Goal: Task Accomplishment & Management: Complete application form

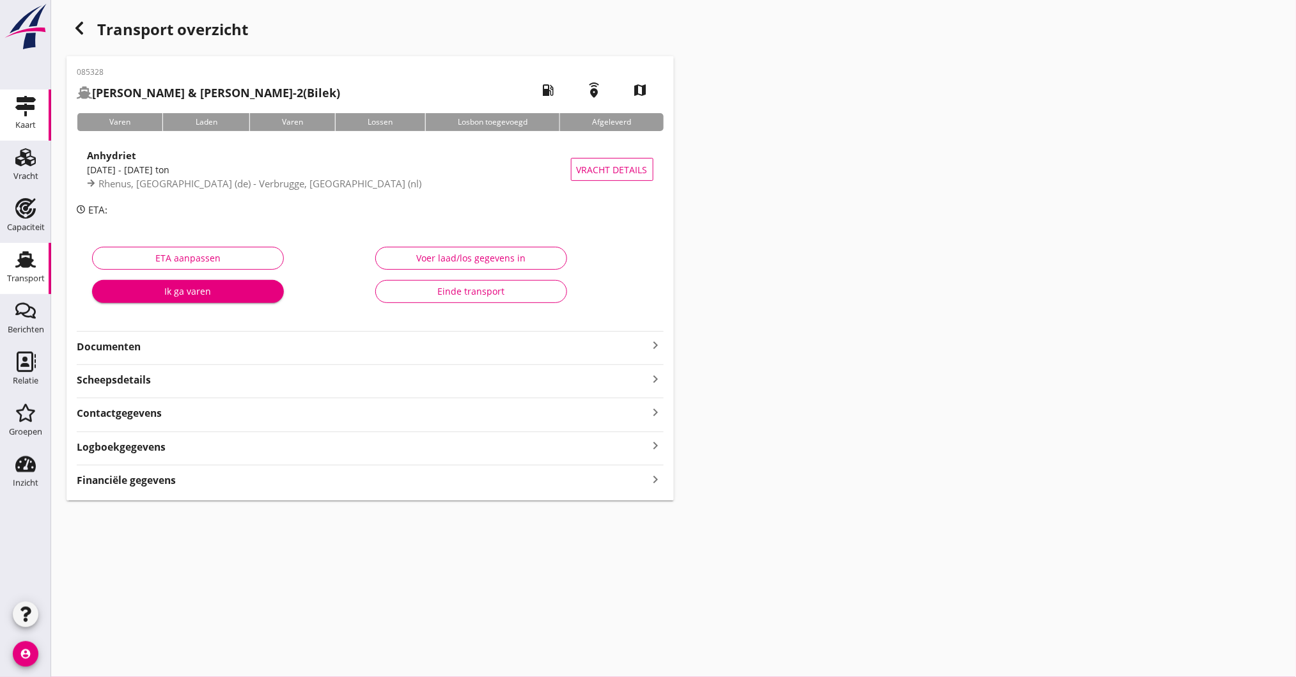
click at [29, 139] on link "Kaart Kaart" at bounding box center [25, 114] width 51 height 51
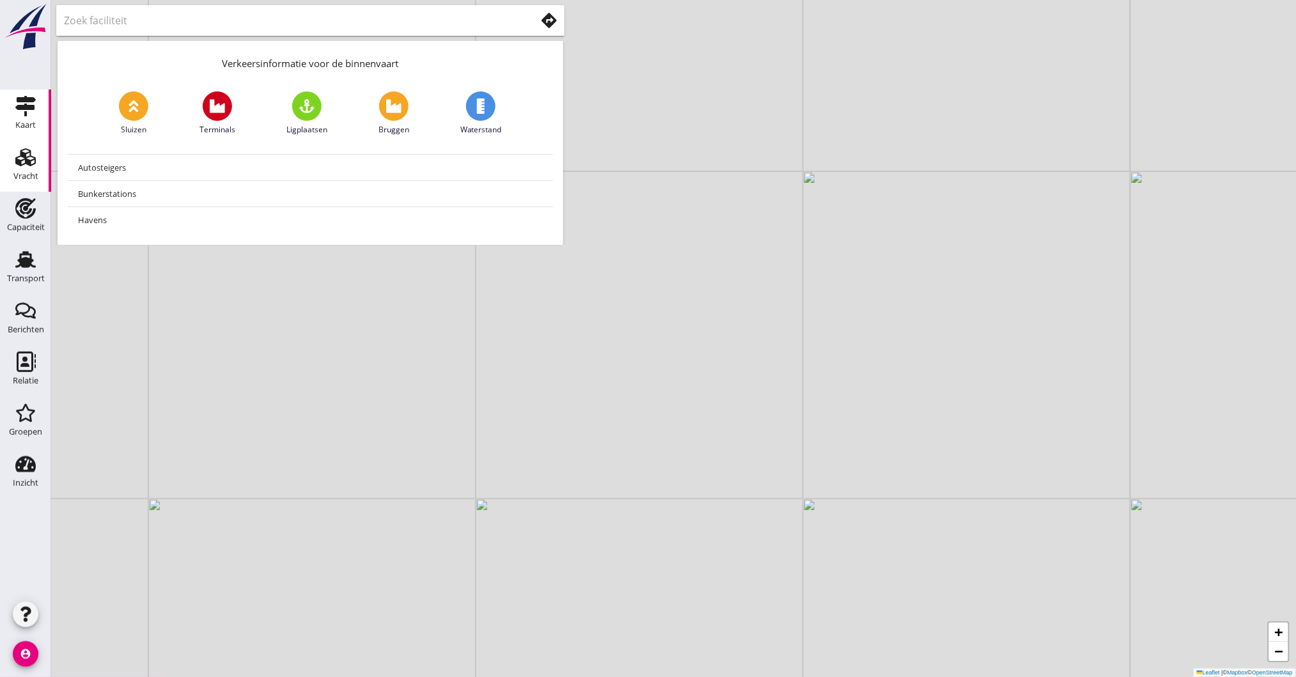
click at [29, 168] on div "Vracht" at bounding box center [25, 176] width 25 height 18
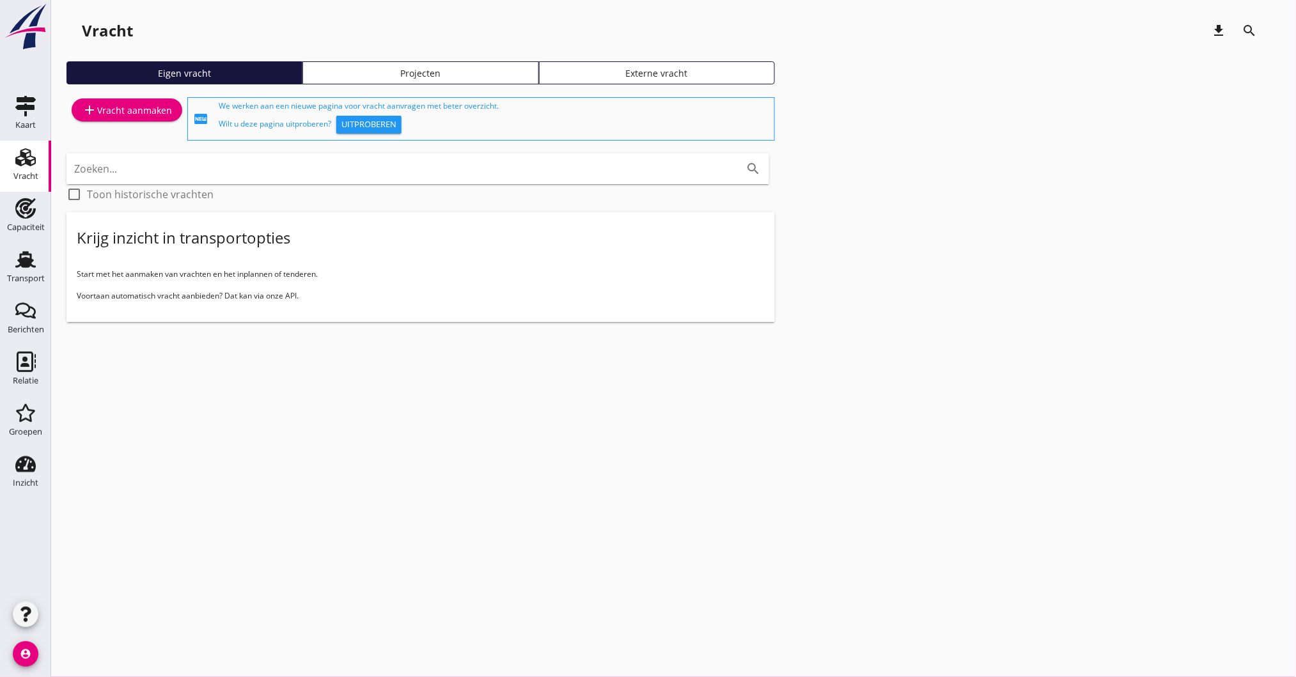
click at [142, 106] on div "add Vracht aanmaken" at bounding box center [127, 109] width 90 height 15
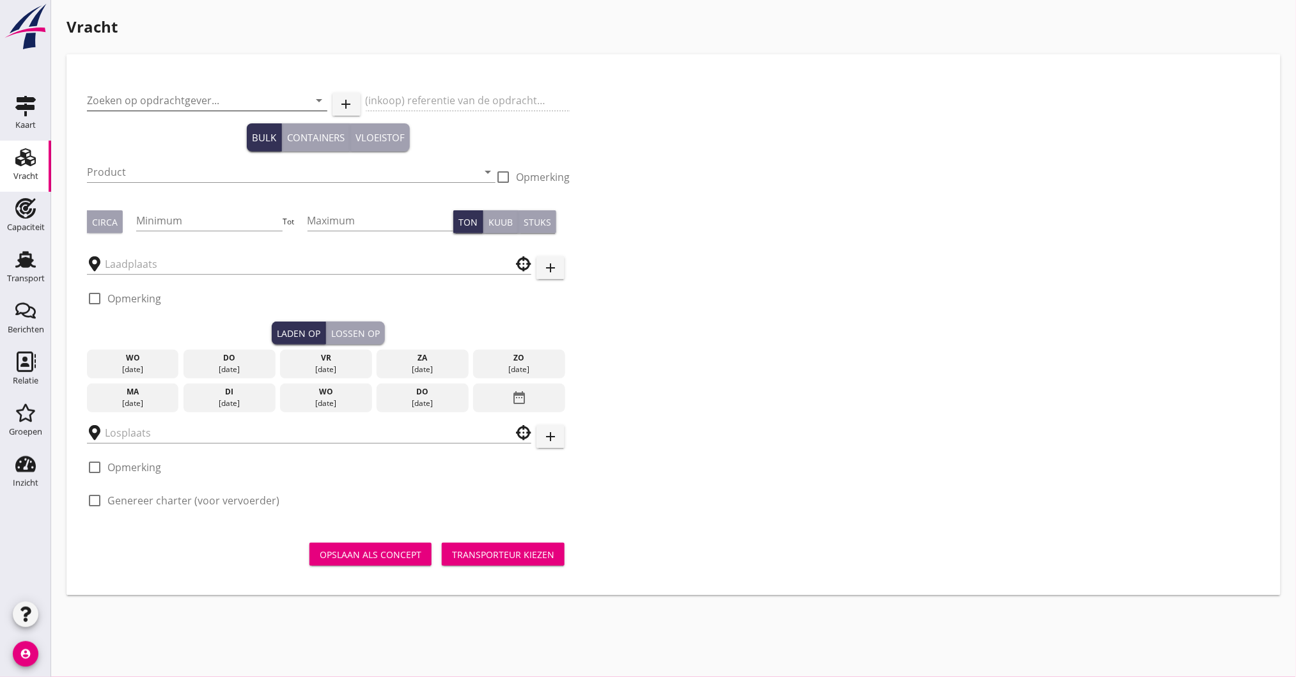
click at [159, 95] on input "Zoeken op opdrachtgever..." at bounding box center [189, 100] width 205 height 20
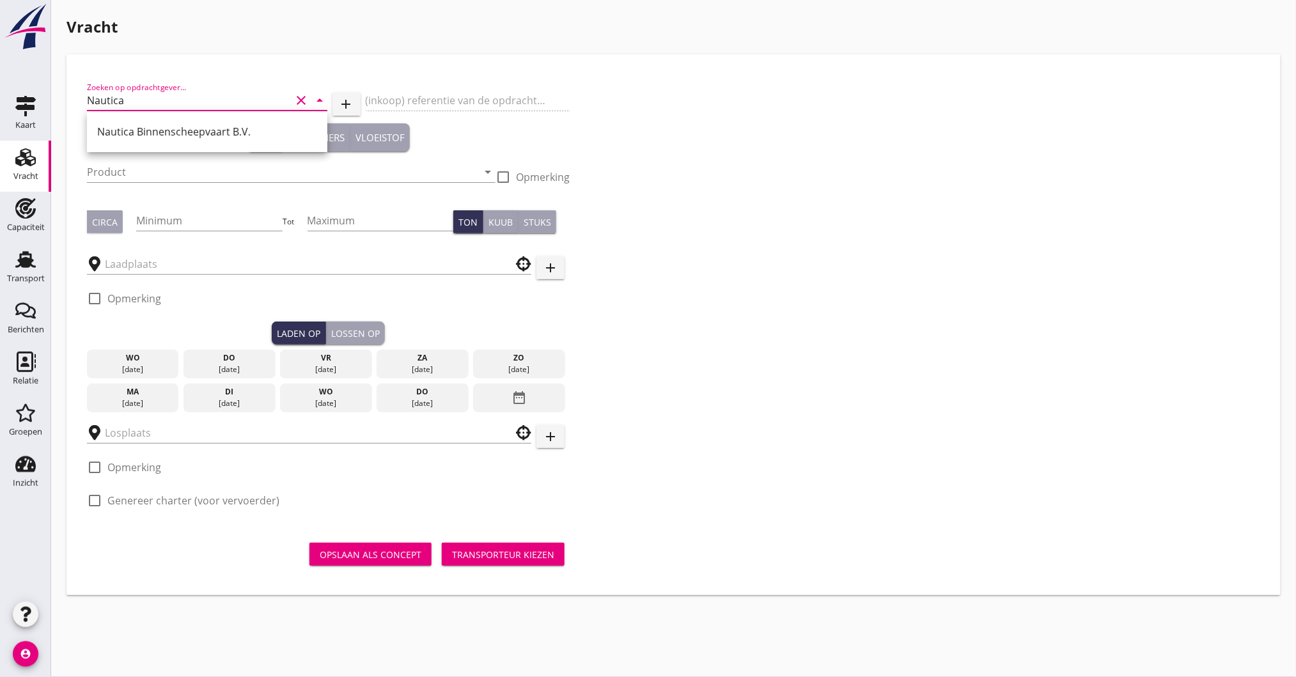
type input "Nautica"
click at [159, 95] on input "Nautica" at bounding box center [189, 100] width 205 height 20
click at [167, 135] on div "Nautica Binnenscheepvaart B.V." at bounding box center [207, 131] width 220 height 15
type input "Nautica Binnenscheepvaart B.V."
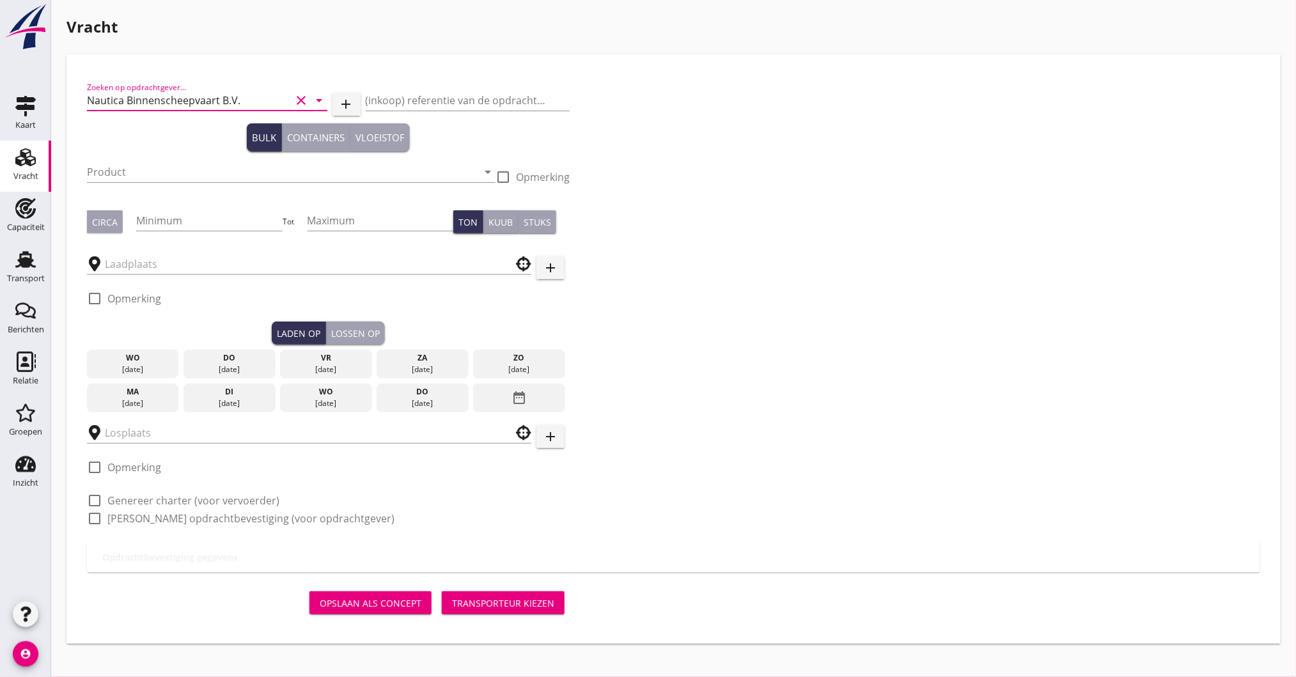
click at [142, 159] on div "Product arrow_drop_down" at bounding box center [291, 174] width 408 height 41
click at [132, 176] on input "Product" at bounding box center [282, 172] width 391 height 20
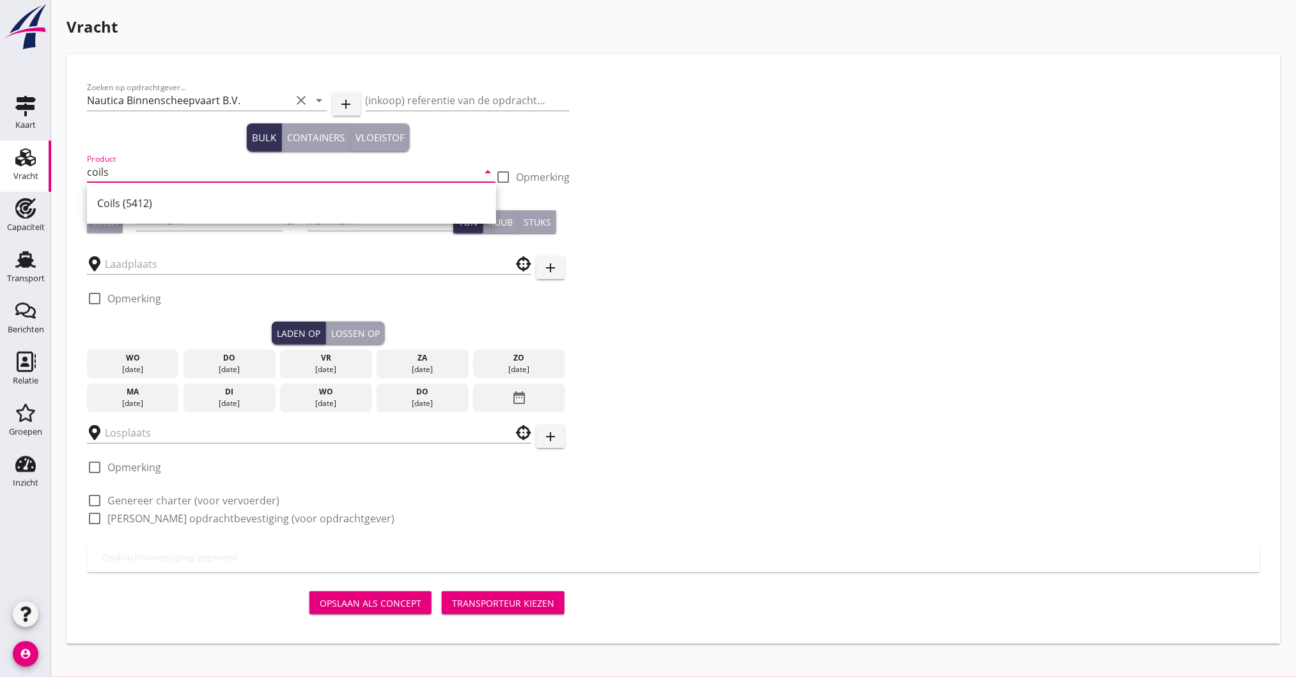
type input "coils"
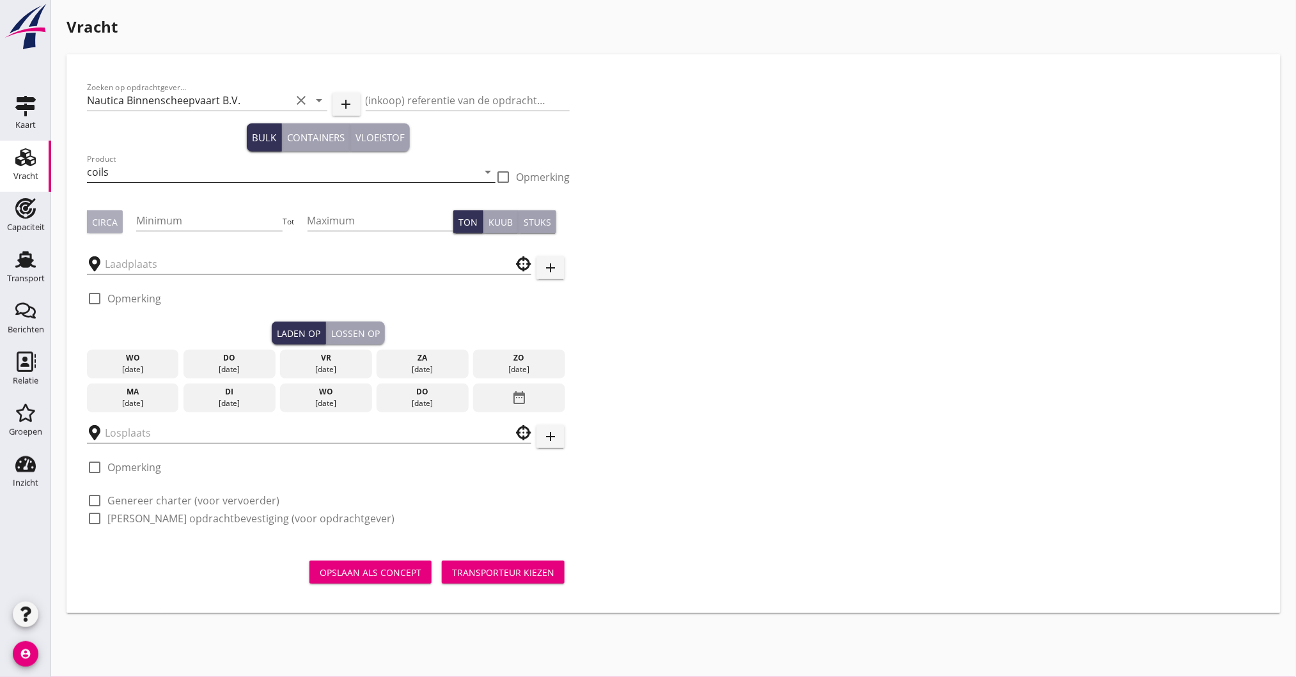
type button "circa"
click at [132, 176] on input "coils" at bounding box center [282, 172] width 391 height 20
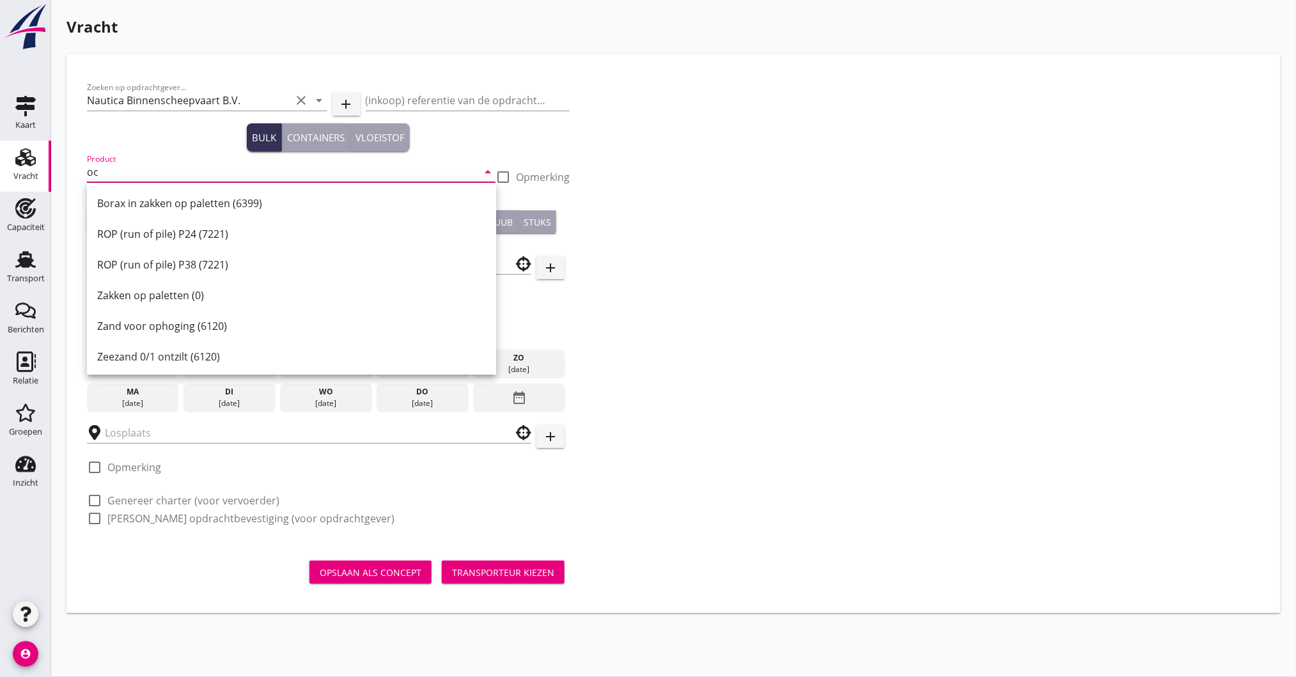
type input "o"
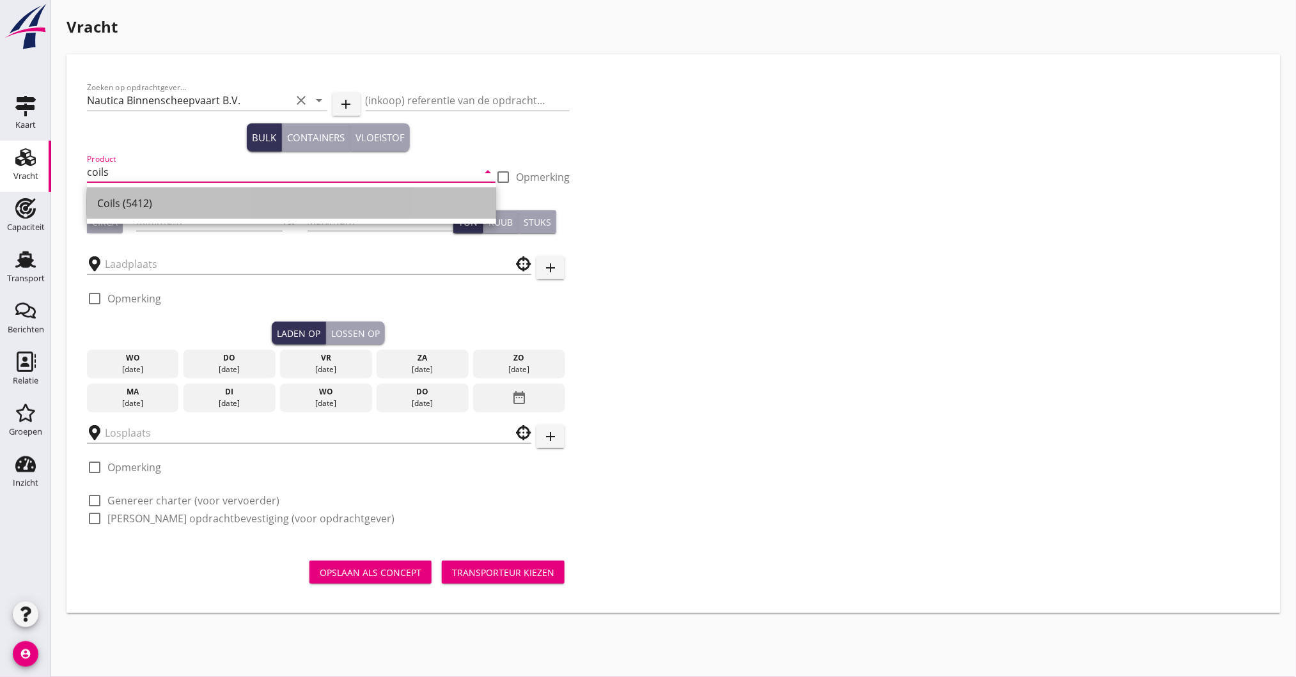
click at [138, 210] on div "Coils (5412)" at bounding box center [291, 203] width 389 height 15
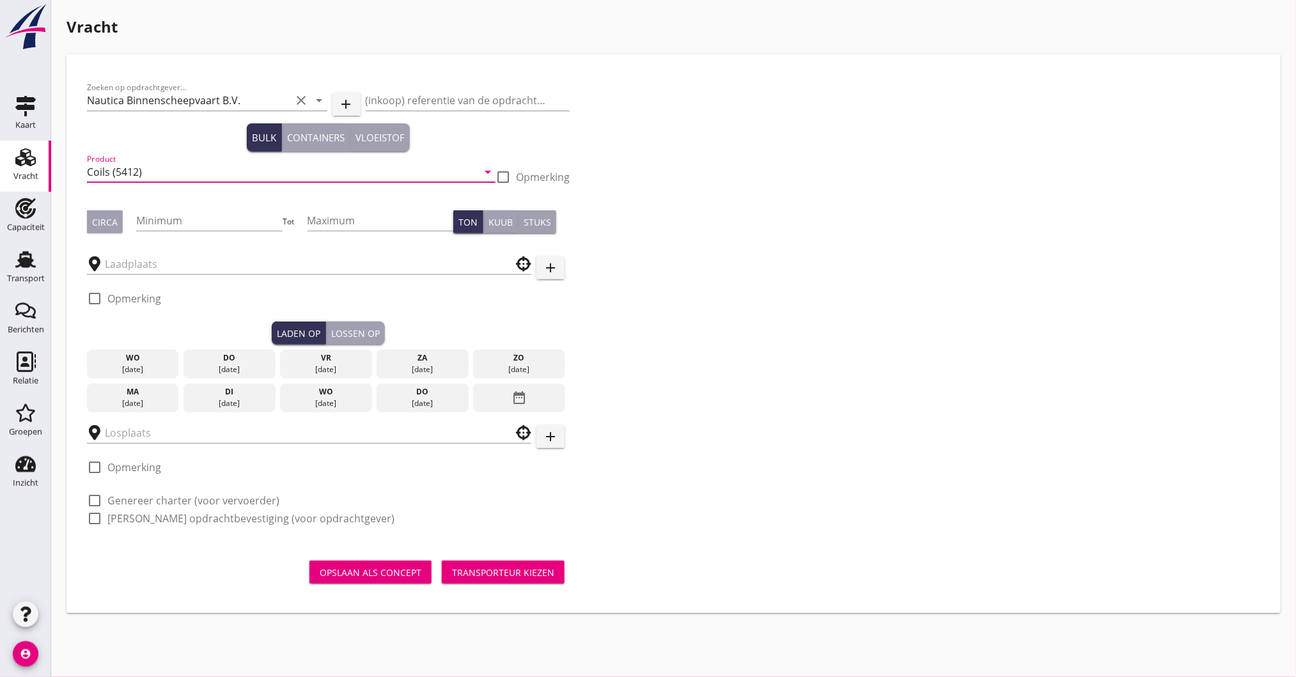
type input "Coils (5412)"
click at [110, 222] on div "Circa" at bounding box center [105, 221] width 26 height 13
click at [222, 212] on input "Minimum" at bounding box center [209, 220] width 146 height 20
type input "2380"
type button "per_ton"
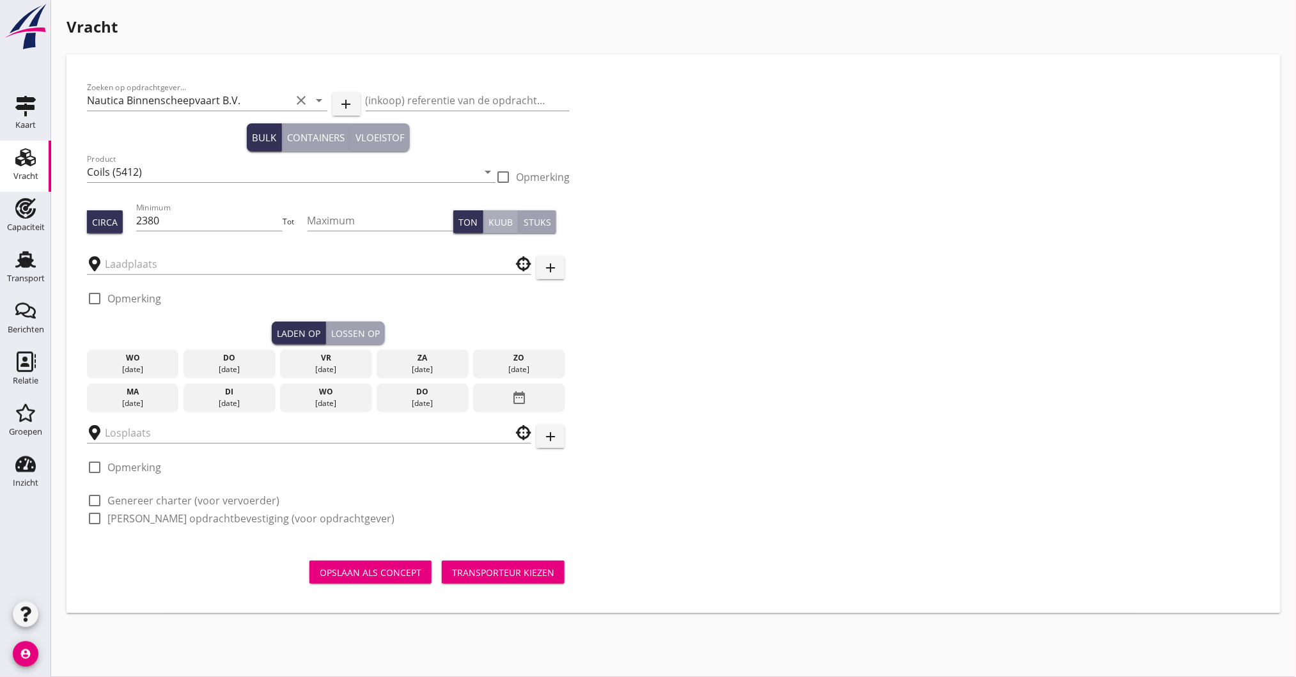
type button "per_cubic_meter"
type button "per_piece"
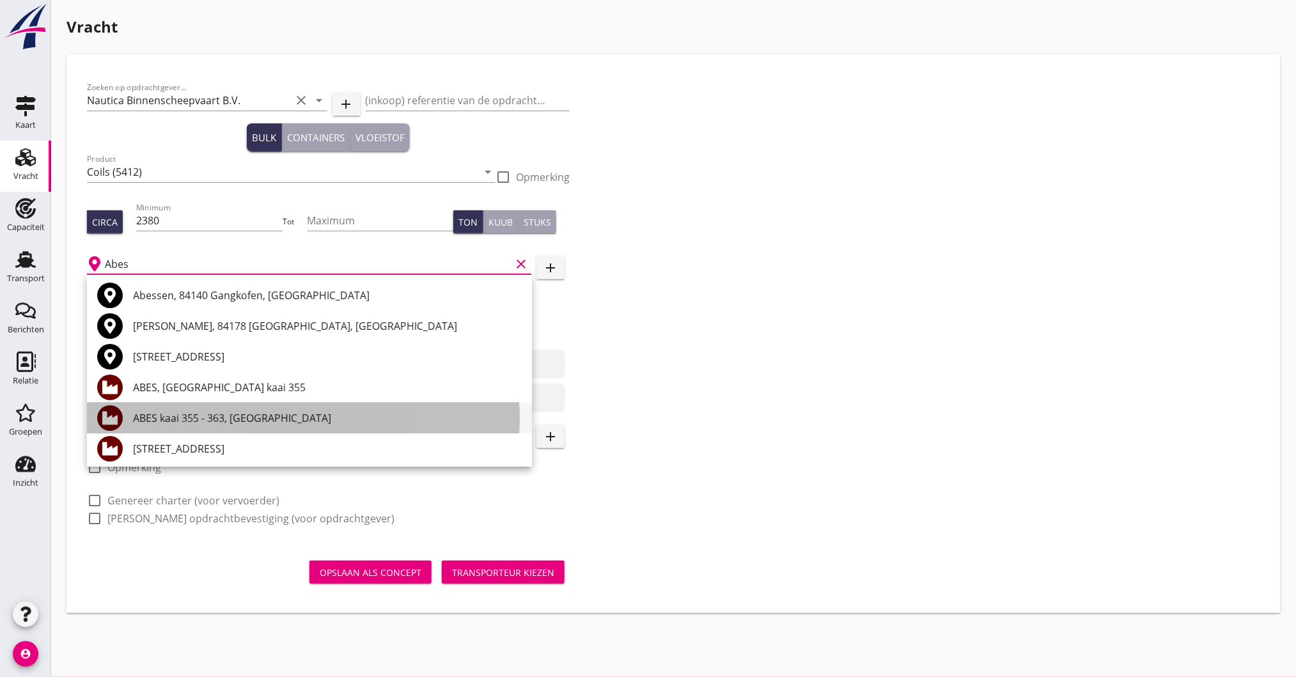
click at [206, 414] on div "ABES kaai 355 - 363, [GEOGRAPHIC_DATA]" at bounding box center [327, 417] width 389 height 15
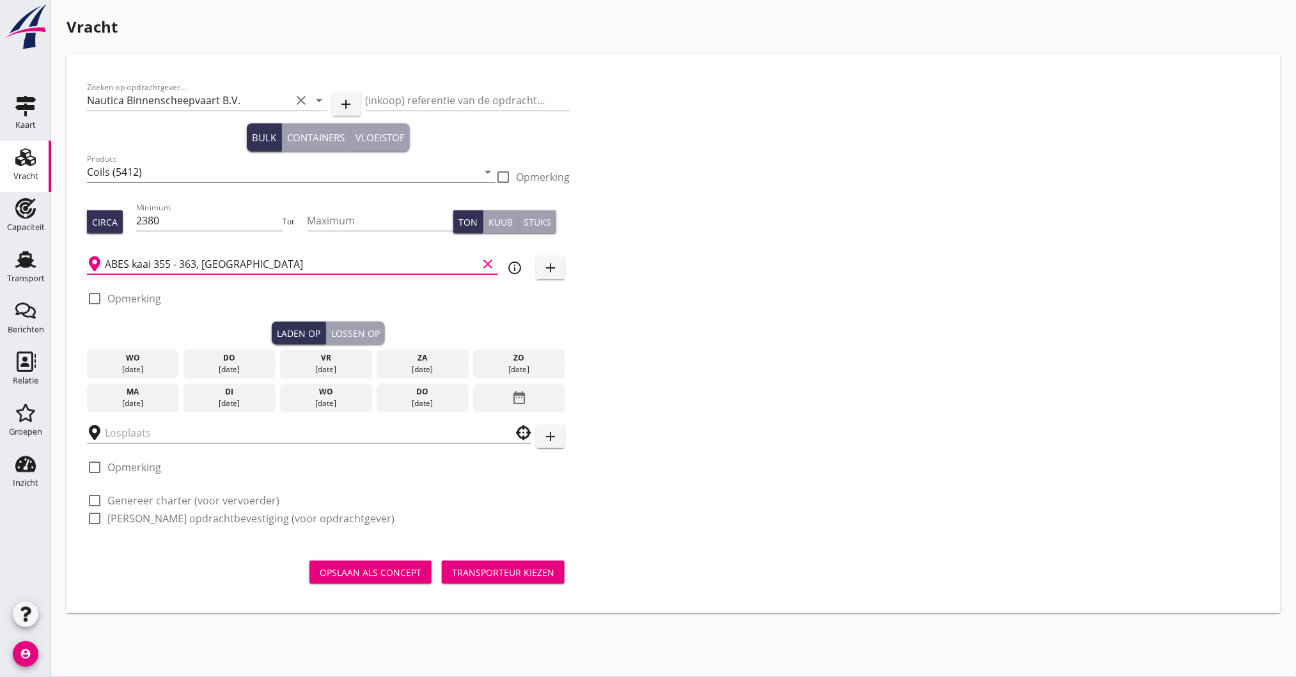
type input "ABES kaai 355 - 363, [GEOGRAPHIC_DATA]"
click at [514, 267] on icon "info_outline" at bounding box center [514, 267] width 15 height 15
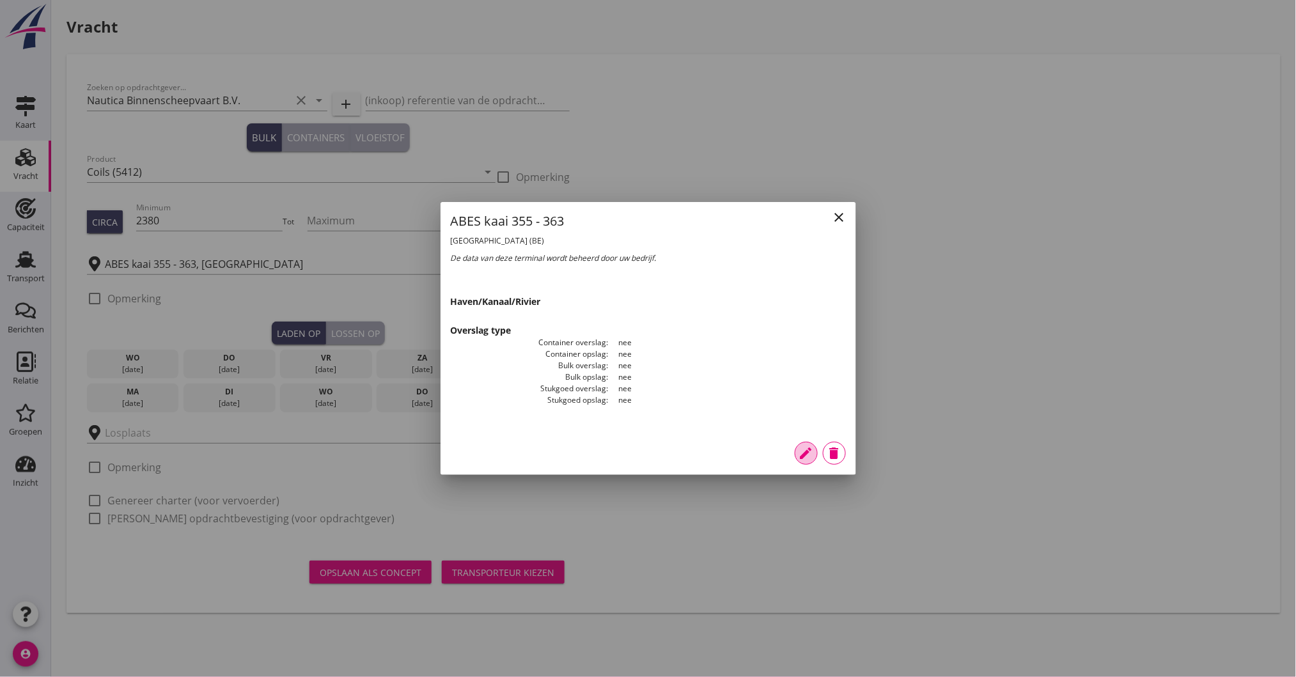
click at [800, 450] on icon "edit" at bounding box center [805, 453] width 15 height 15
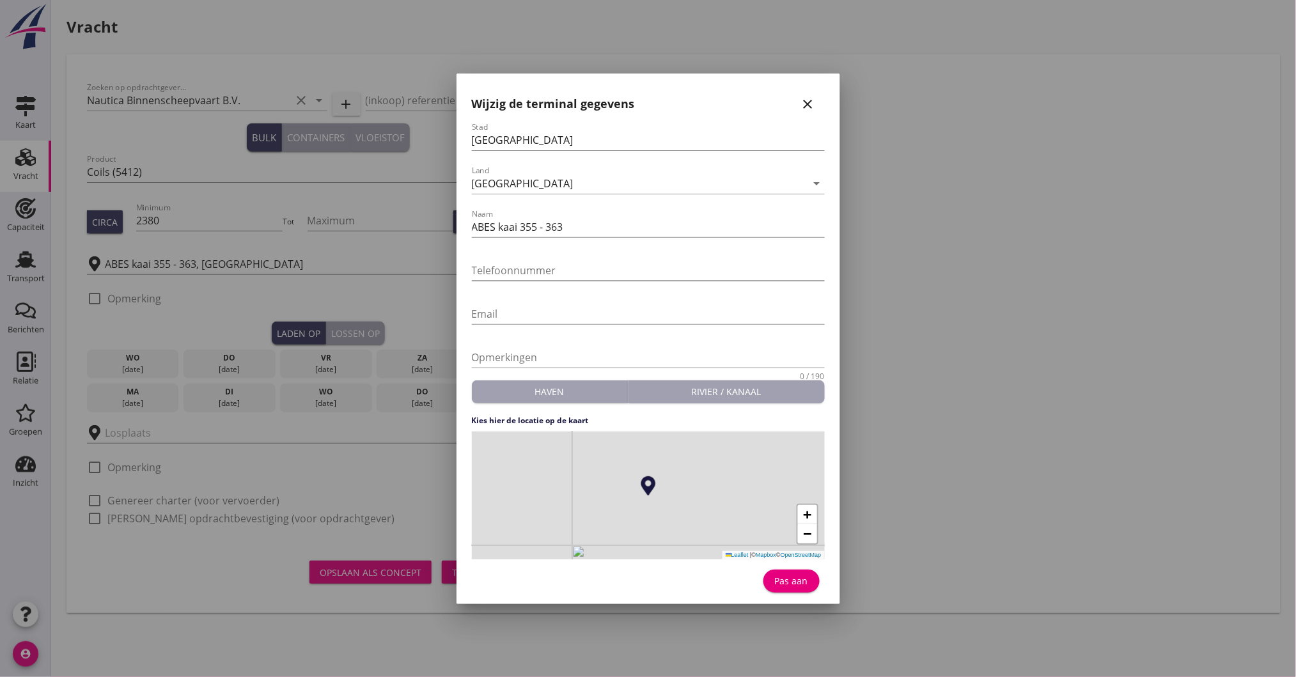
click at [528, 267] on input "Telefoonnummer" at bounding box center [648, 270] width 353 height 20
type input "[PHONE_NUMBER] / 5607506 / 5607500"
click at [782, 579] on div "Pas aan" at bounding box center [792, 580] width 36 height 13
type input "ABES kaai 355 - 363"
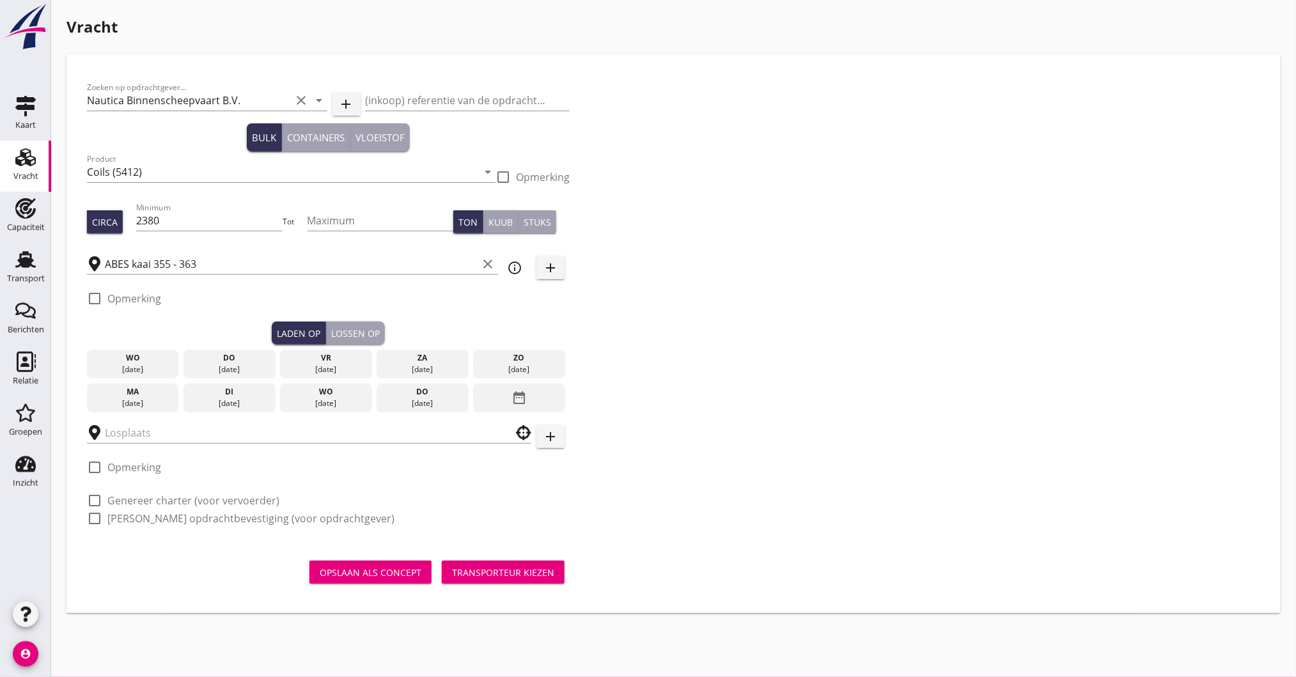
click at [219, 387] on div "di" at bounding box center [230, 392] width 86 height 12
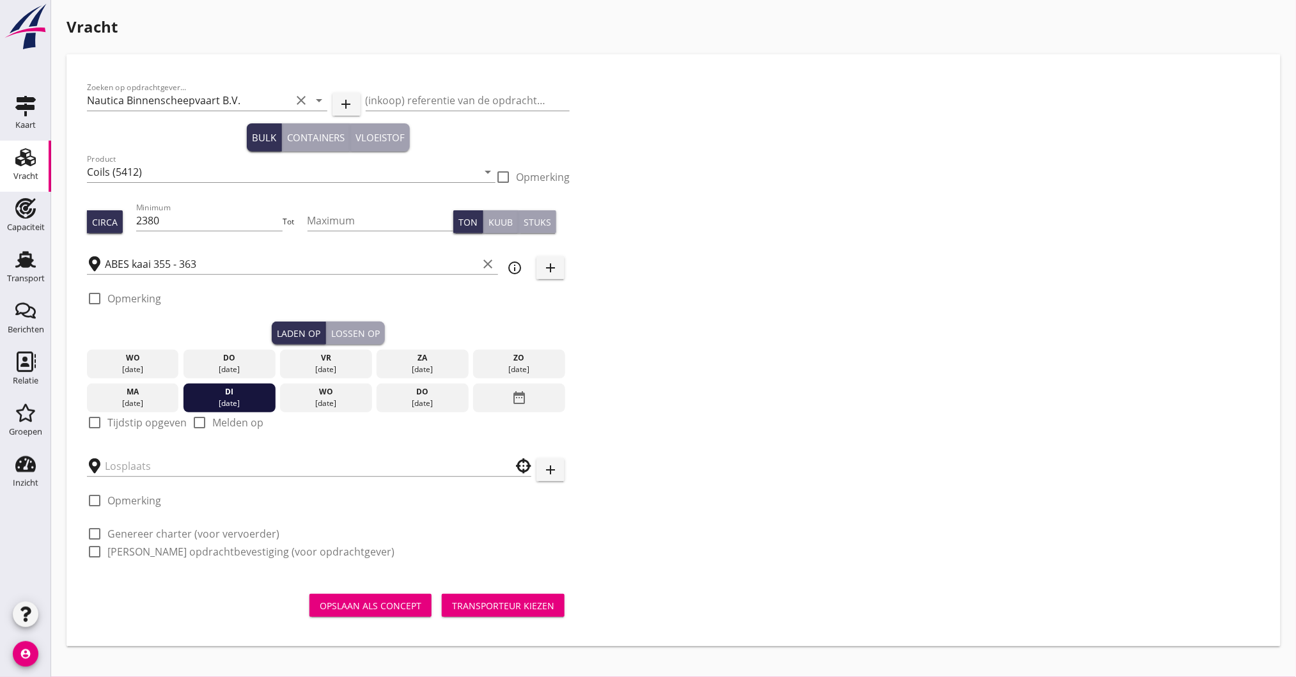
click at [105, 424] on div "check_box_outline_blank Tijdstip opgeven" at bounding box center [137, 422] width 100 height 15
click at [88, 421] on div at bounding box center [95, 423] width 22 height 22
checkbox input "true"
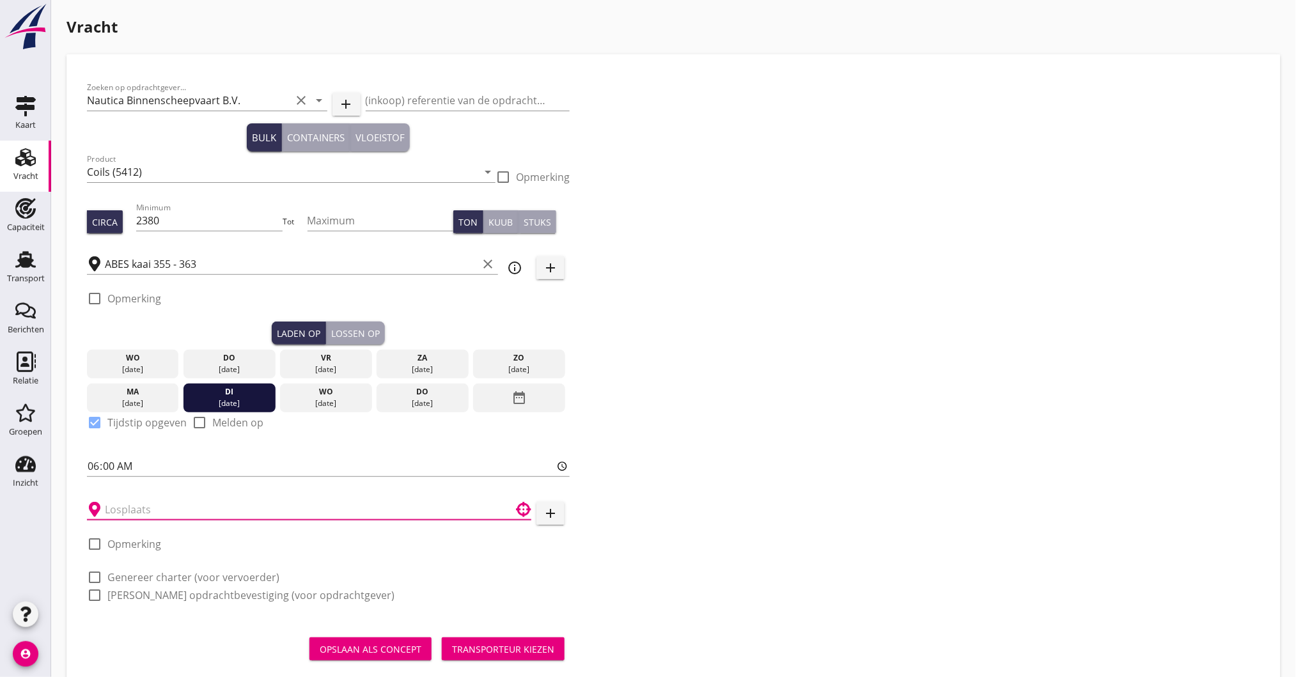
drag, startPoint x: 123, startPoint y: 516, endPoint x: 203, endPoint y: 522, distance: 79.5
click at [128, 517] on input "text" at bounding box center [300, 509] width 391 height 20
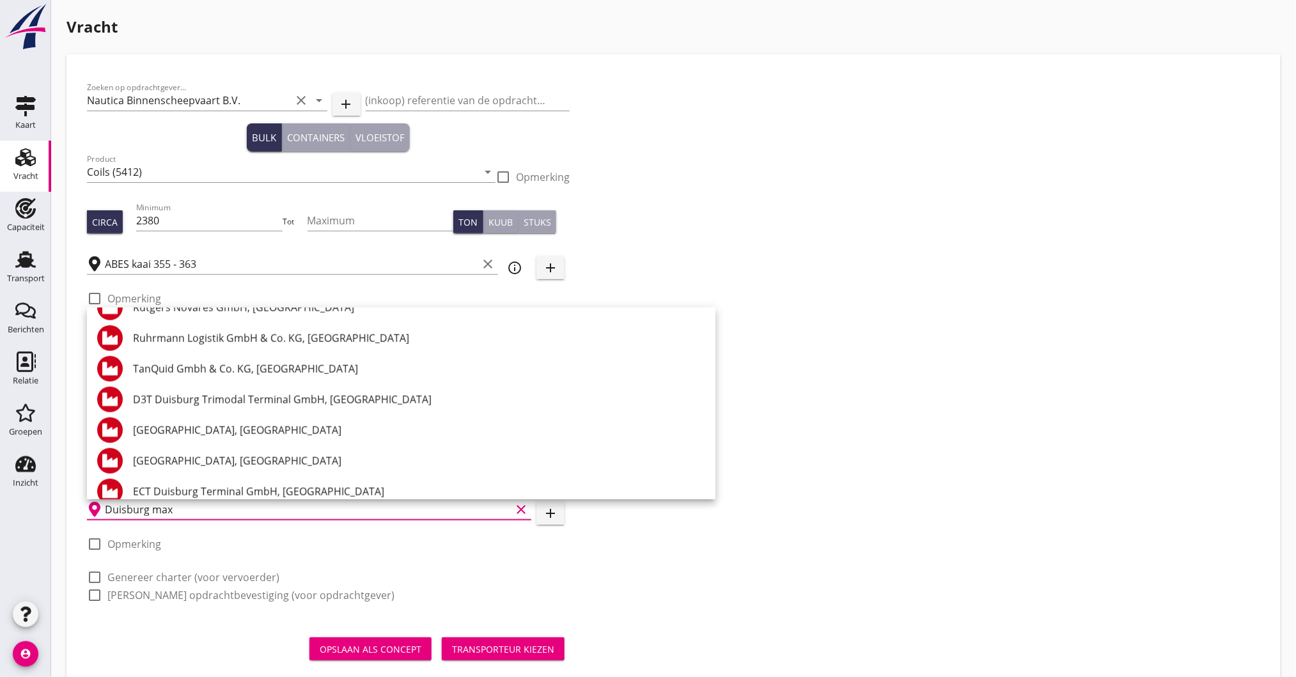
scroll to position [426, 0]
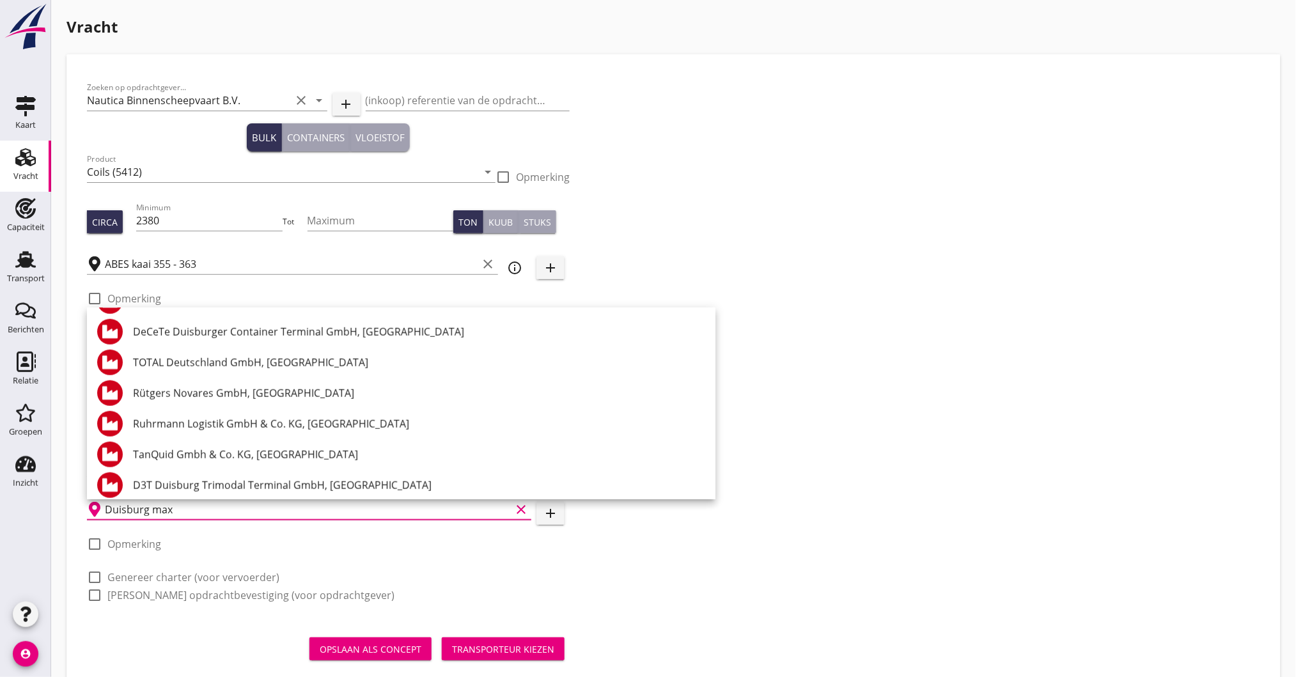
drag, startPoint x: 188, startPoint y: 513, endPoint x: -224, endPoint y: 449, distance: 417.2
click at [0, 449] on html "close ABES kaai 355 - 363 [GEOGRAPHIC_DATA] (BE) De data van deze terminal word…" at bounding box center [648, 352] width 1296 height 705
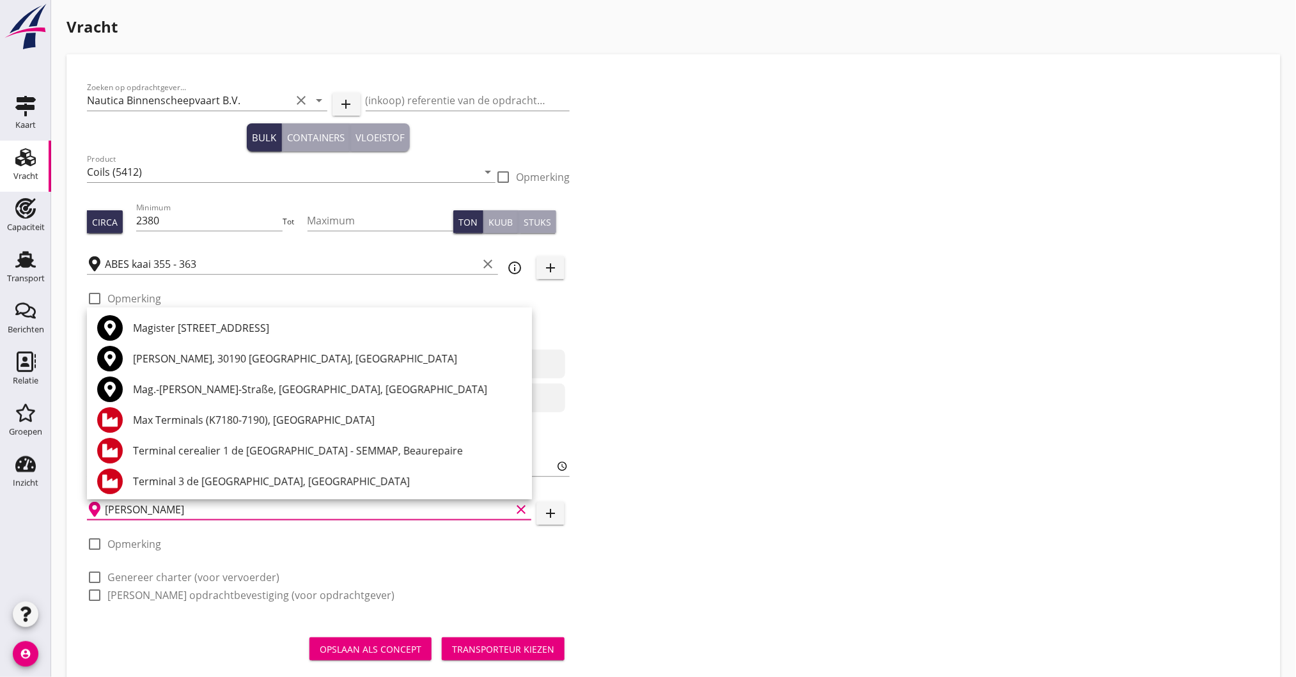
scroll to position [248, 0]
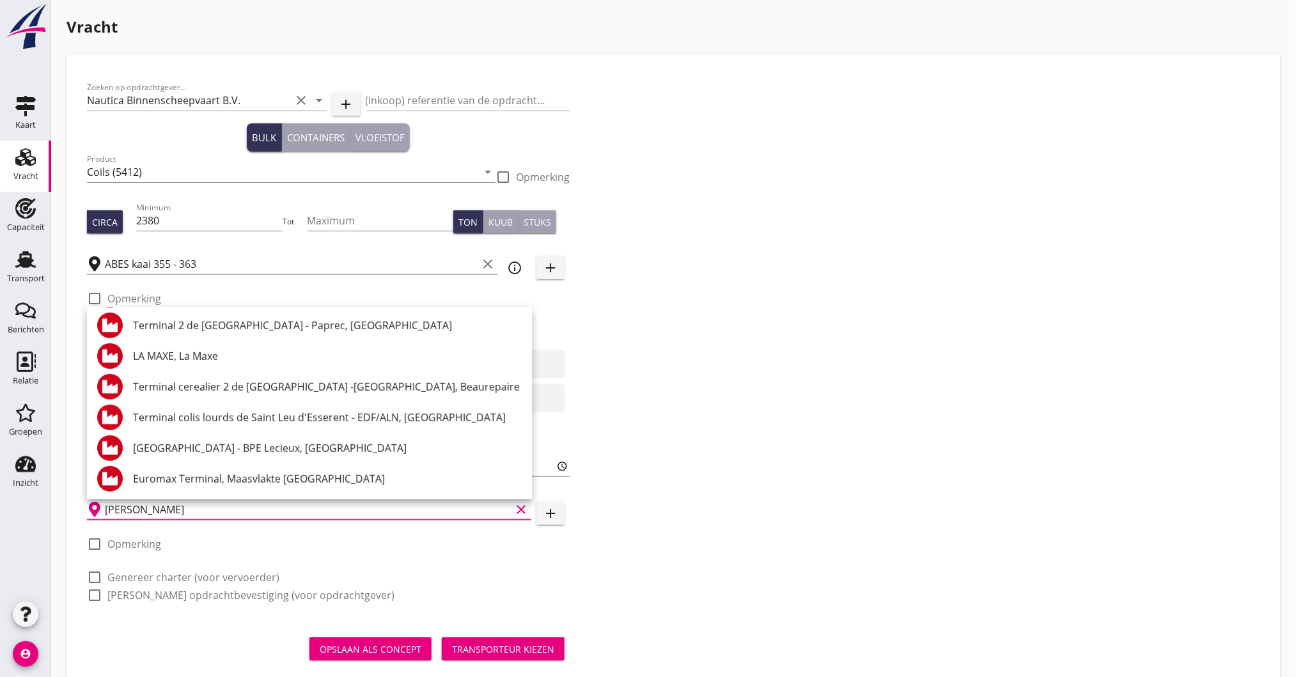
type input "[PERSON_NAME]"
click at [565, 518] on div "[PERSON_NAME] clear add" at bounding box center [328, 509] width 483 height 40
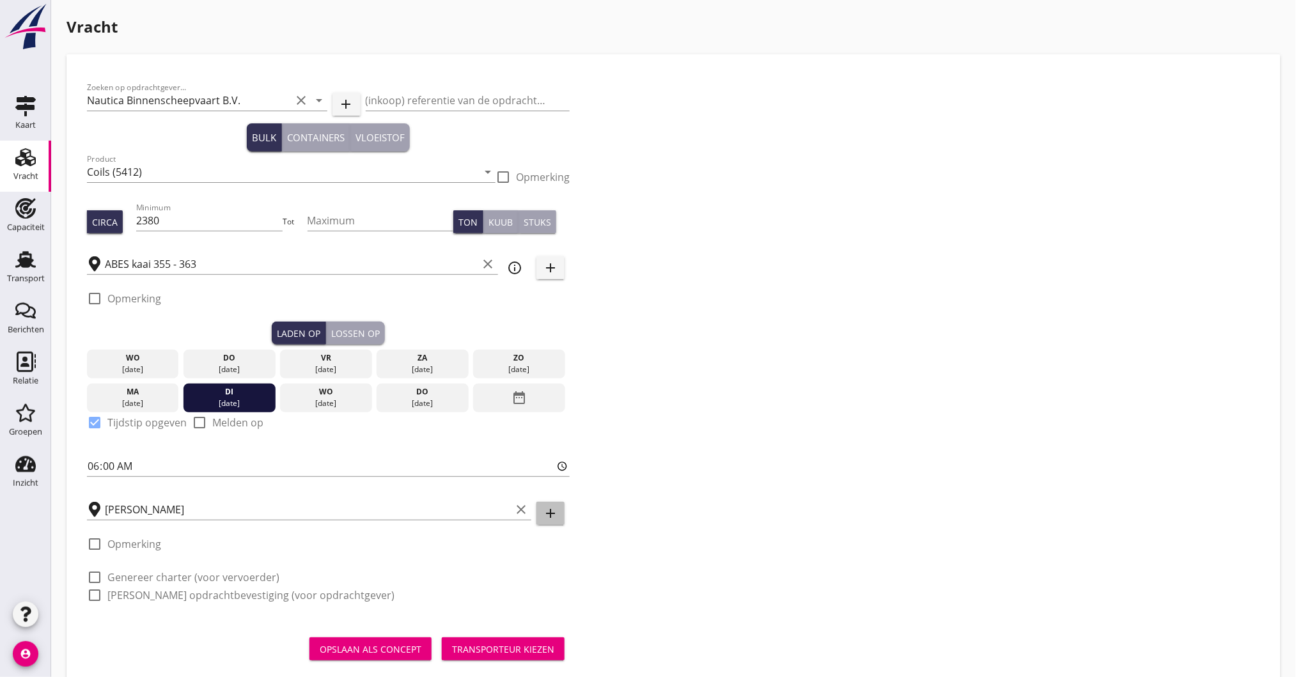
click at [550, 518] on icon "add" at bounding box center [550, 513] width 15 height 15
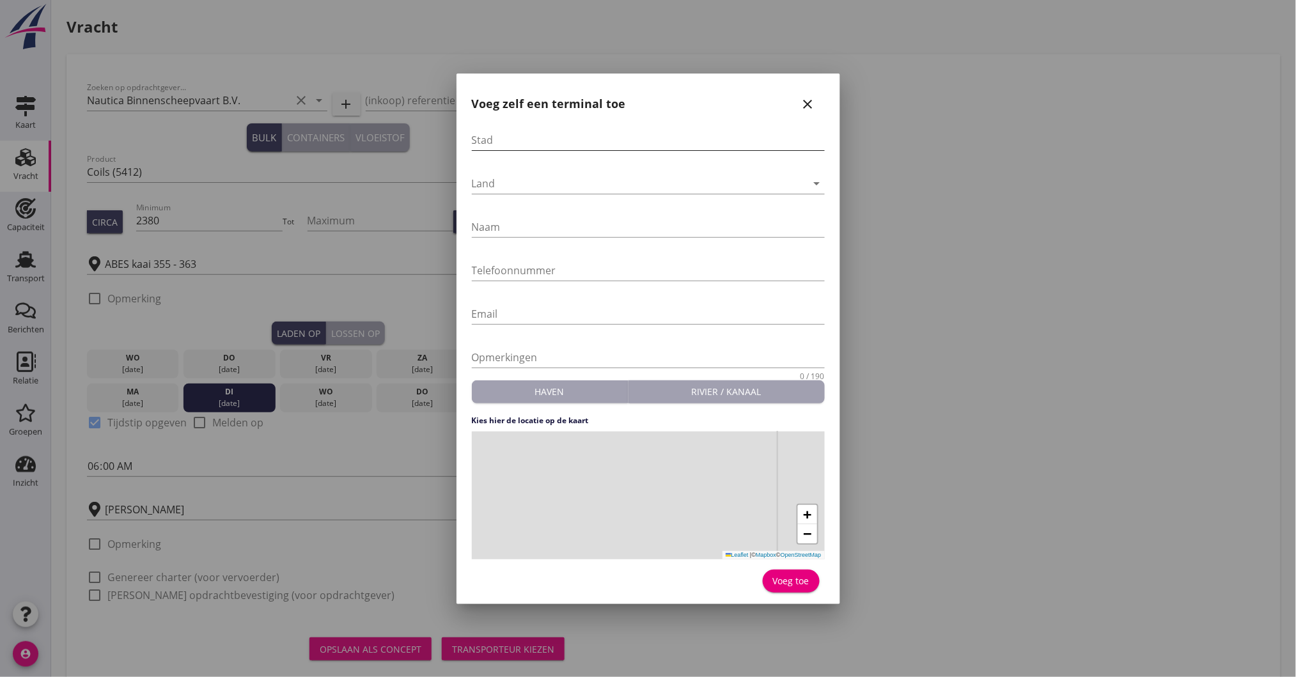
click at [515, 143] on input "Stad" at bounding box center [648, 140] width 353 height 20
type input "[GEOGRAPHIC_DATA]"
type input "[PERSON_NAME] Hafenbecken C"
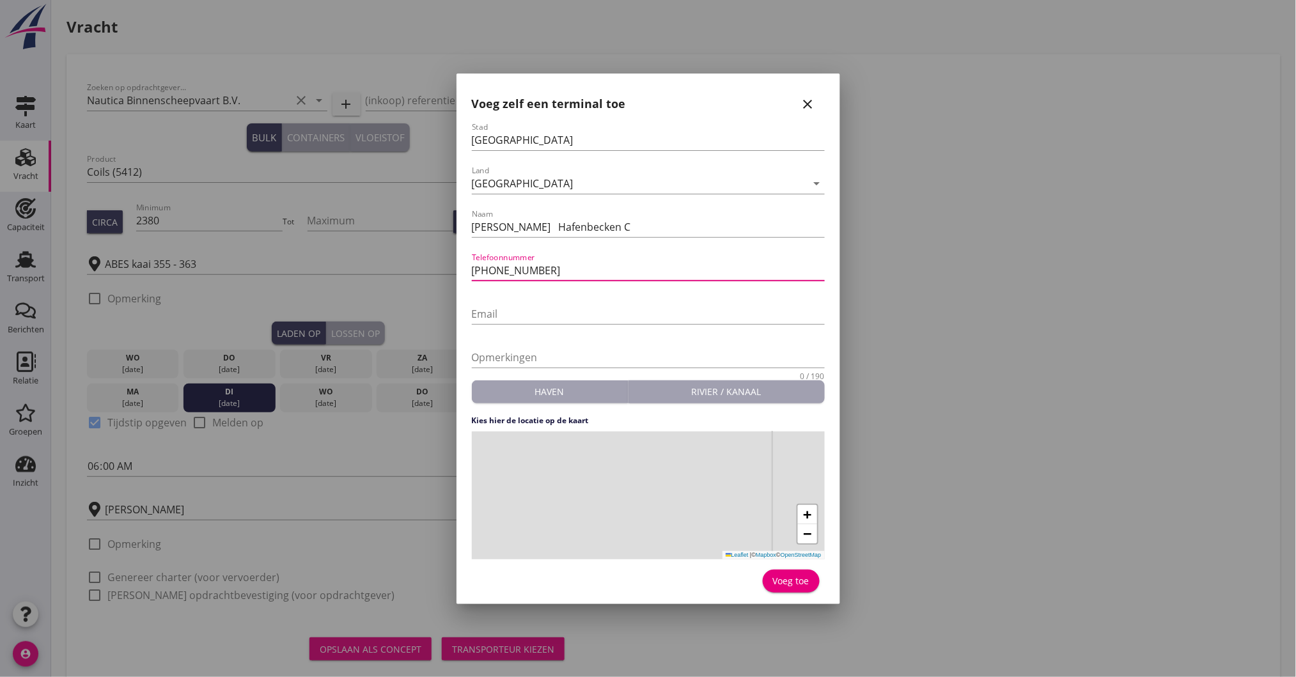
type input "[PHONE_NUMBER]"
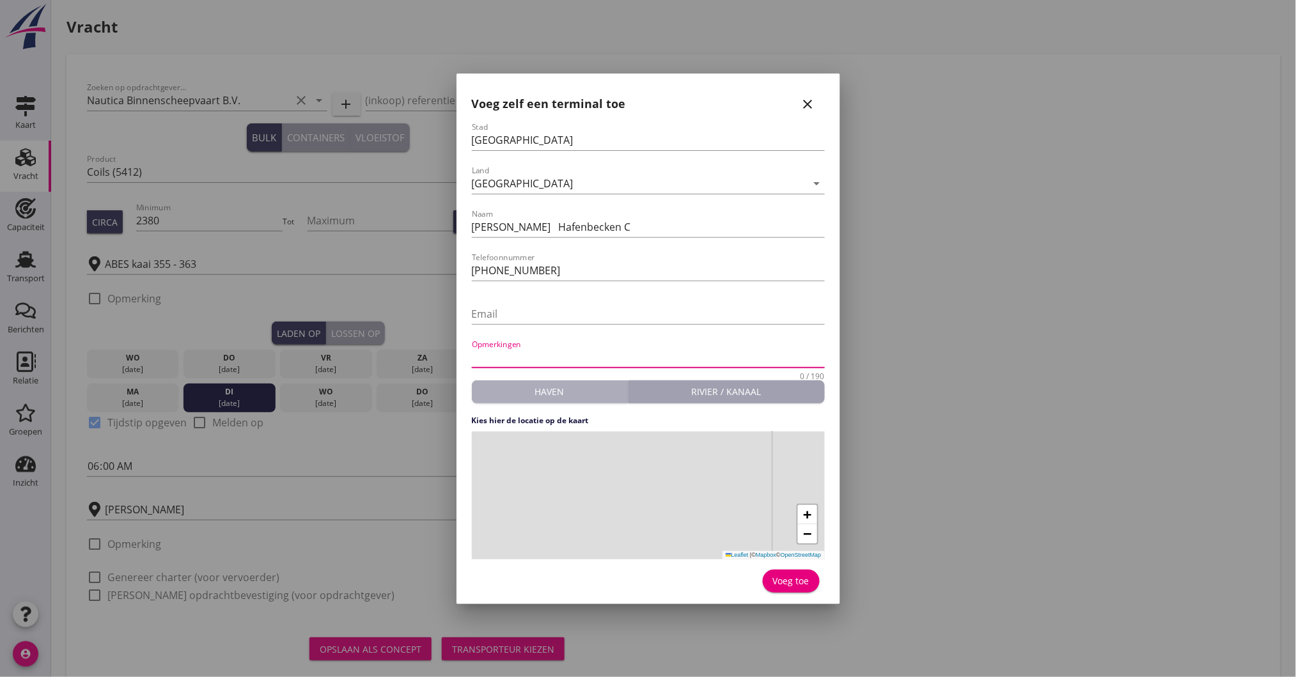
type button "harbour"
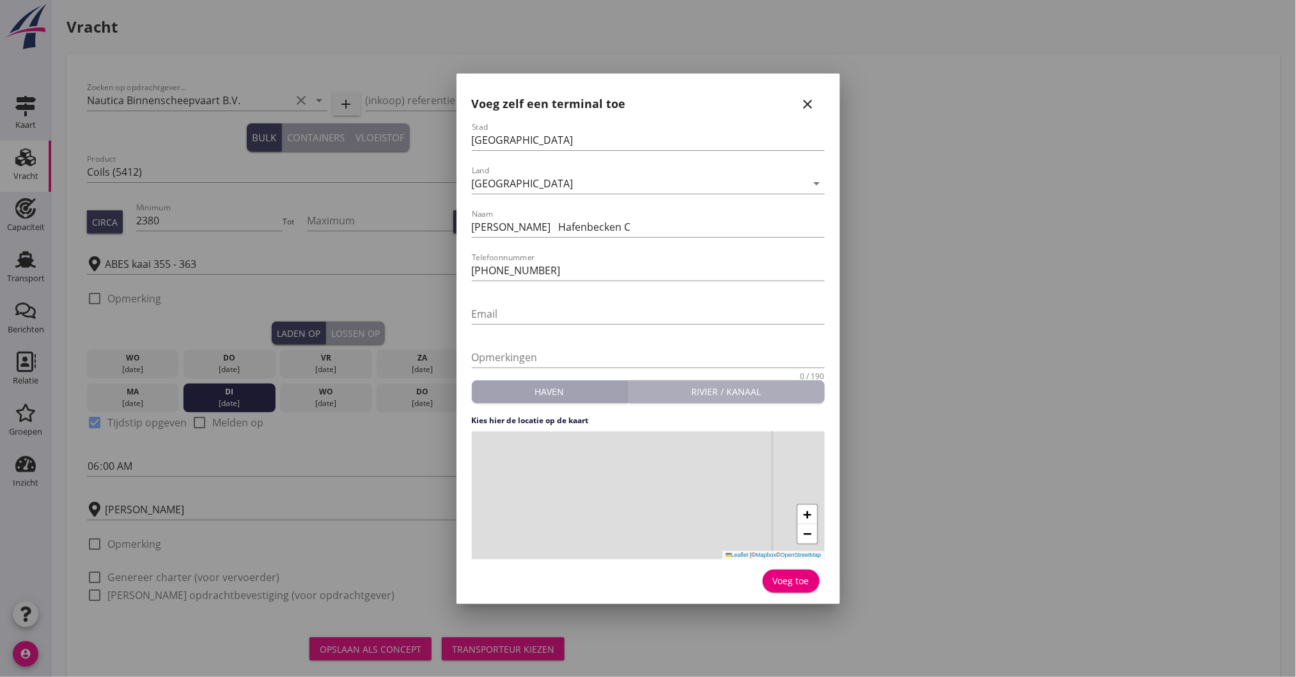
type button "waterway"
click at [545, 386] on div "Haven" at bounding box center [550, 391] width 146 height 13
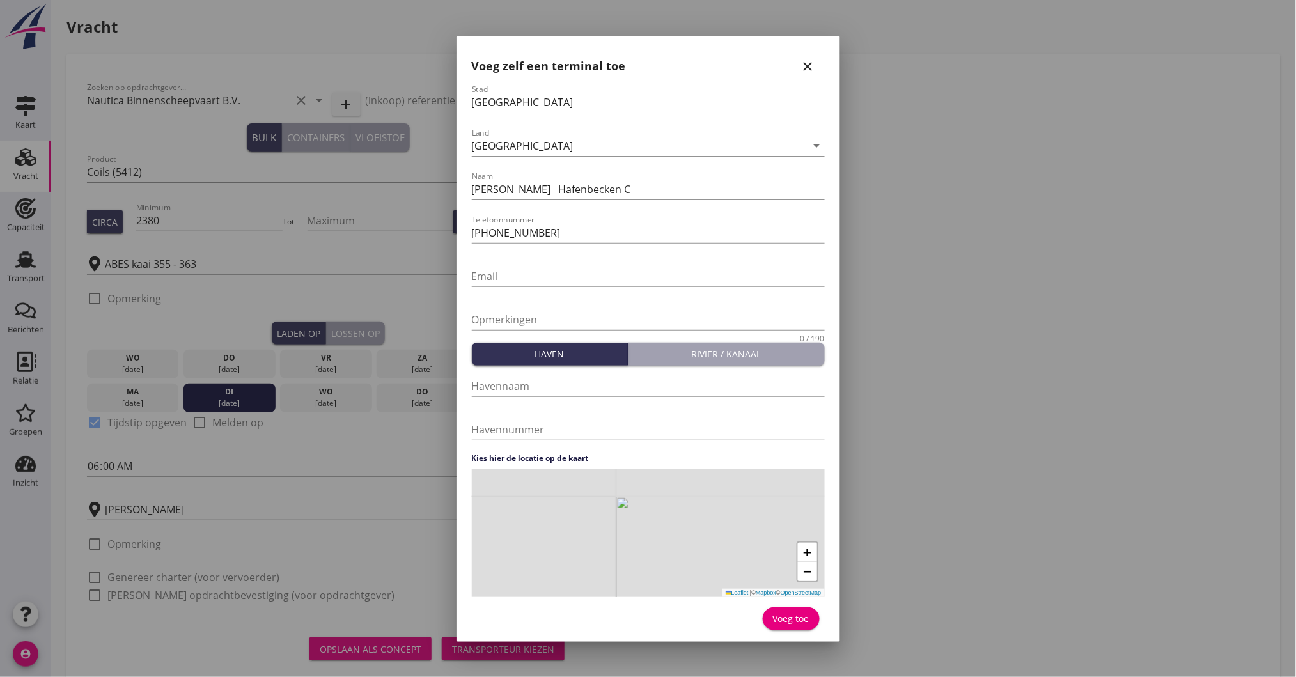
drag, startPoint x: 768, startPoint y: 549, endPoint x: 630, endPoint y: 575, distance: 139.8
click at [633, 593] on div "+ − Leaflet | © Mapbox © OpenStreetMap" at bounding box center [648, 533] width 353 height 128
click at [638, 508] on div "+ − Leaflet | © Mapbox © OpenStreetMap" at bounding box center [648, 533] width 353 height 128
click at [794, 612] on div "Voeg toe" at bounding box center [791, 618] width 36 height 13
type input "[PERSON_NAME] Hafenbecken C"
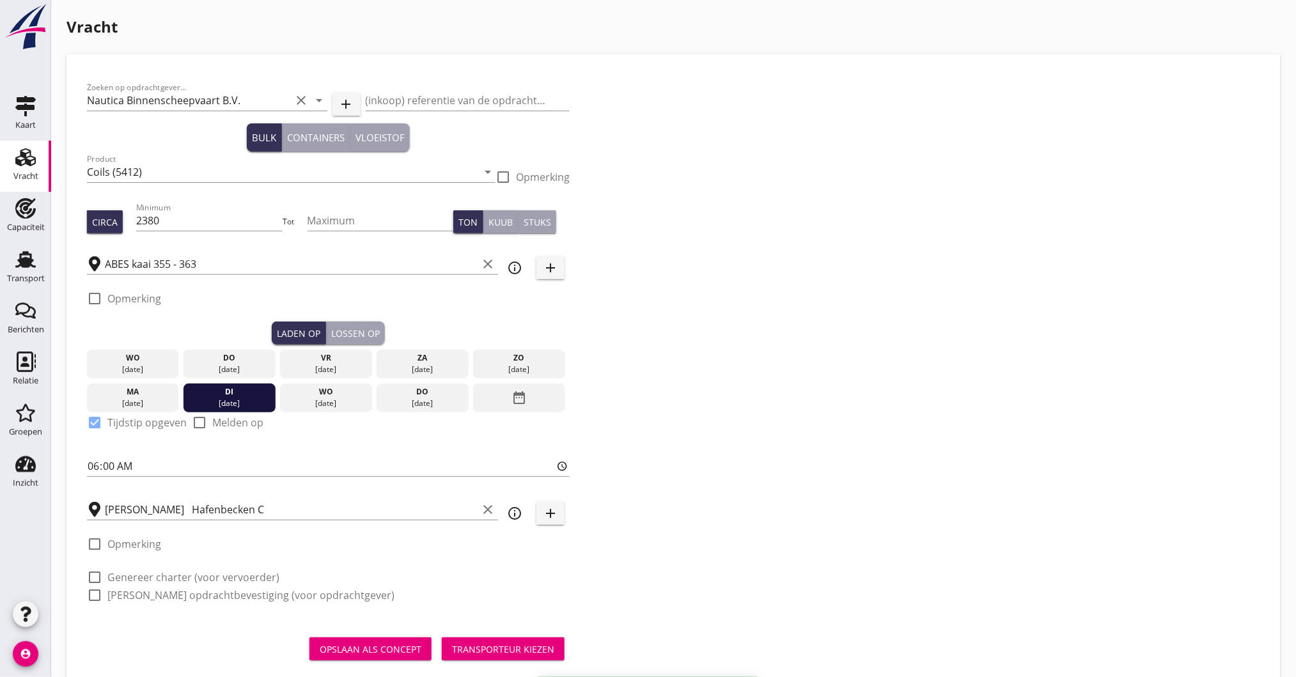
click at [176, 571] on label "Genereer charter (voor vervoerder)" at bounding box center [193, 577] width 172 height 13
checkbox input "true"
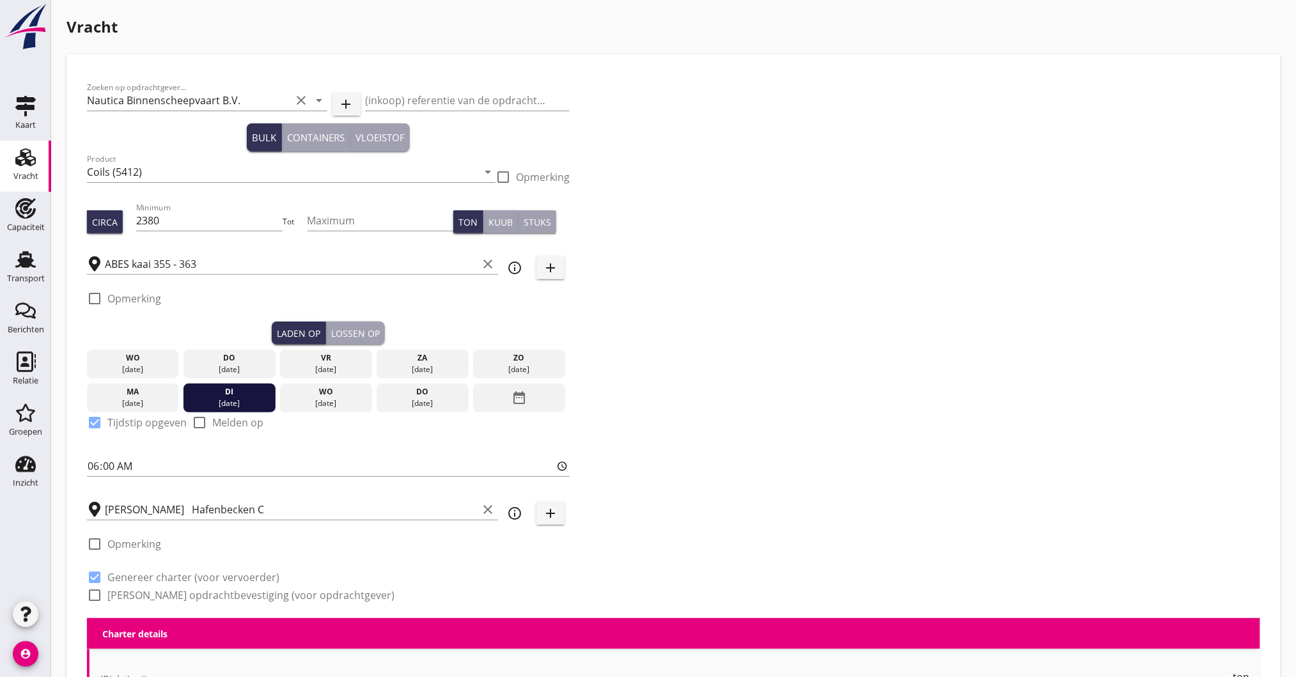
click at [139, 600] on label "[PERSON_NAME] opdrachtbevestiging (voor opdrachtgever)" at bounding box center [250, 595] width 287 height 13
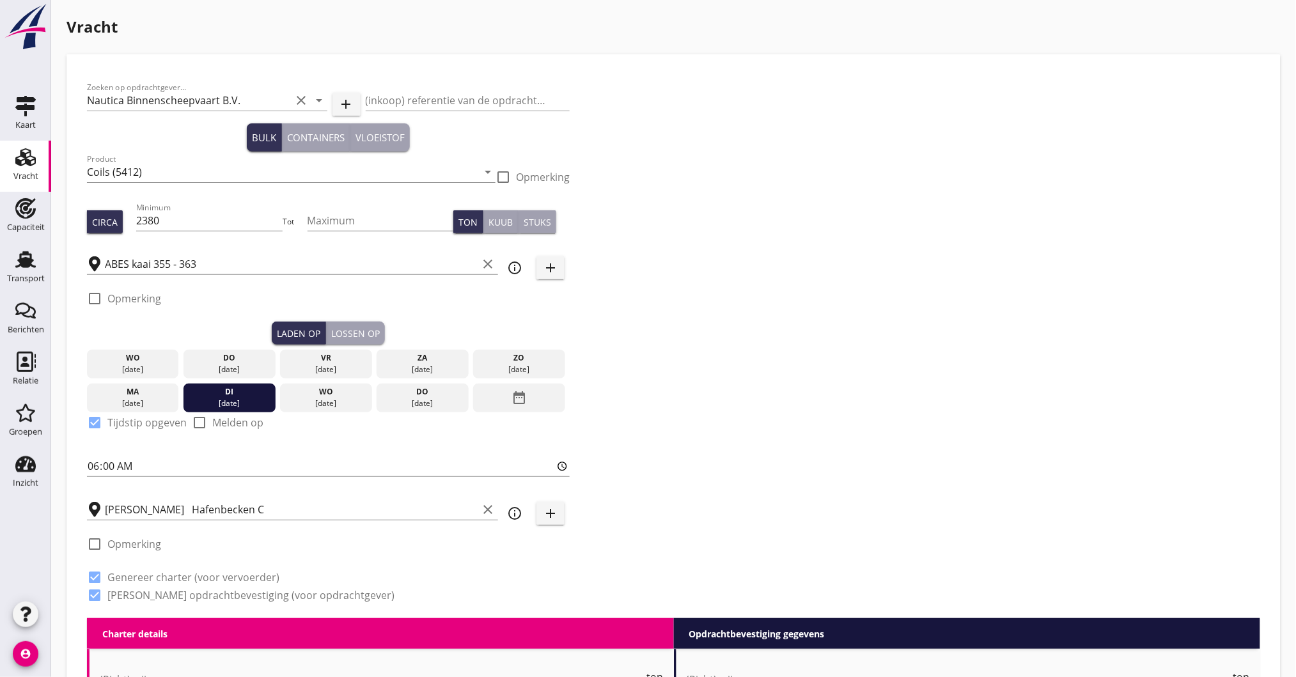
checkbox input "true"
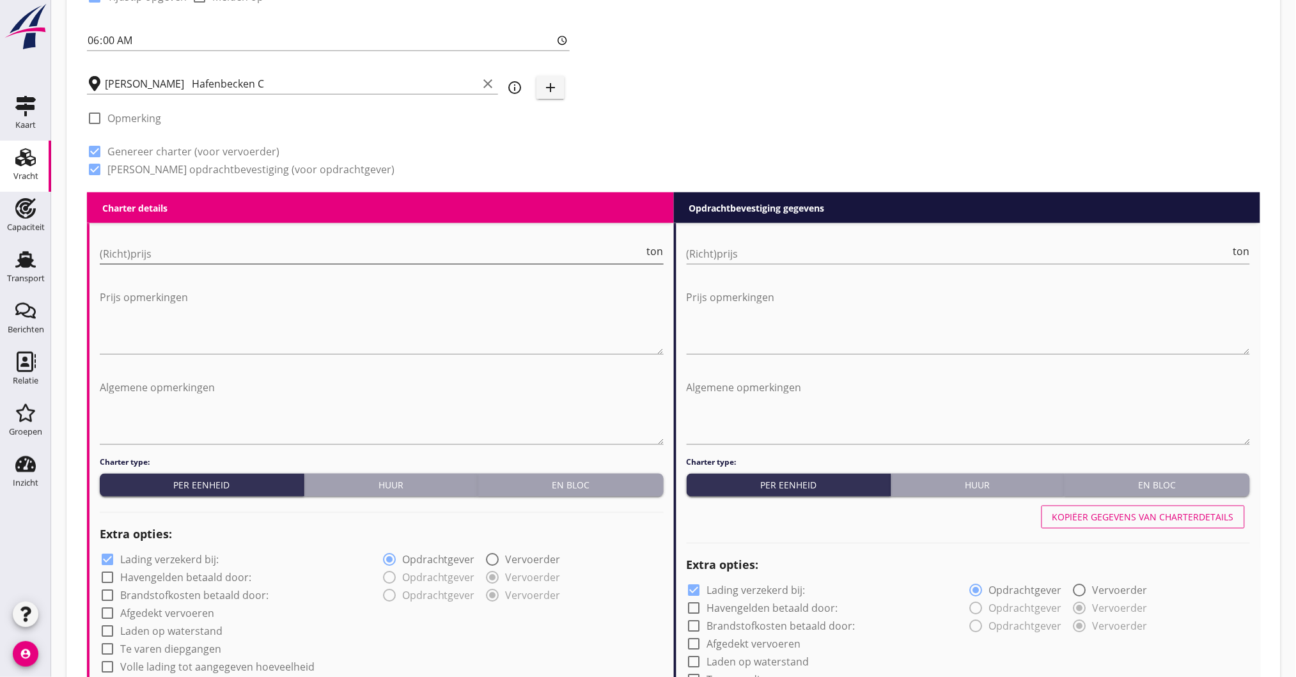
click at [189, 251] on input "(Richt)prijs" at bounding box center [372, 254] width 545 height 20
type input "5"
click at [725, 252] on input "(Richt)prijs" at bounding box center [959, 254] width 545 height 20
type input "5"
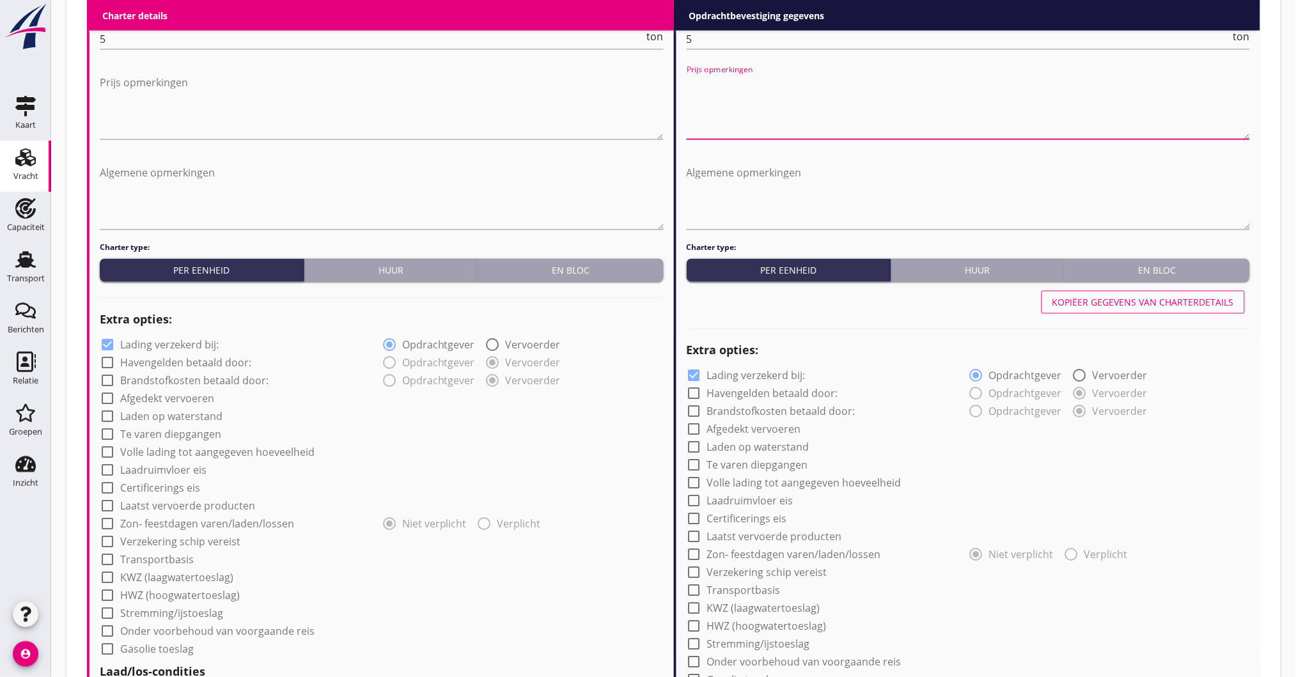
scroll to position [937, 0]
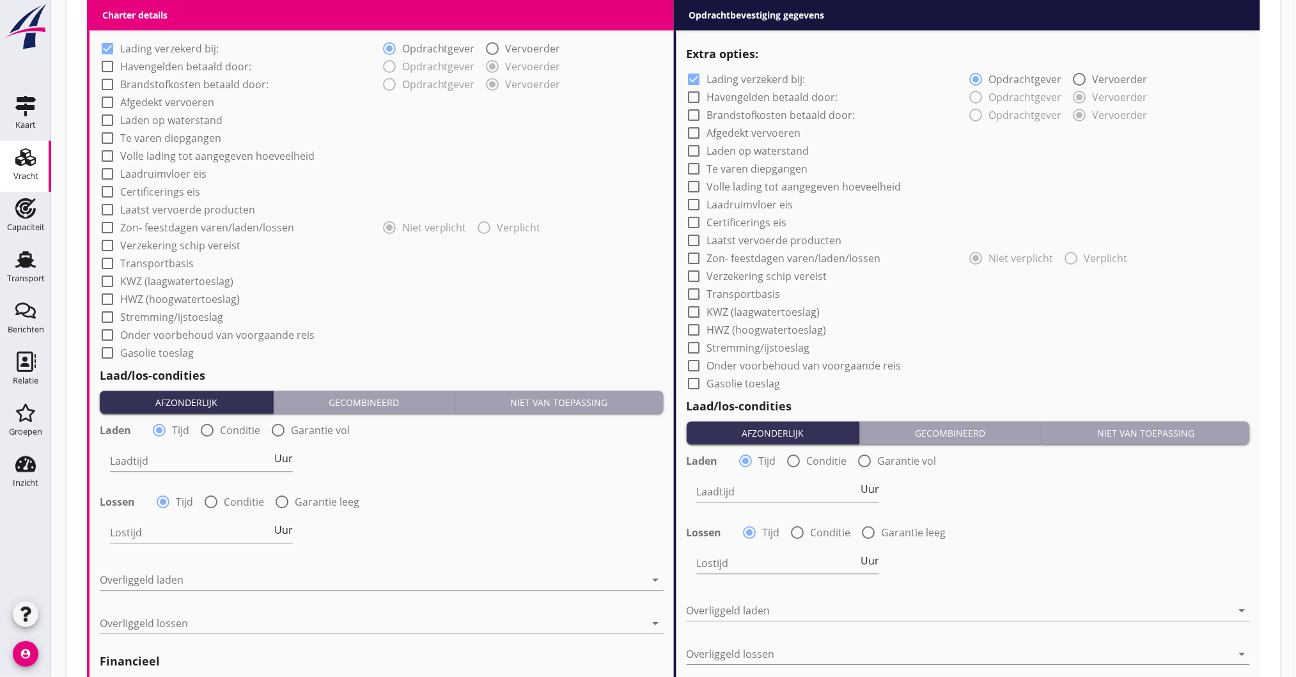
click at [160, 157] on label "Volle lading tot aangegeven hoeveelheid" at bounding box center [217, 156] width 194 height 13
checkbox input "true"
click at [105, 93] on div at bounding box center [108, 102] width 22 height 22
checkbox input "true"
click at [101, 268] on div at bounding box center [108, 264] width 22 height 22
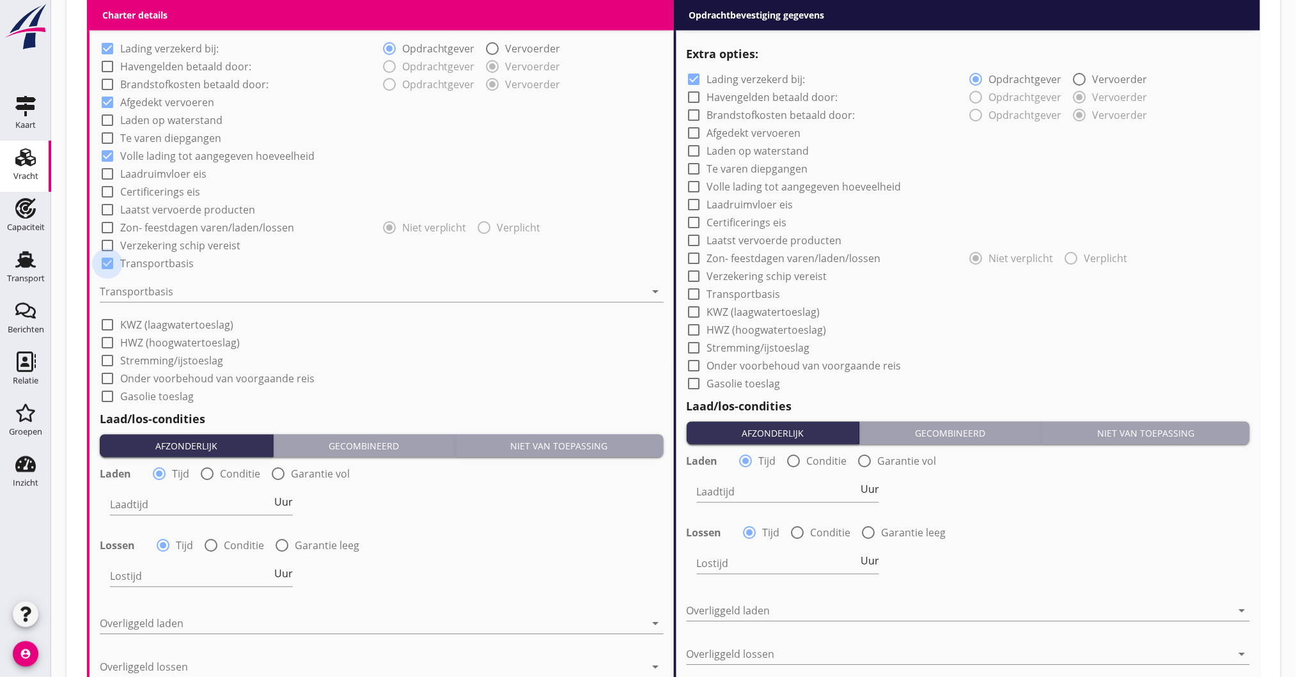
click at [104, 253] on div at bounding box center [108, 264] width 22 height 22
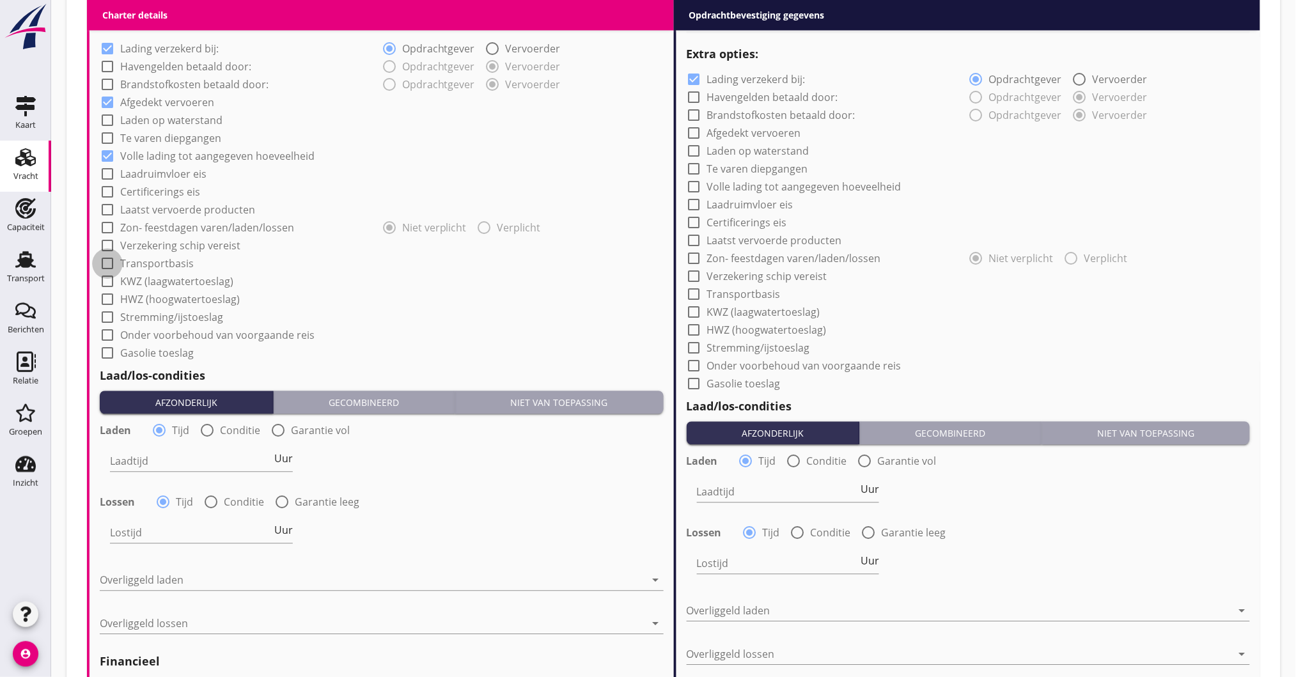
click at [109, 264] on div at bounding box center [108, 264] width 22 height 22
checkbox input "true"
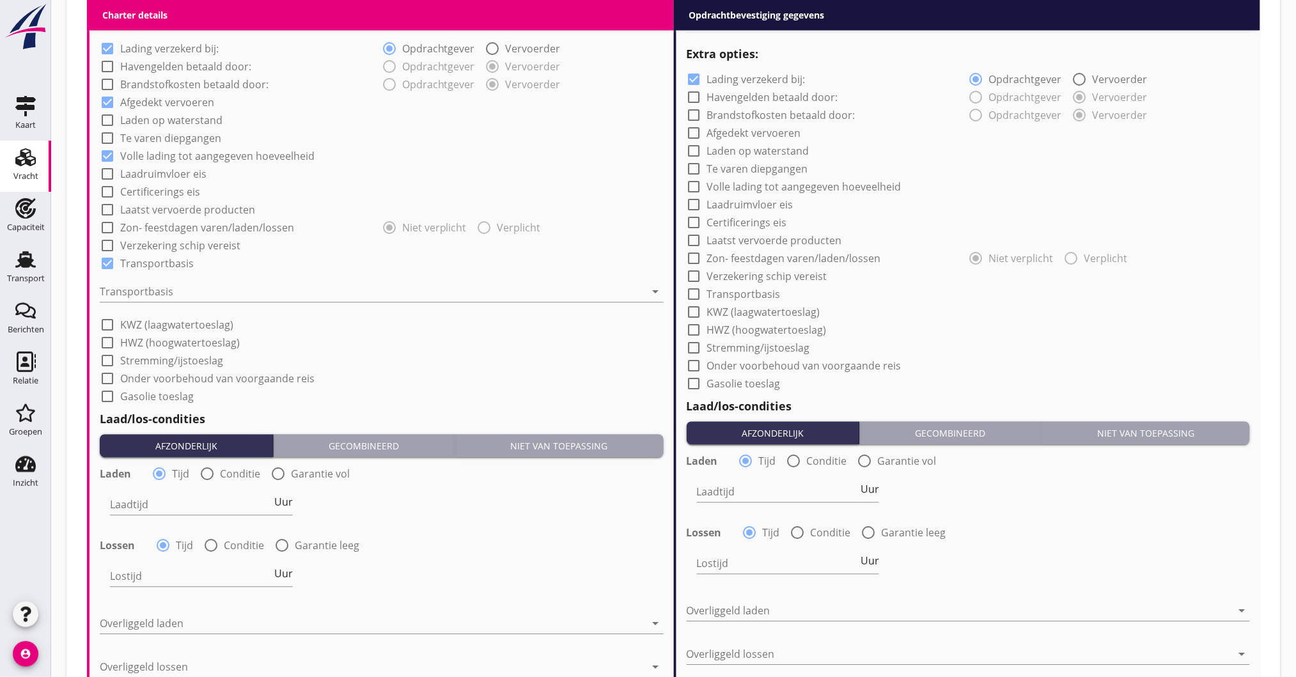
click at [110, 244] on div at bounding box center [108, 246] width 22 height 22
checkbox input "true"
click at [173, 287] on div at bounding box center [373, 291] width 546 height 20
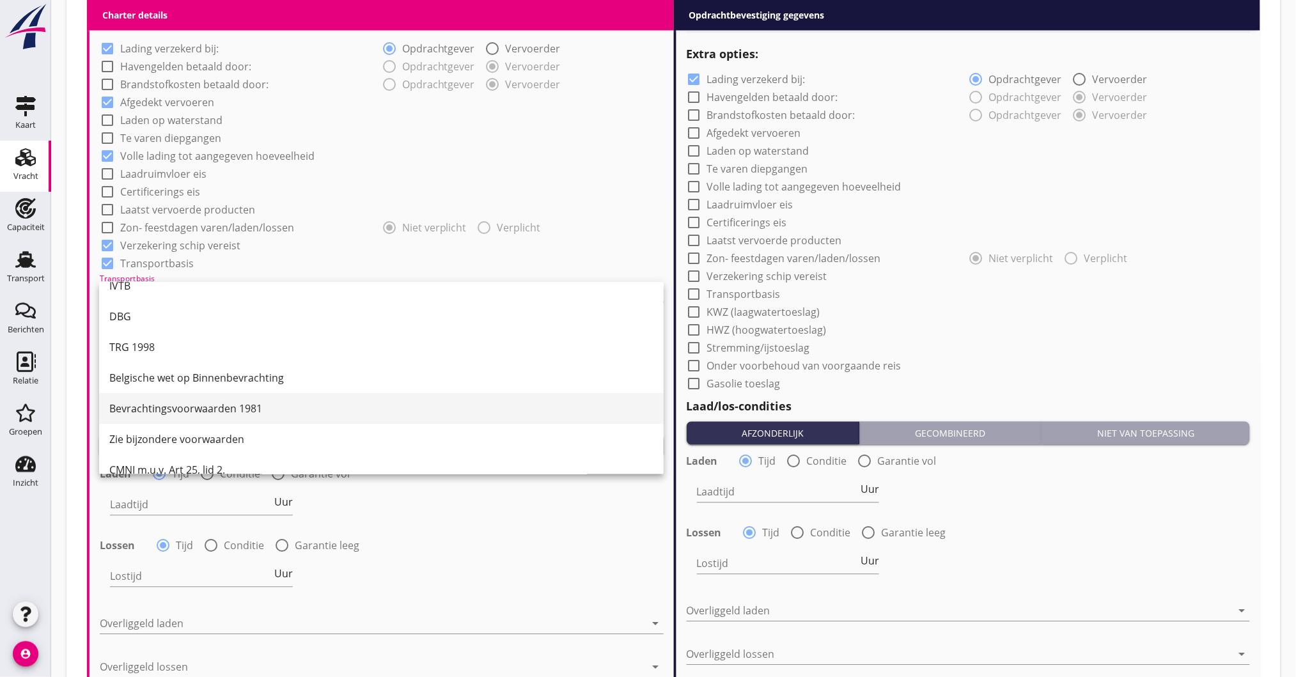
scroll to position [33, 0]
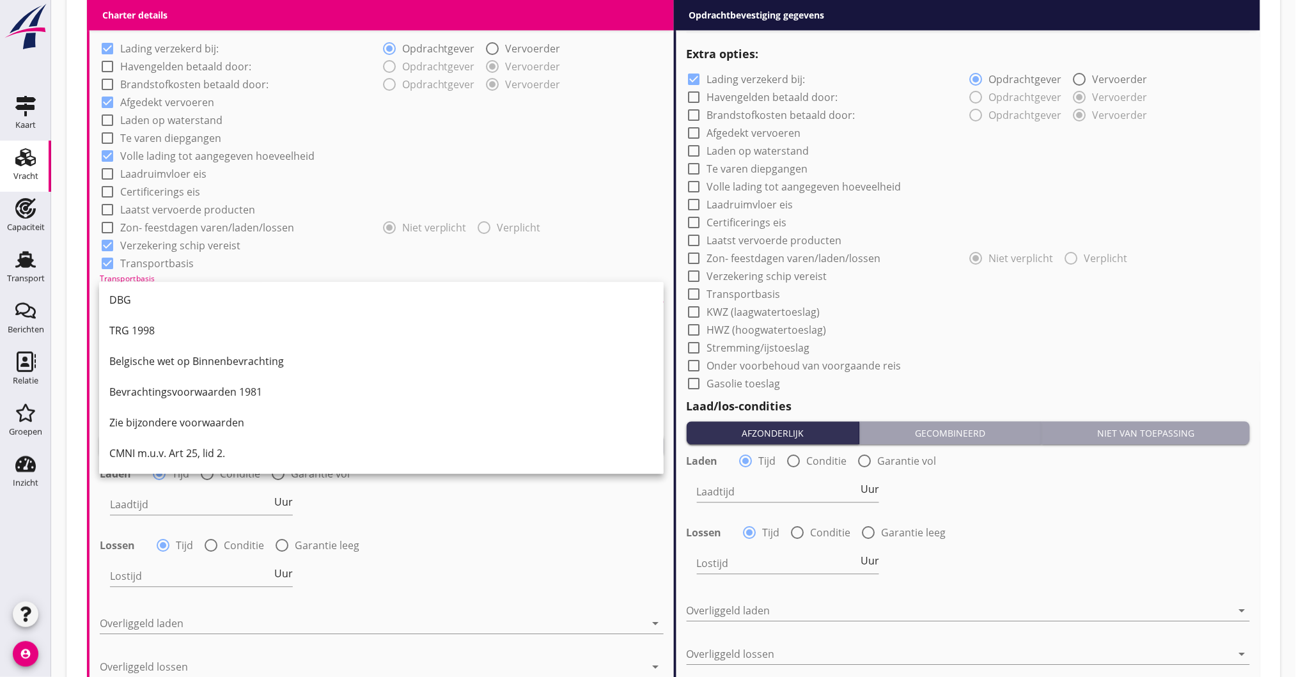
click at [191, 457] on div "CMNI m.u.v. Art 25, lid 2." at bounding box center [381, 453] width 544 height 15
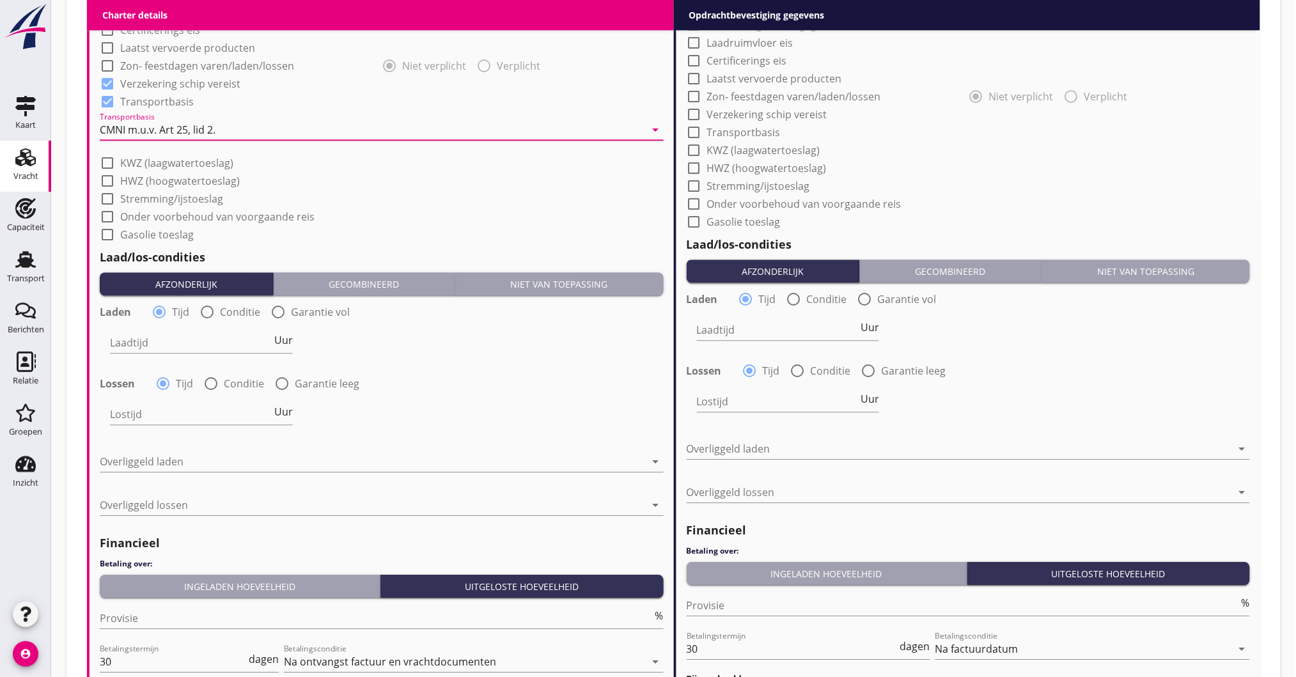
scroll to position [1108, 0]
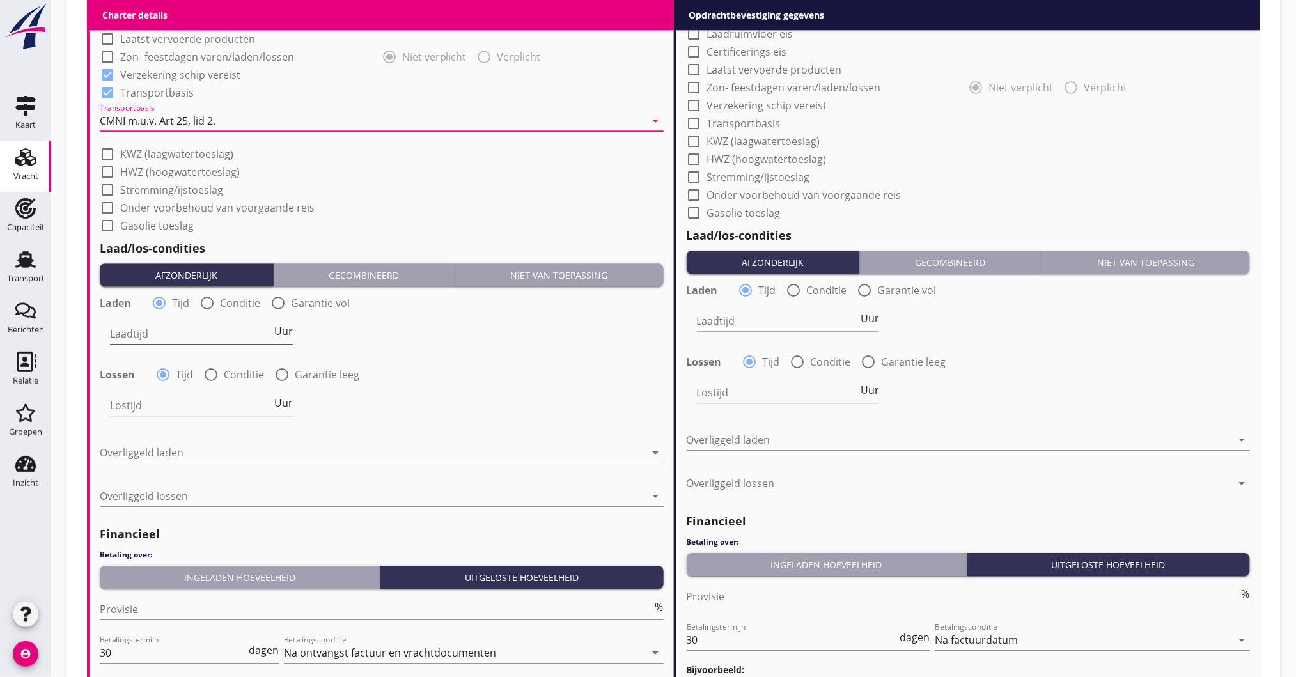
click at [201, 333] on input "Laadtijd" at bounding box center [191, 333] width 162 height 20
type input "24"
click at [134, 407] on input "Lostijd" at bounding box center [191, 405] width 162 height 20
type input "4"
type input "36"
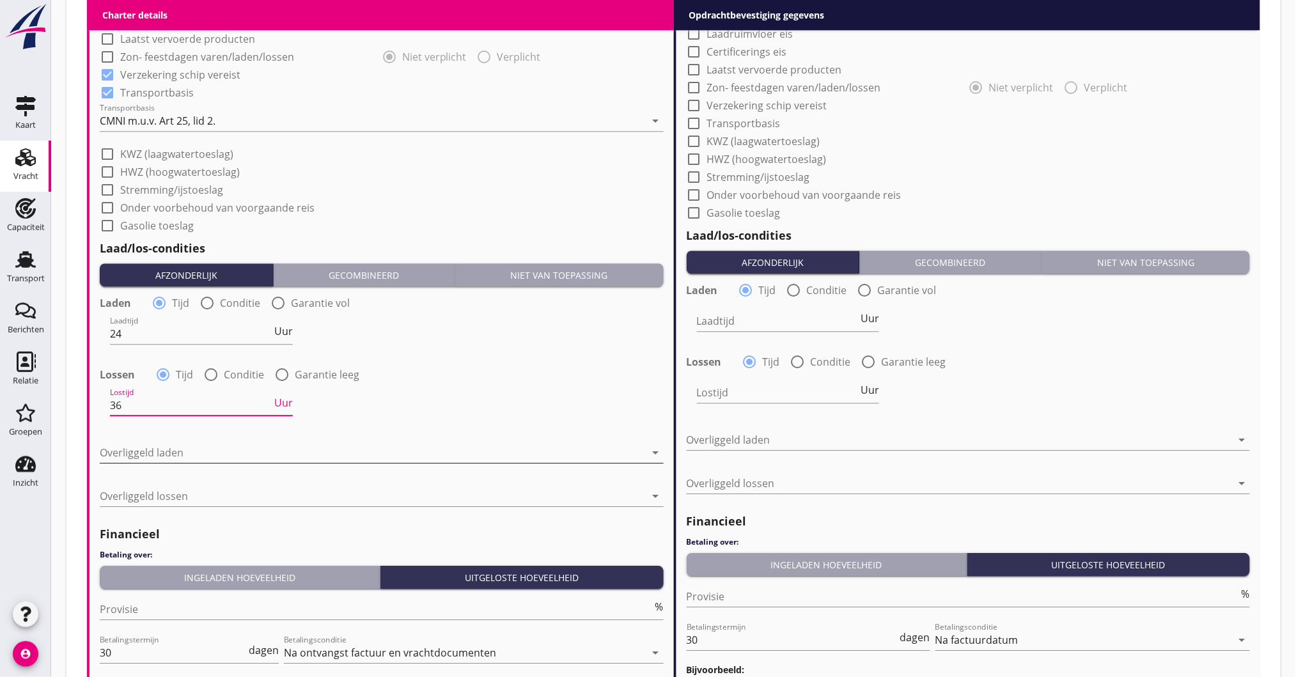
click at [129, 451] on div at bounding box center [373, 452] width 546 height 20
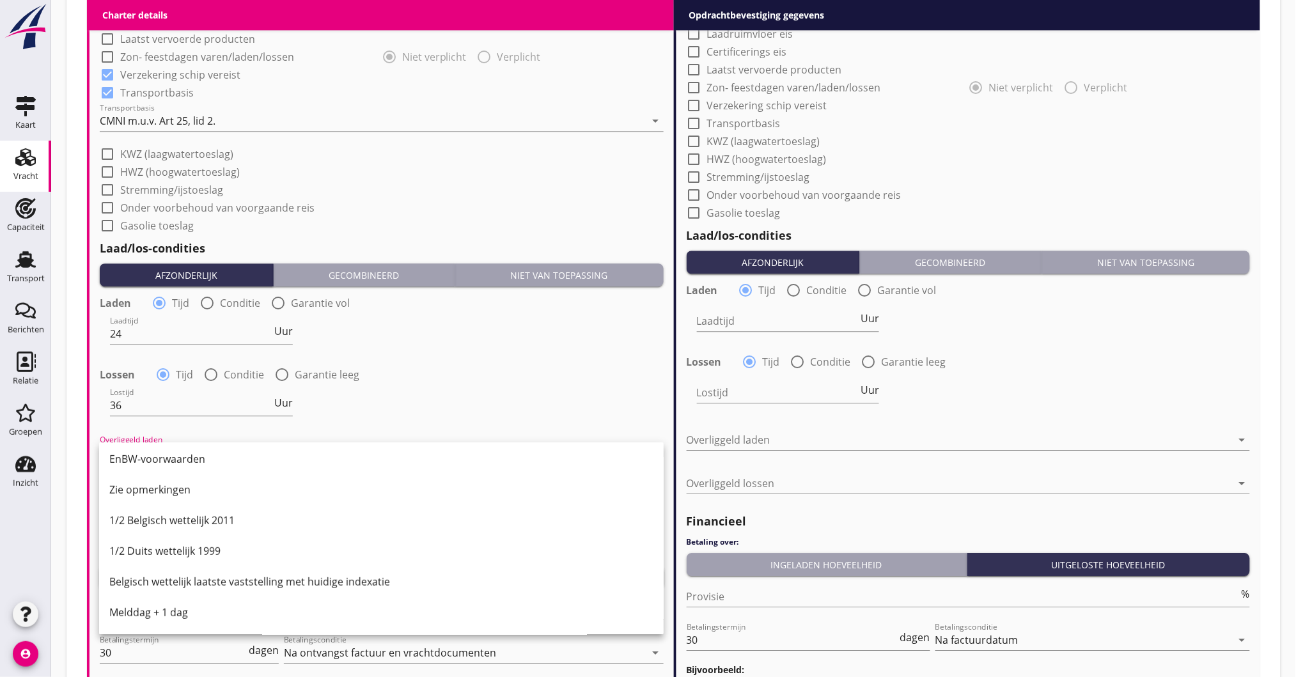
scroll to position [341, 0]
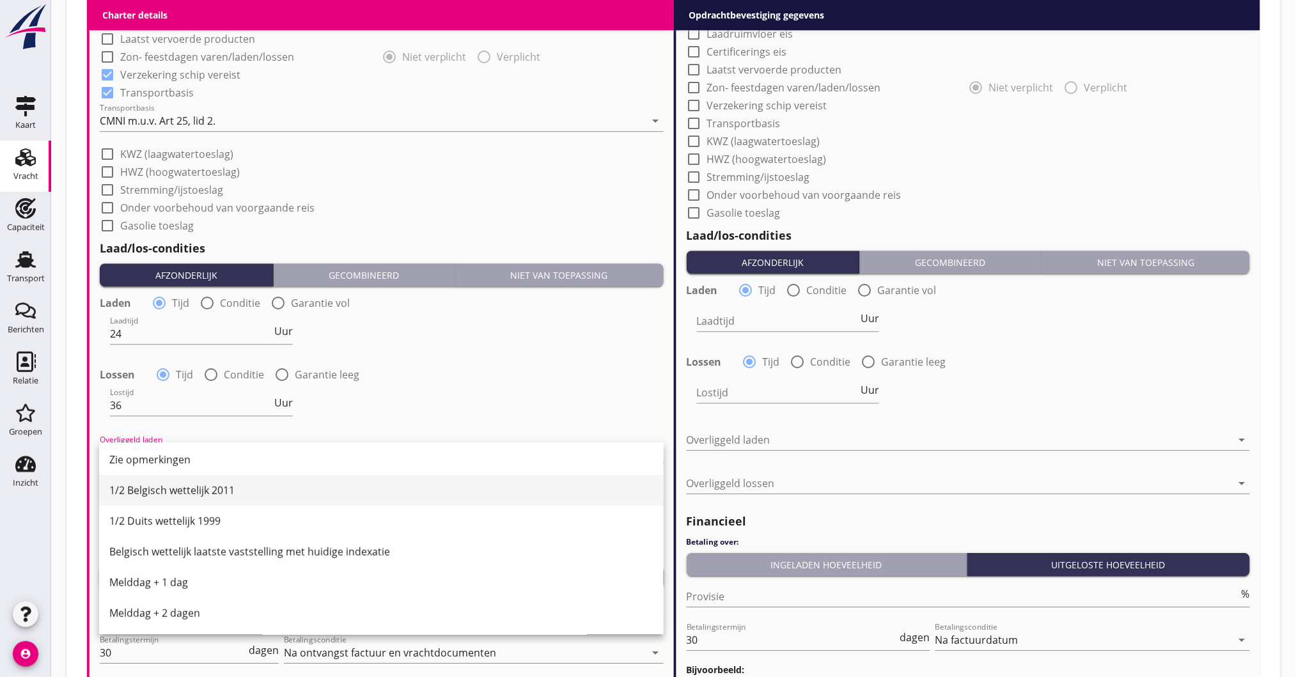
click at [166, 494] on div "1/2 Belgisch wettelijk 2011" at bounding box center [381, 490] width 544 height 15
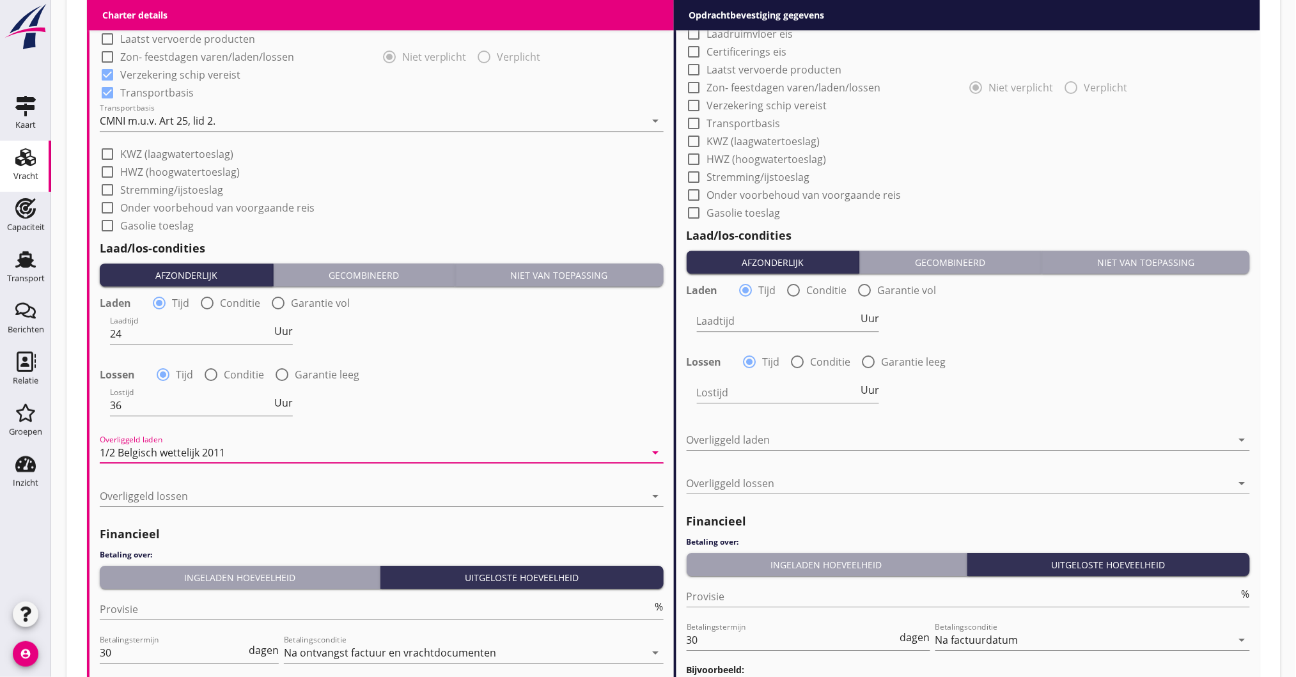
click at [166, 494] on div at bounding box center [373, 496] width 546 height 20
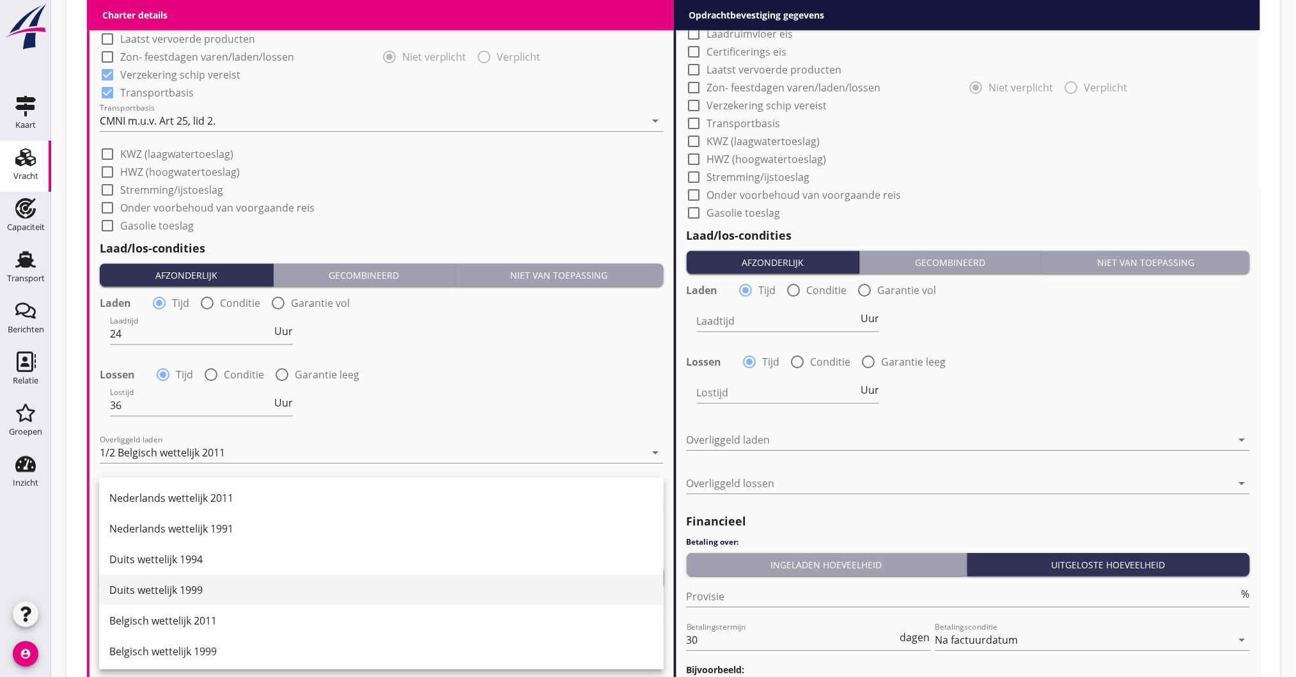
click at [159, 593] on div "Duits wettelijk 1999" at bounding box center [381, 589] width 544 height 15
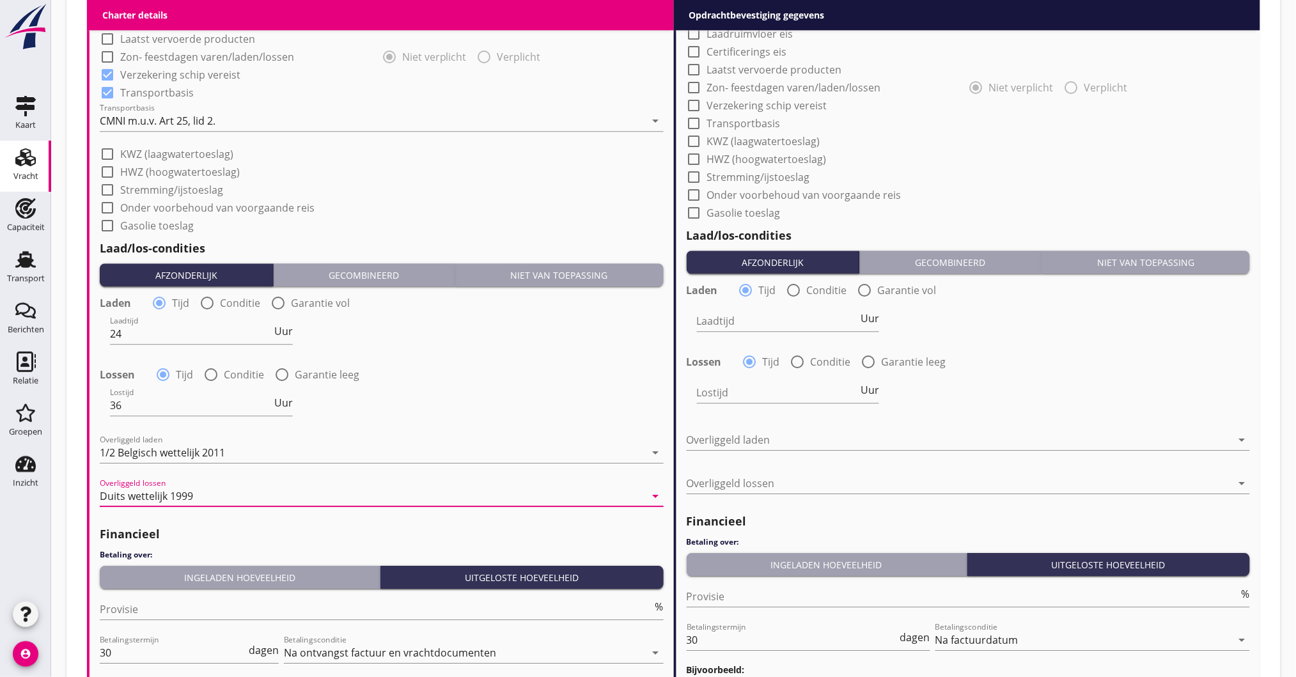
click at [171, 577] on div "Ingeladen hoeveelheid" at bounding box center [240, 577] width 270 height 13
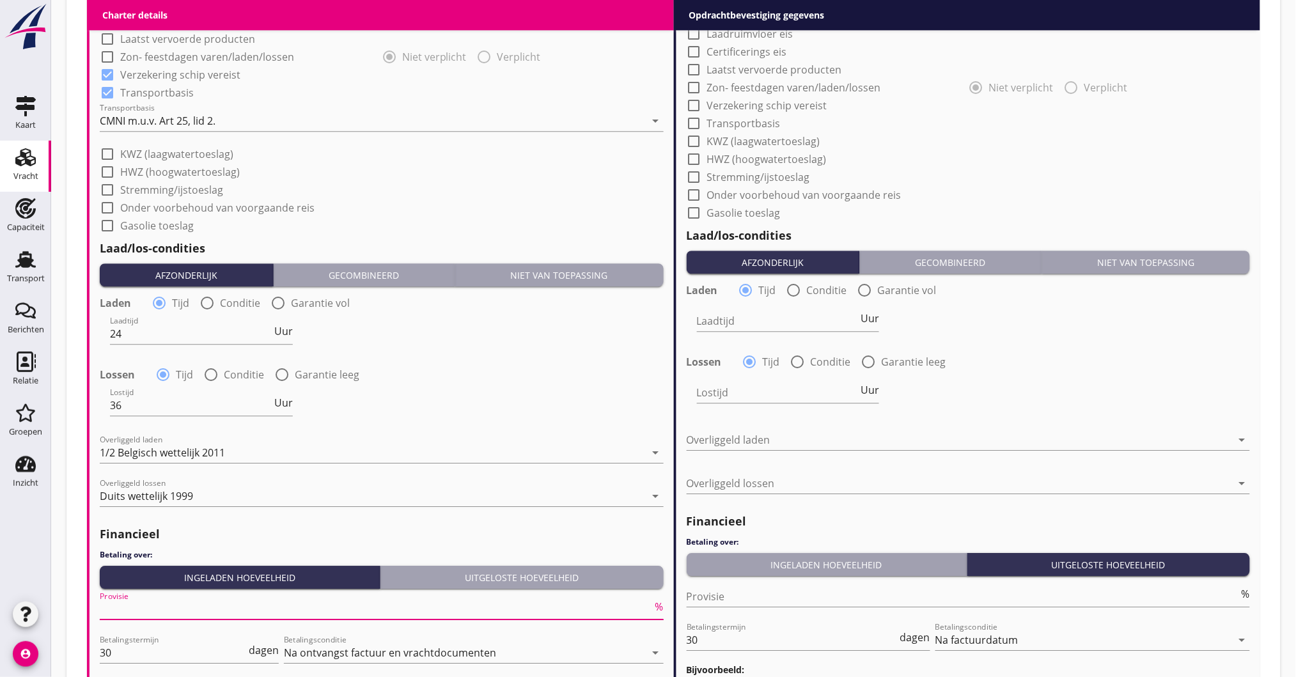
click at [134, 607] on input "Provisie" at bounding box center [376, 609] width 553 height 20
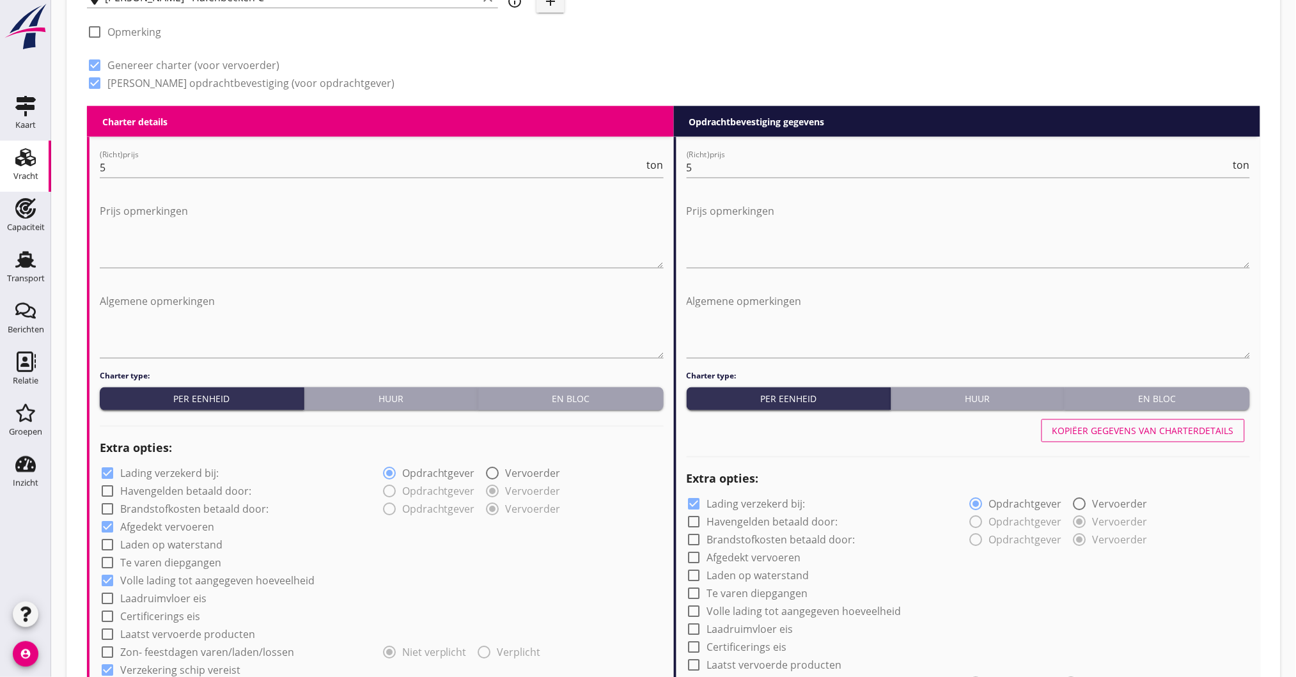
scroll to position [511, 0]
type input "5"
click at [1095, 425] on div "Kopiëer gegevens van charterdetails" at bounding box center [1143, 431] width 182 height 13
checkbox input "true"
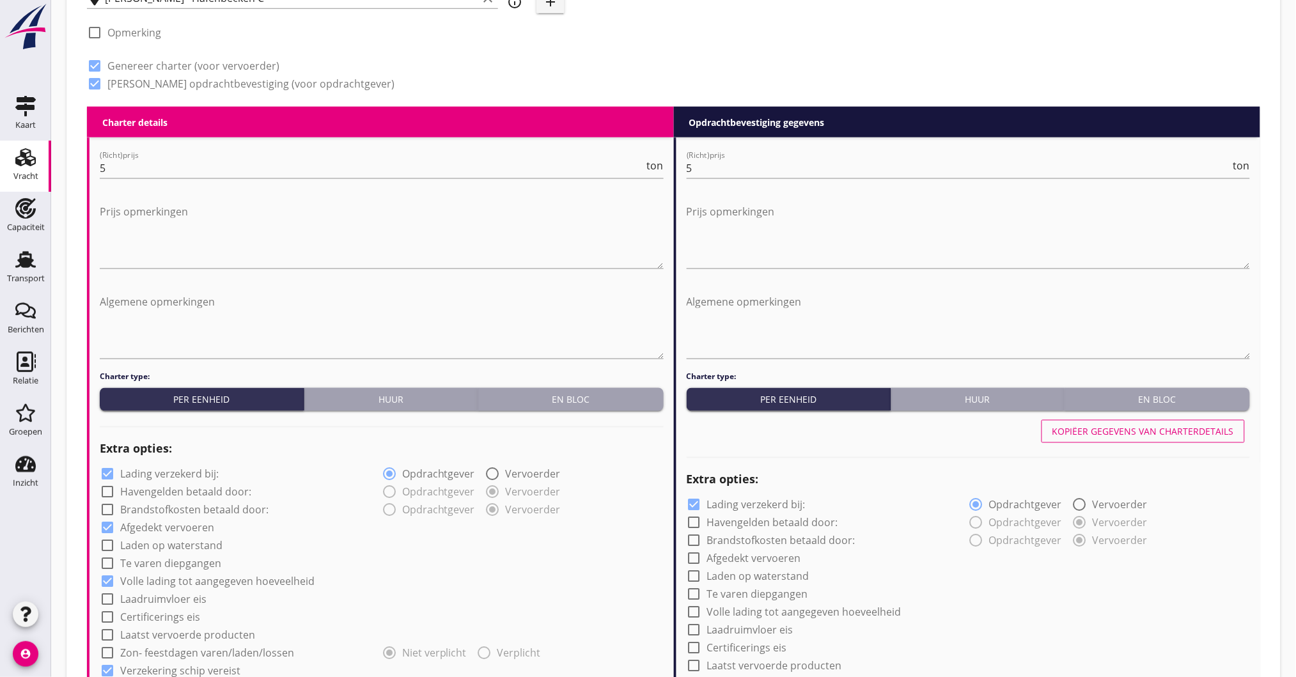
checkbox input "true"
type input "24"
type input "36"
click at [152, 315] on textarea "Algemene opmerkingen" at bounding box center [382, 325] width 564 height 67
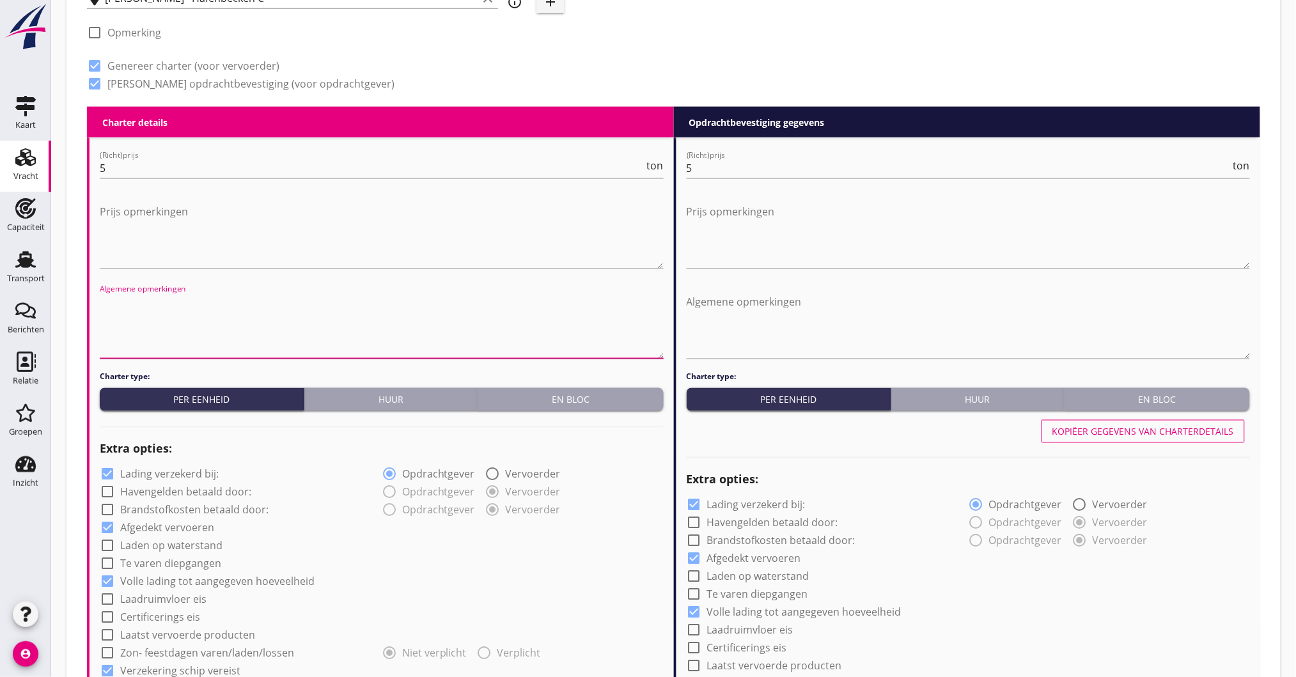
paste textarea "Coils niet ondergangboord laden en 50 cm tussen rijen en schotten en coiloog 50…"
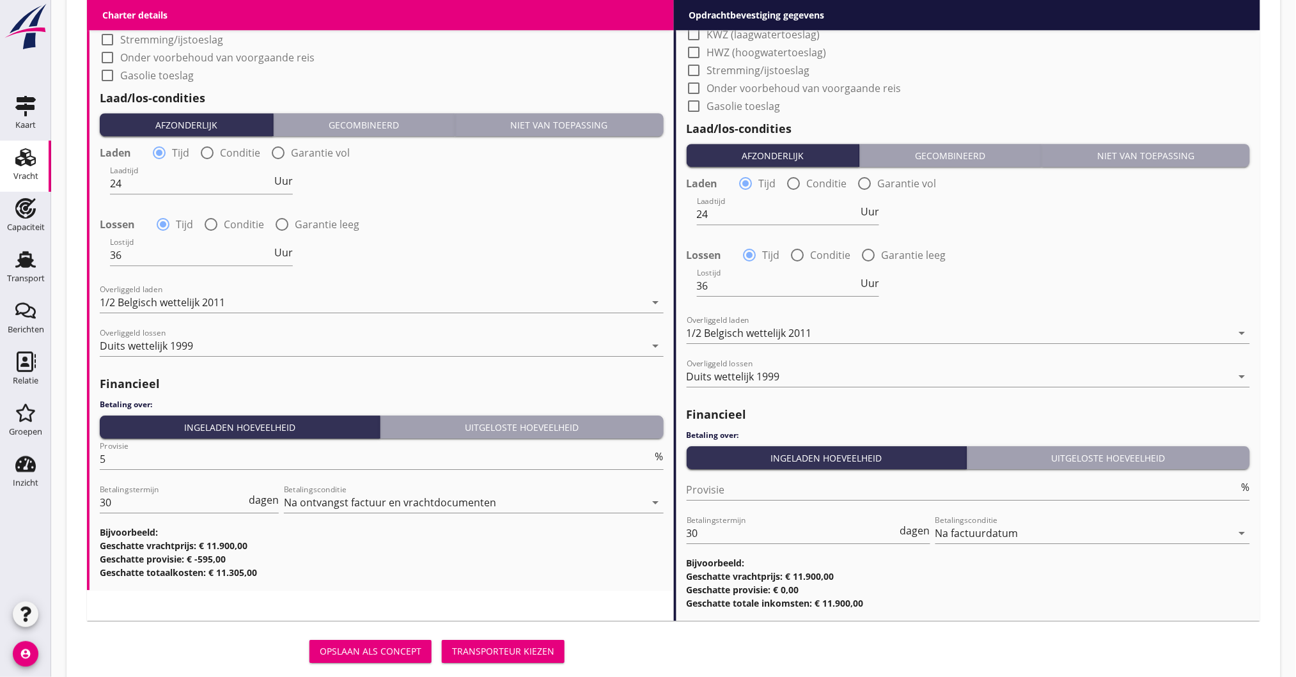
scroll to position [1287, 0]
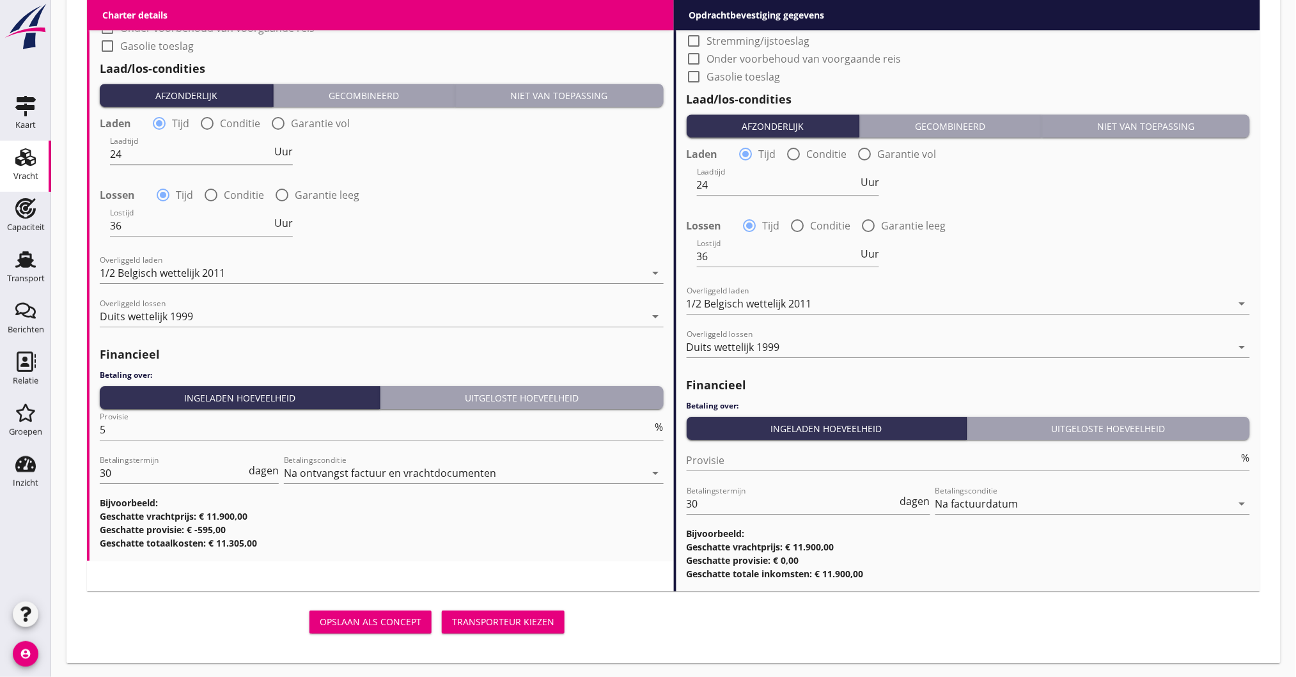
type textarea "Coils niet ondergangboord laden en 50 cm tussen rijen en schotten en coiloog 50…"
click at [513, 612] on button "Transporteur kiezen" at bounding box center [503, 621] width 123 height 23
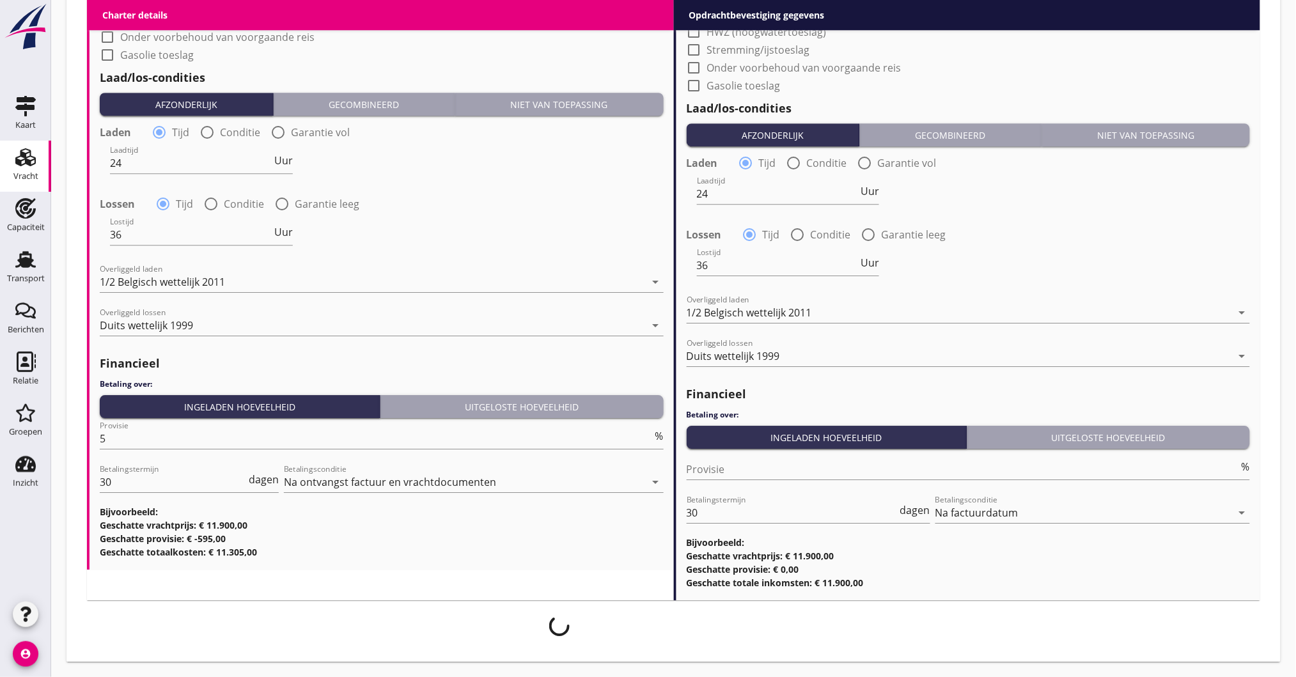
scroll to position [1277, 0]
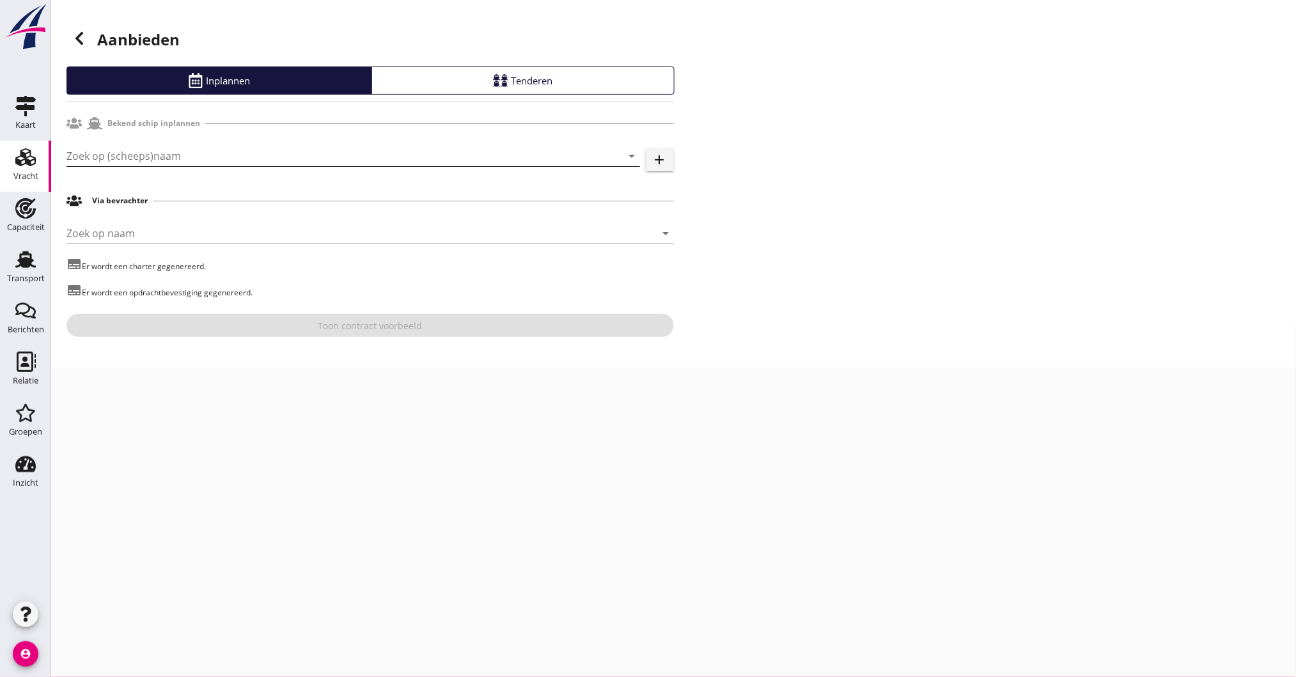
click at [140, 146] on input "Zoek op (scheeps)naam" at bounding box center [335, 156] width 538 height 20
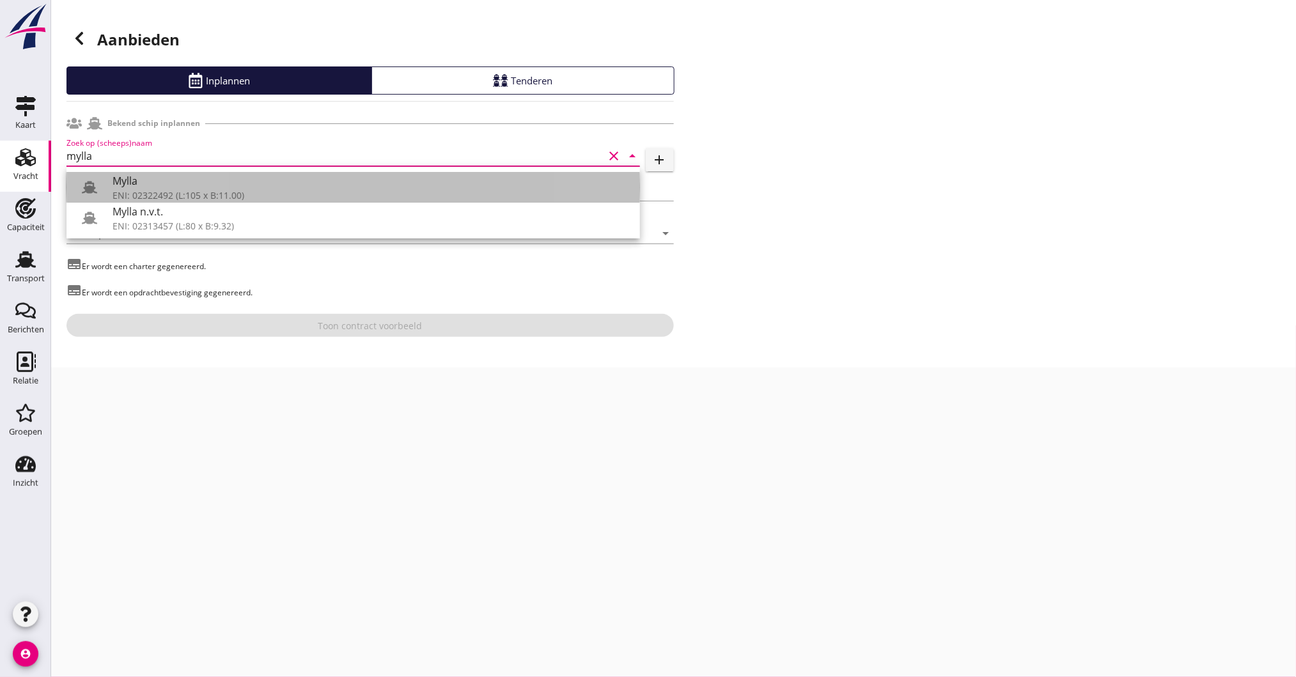
click at [194, 194] on div "ENI: 02322492 (L:105 x B:11.00)" at bounding box center [371, 195] width 517 height 13
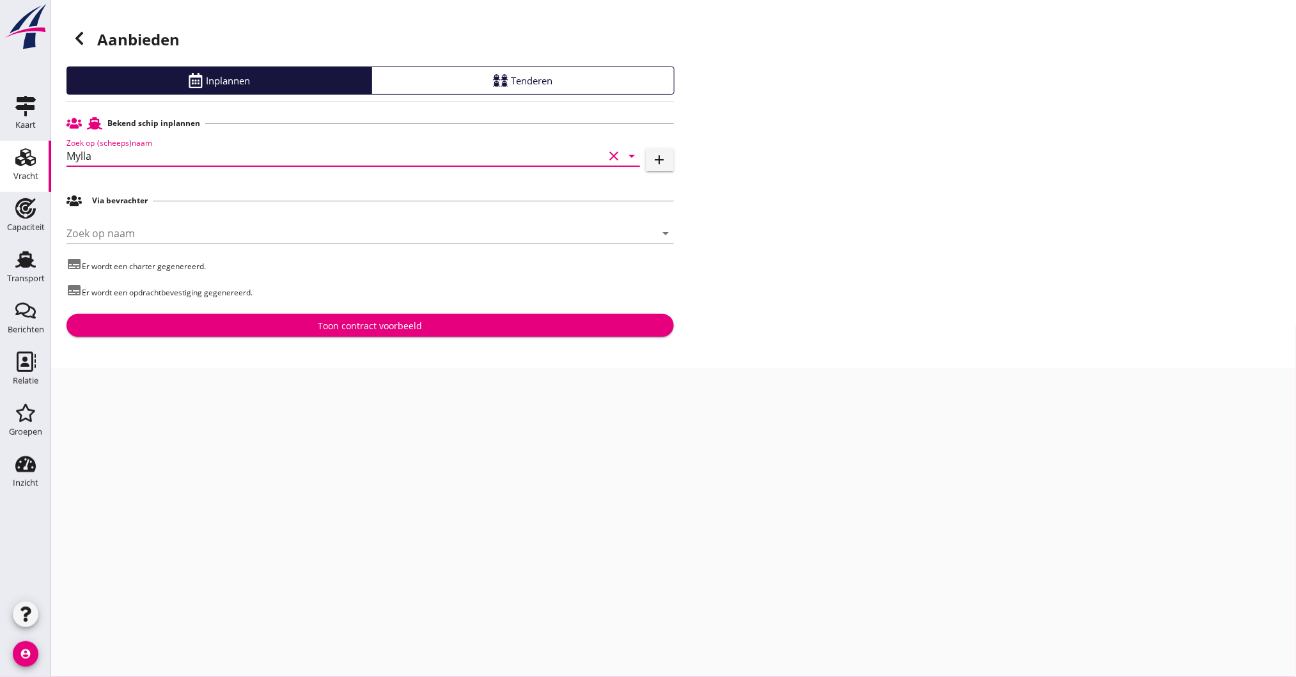
type input "Mylla"
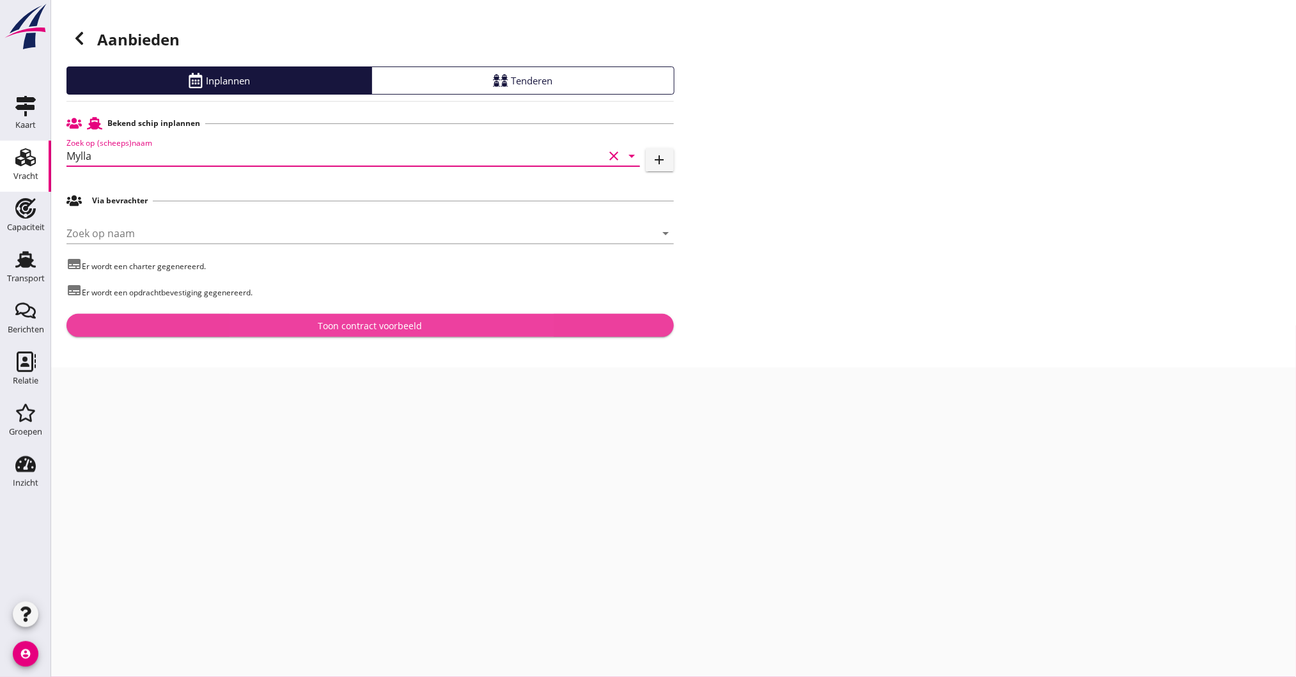
click at [179, 320] on div "Toon contract voorbeeld" at bounding box center [370, 325] width 587 height 13
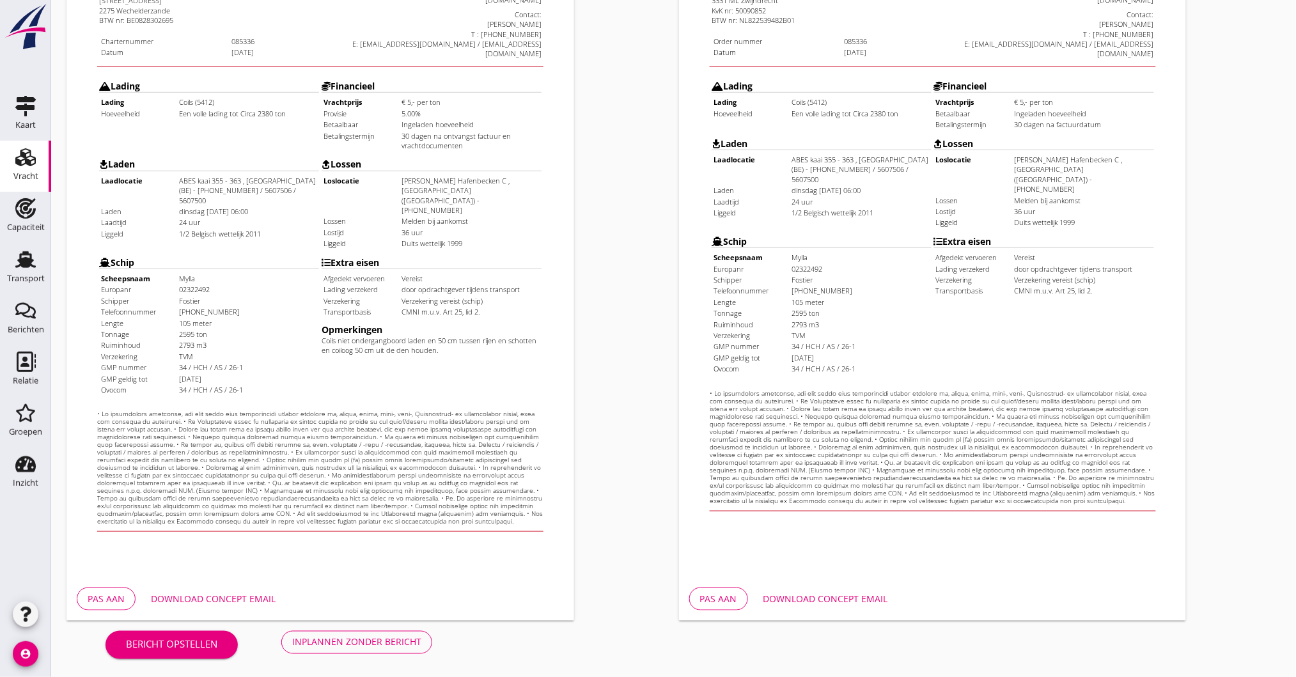
scroll to position [269, 0]
click at [201, 598] on div "Download concept email" at bounding box center [213, 597] width 125 height 13
click at [394, 646] on div "Inplannen zonder bericht" at bounding box center [356, 641] width 129 height 13
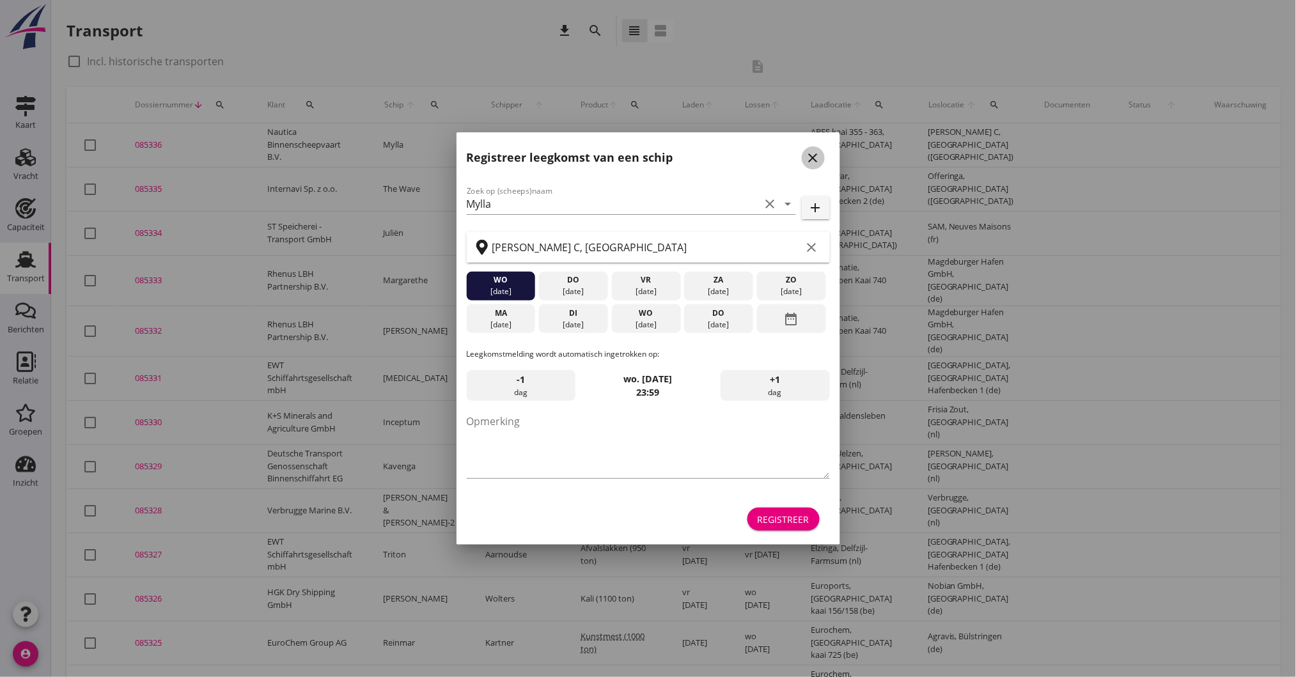
click at [812, 152] on icon "close" at bounding box center [812, 157] width 15 height 15
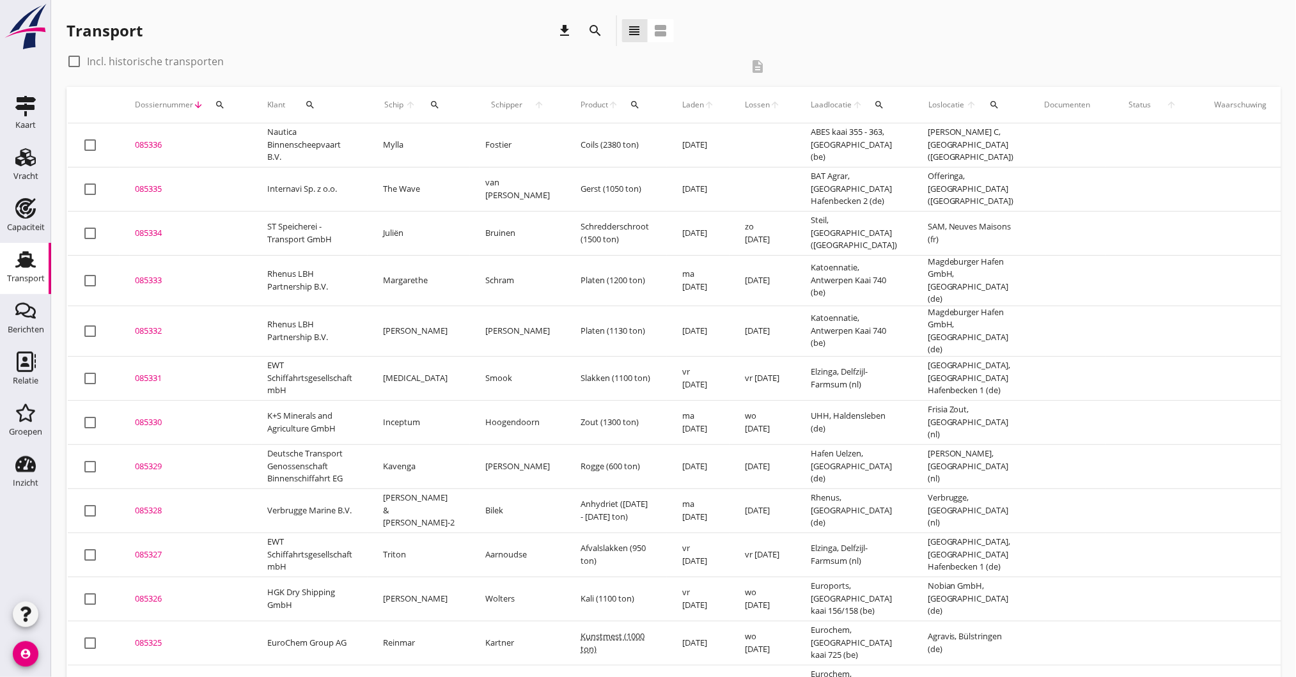
click at [157, 145] on div "085336" at bounding box center [186, 145] width 102 height 13
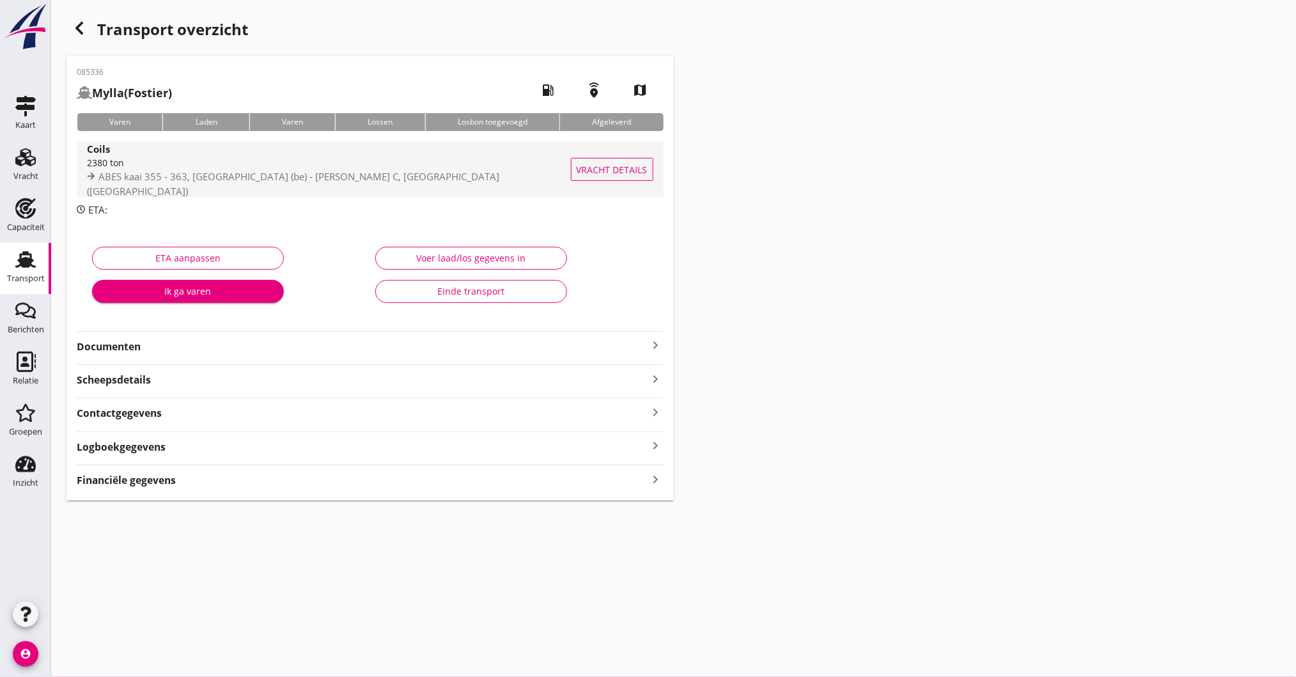
click at [149, 166] on div "2380 ton" at bounding box center [331, 162] width 488 height 13
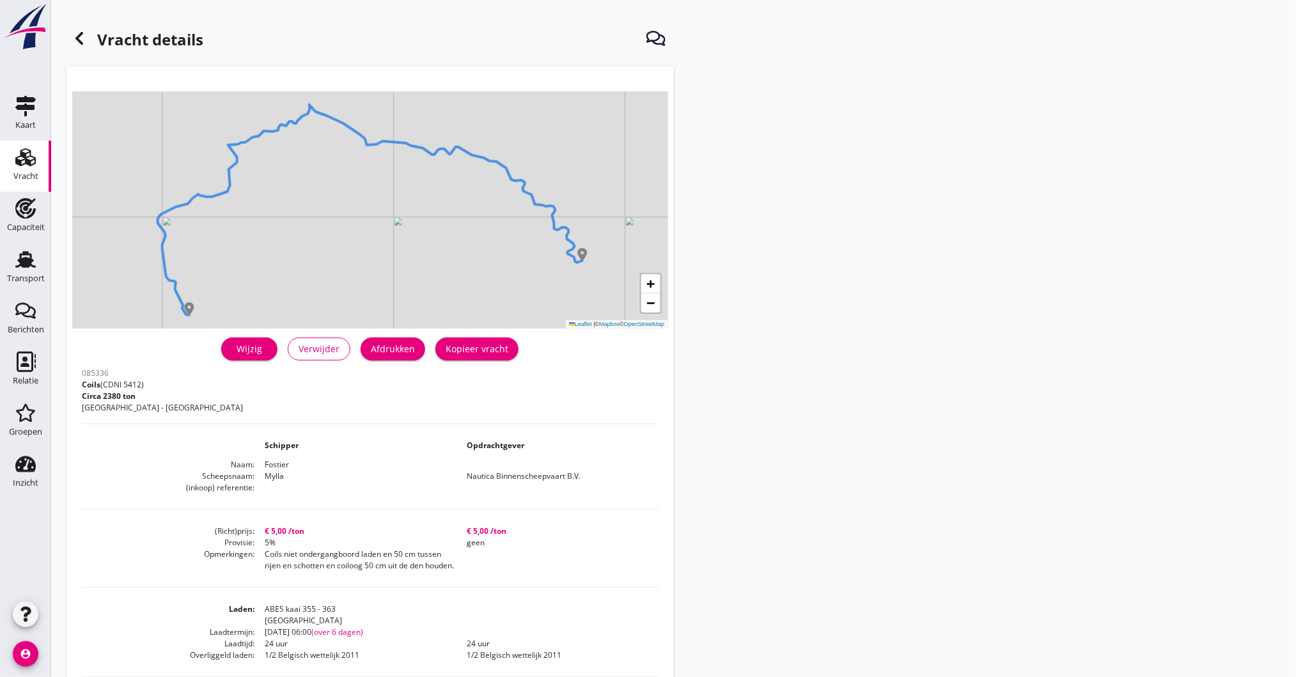
click at [242, 349] on div "Wijzig" at bounding box center [249, 348] width 36 height 13
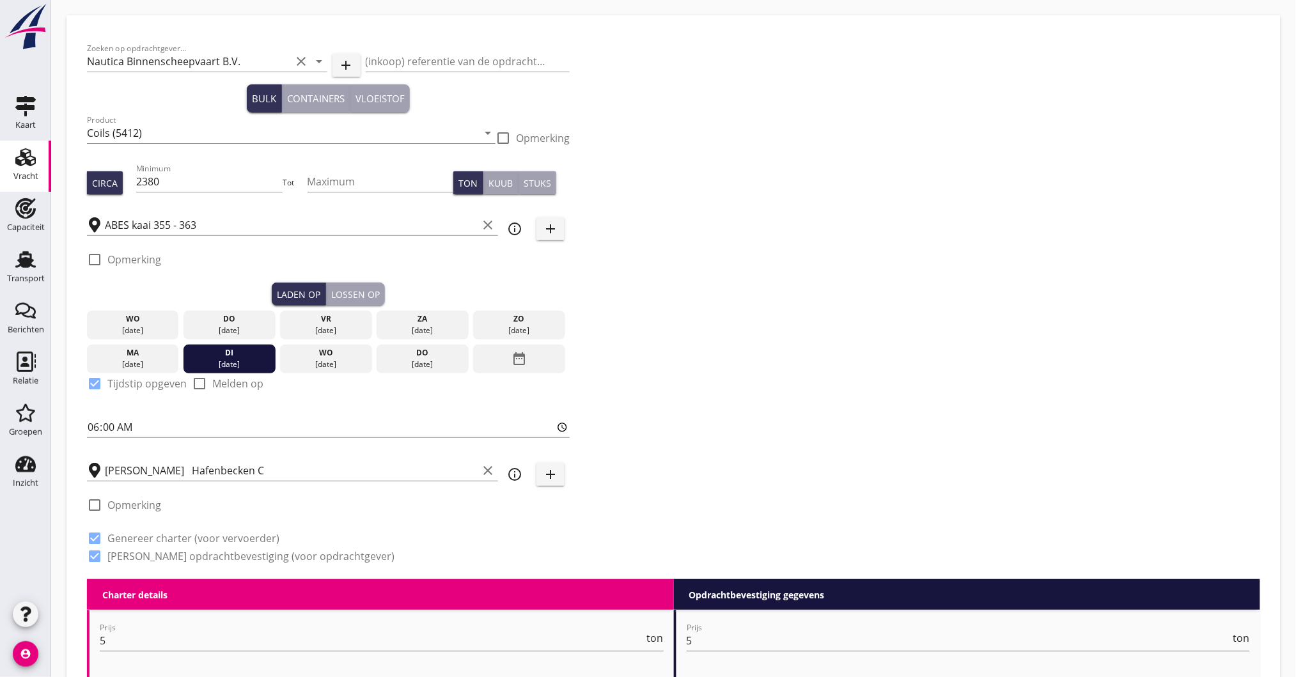
click at [359, 293] on div "Lossen op" at bounding box center [355, 294] width 49 height 13
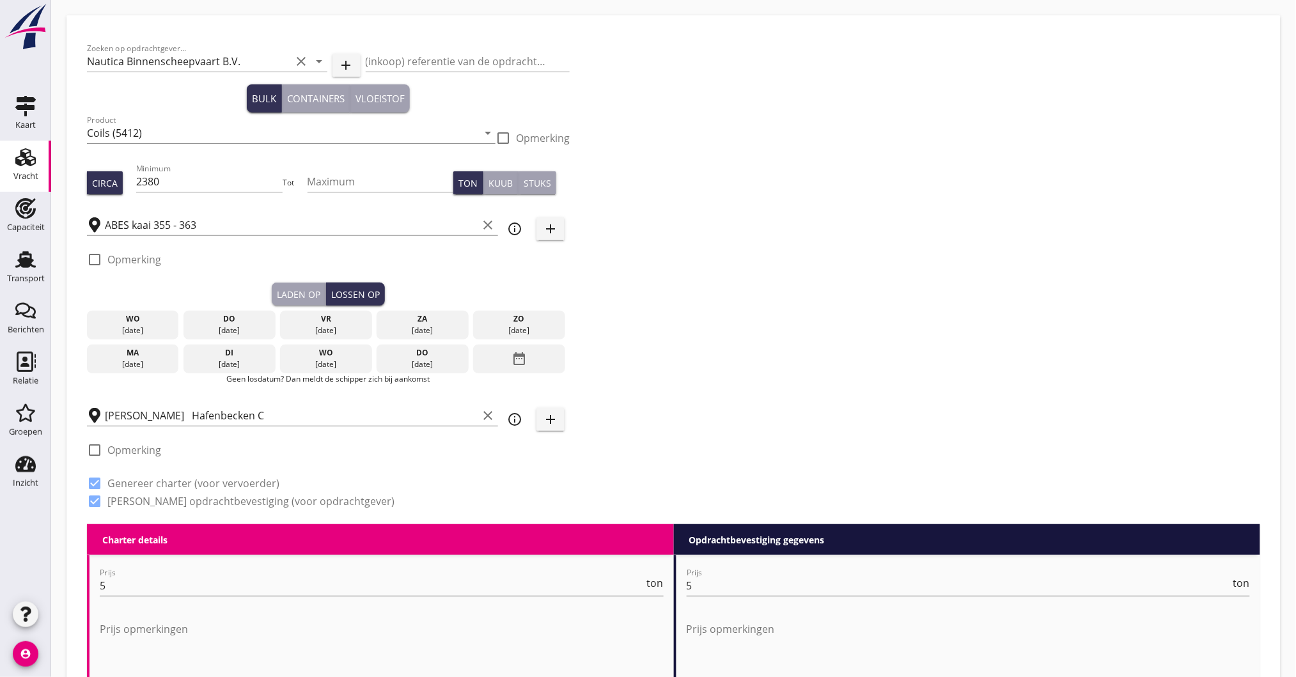
click at [405, 352] on div "do" at bounding box center [423, 353] width 86 height 12
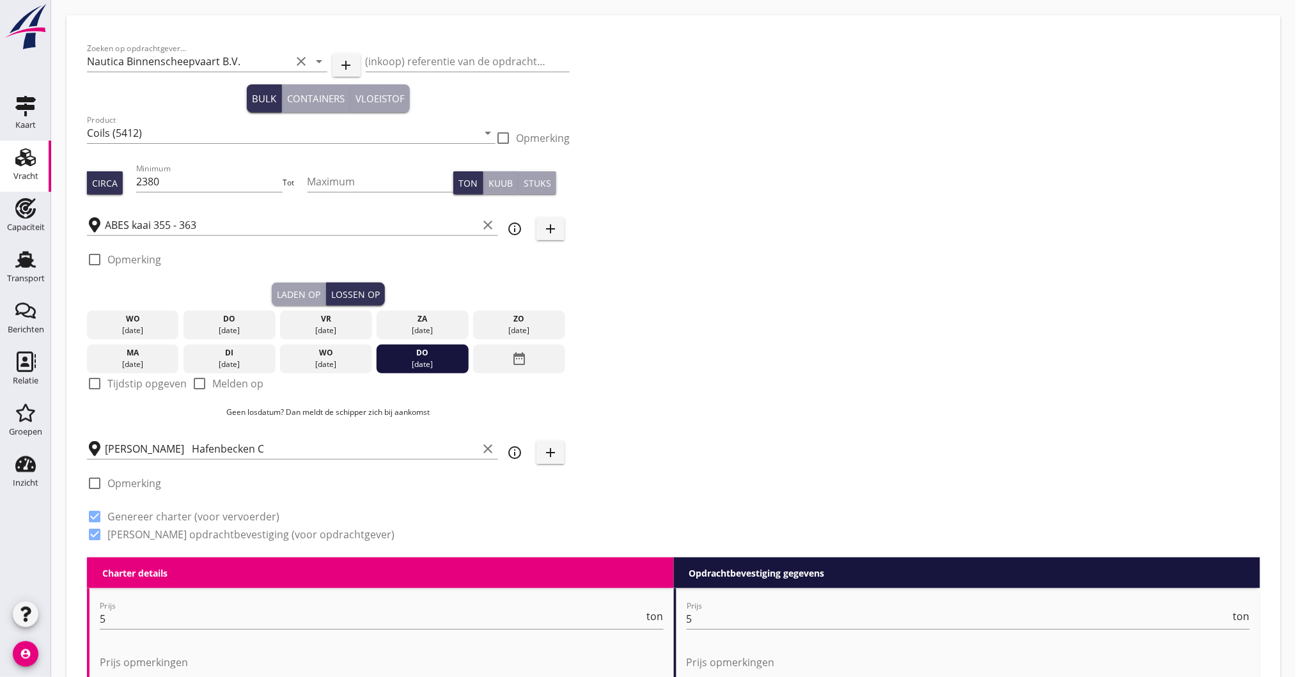
click at [103, 385] on div at bounding box center [95, 384] width 22 height 22
checkbox input "true"
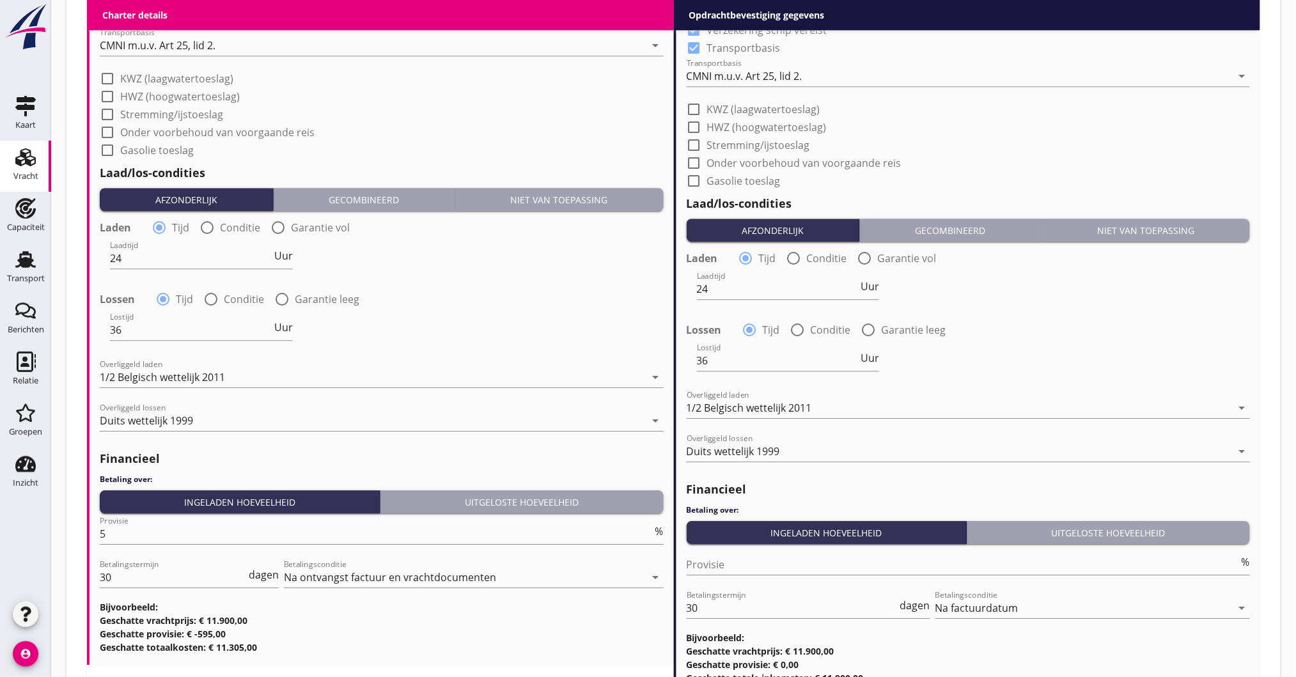
scroll to position [1271, 0]
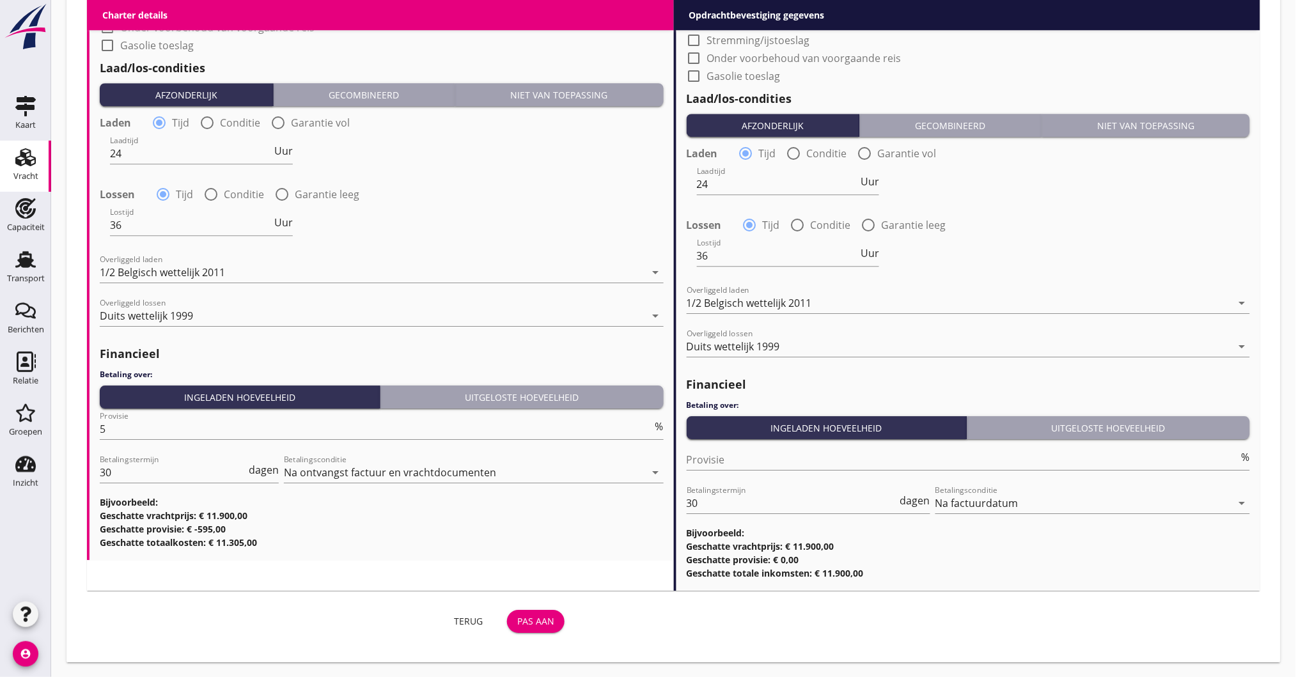
click at [524, 610] on button "Pas aan" at bounding box center [536, 621] width 58 height 23
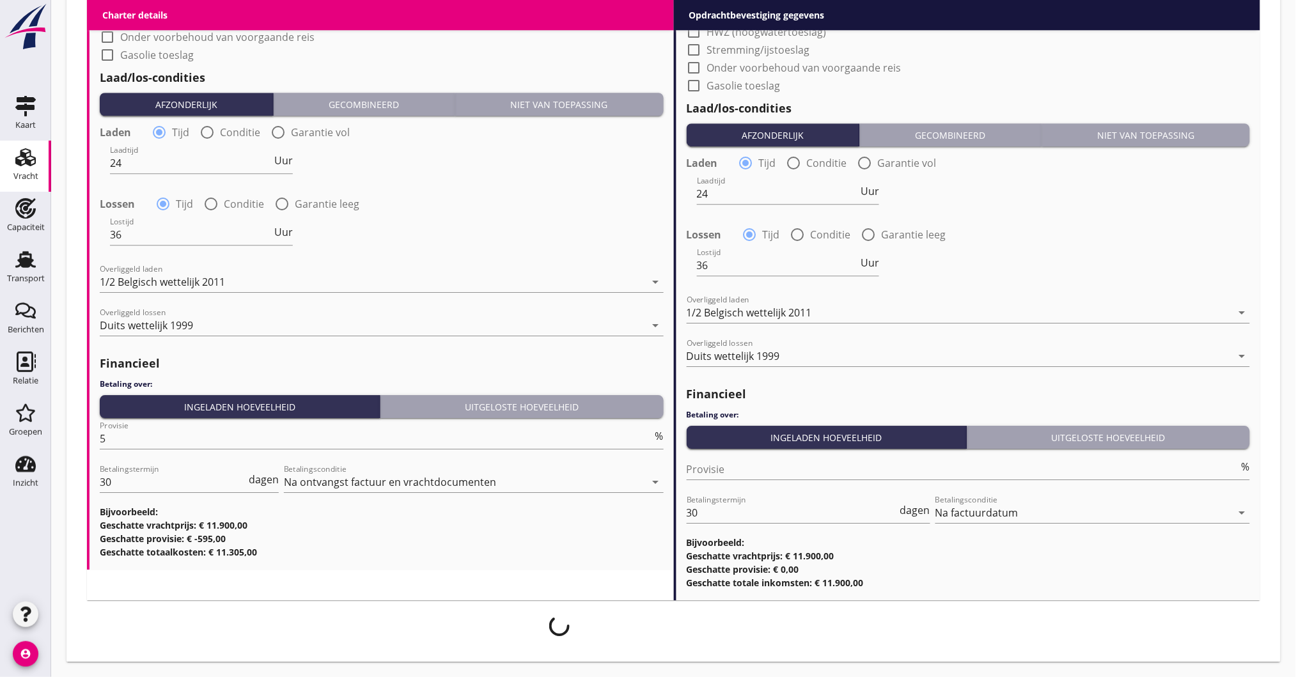
scroll to position [1261, 0]
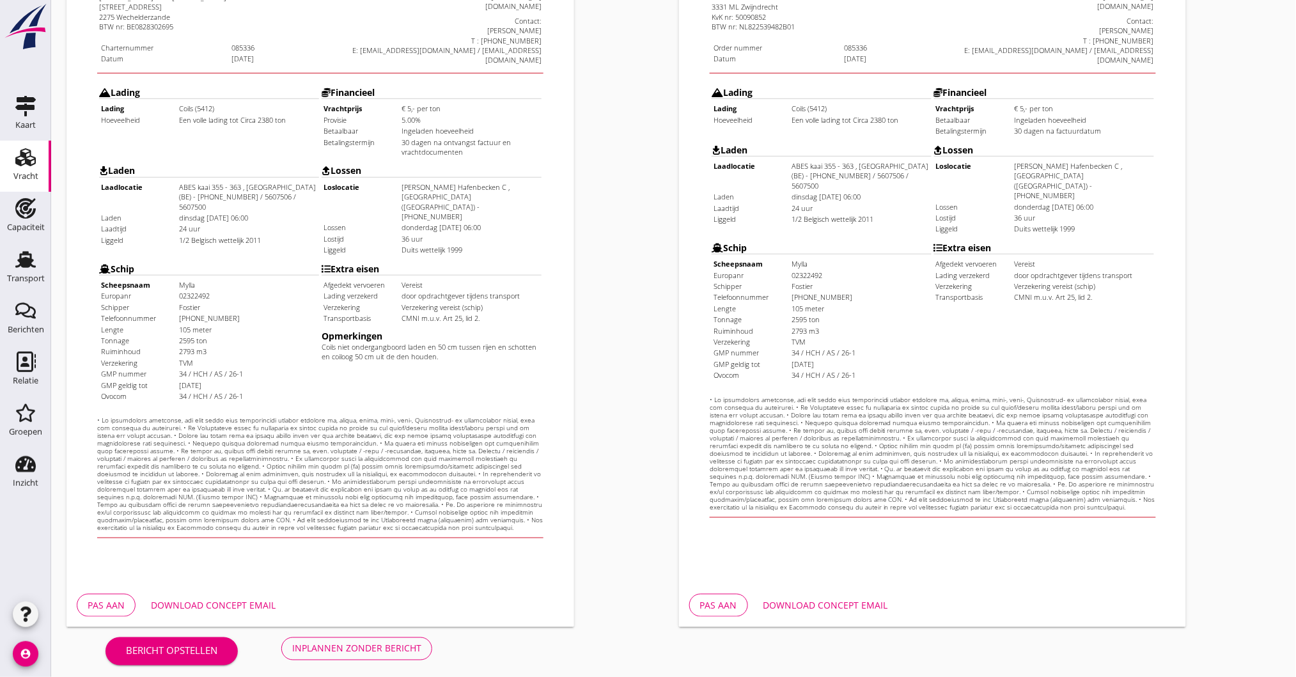
scroll to position [269, 0]
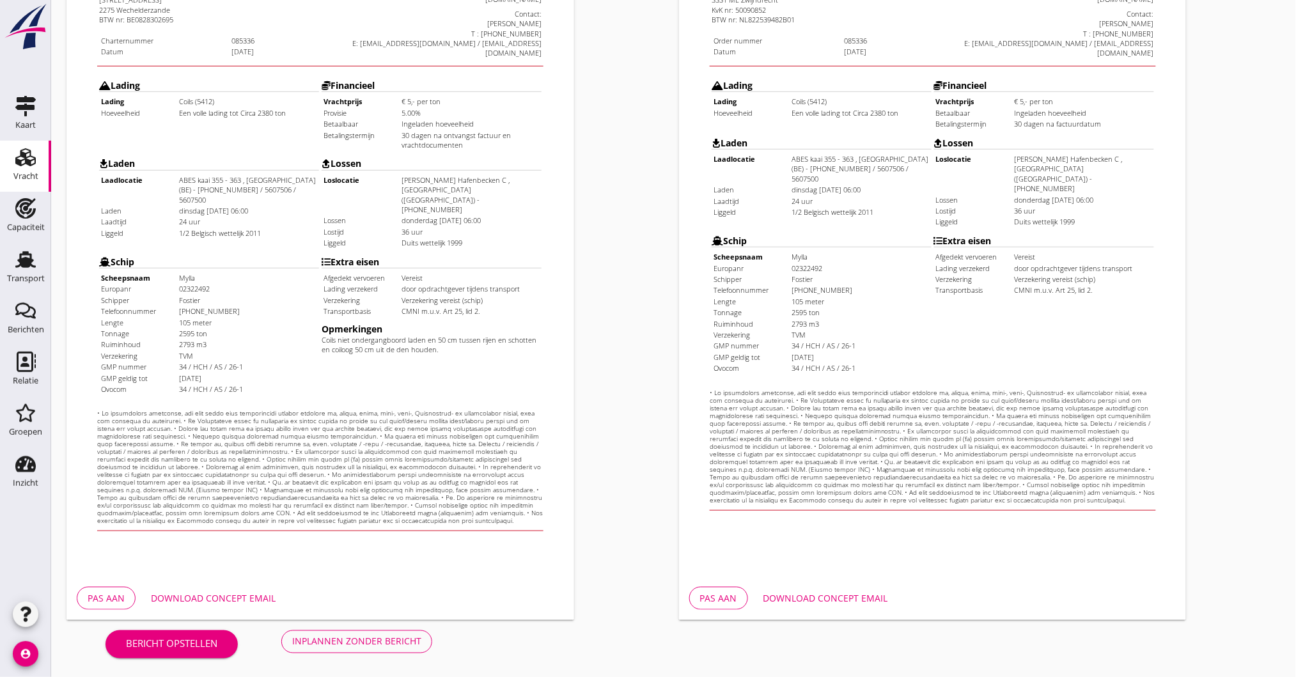
click at [187, 597] on div "Download concept email" at bounding box center [213, 597] width 125 height 13
click at [367, 648] on div "Inplannen zonder bericht" at bounding box center [356, 641] width 129 height 13
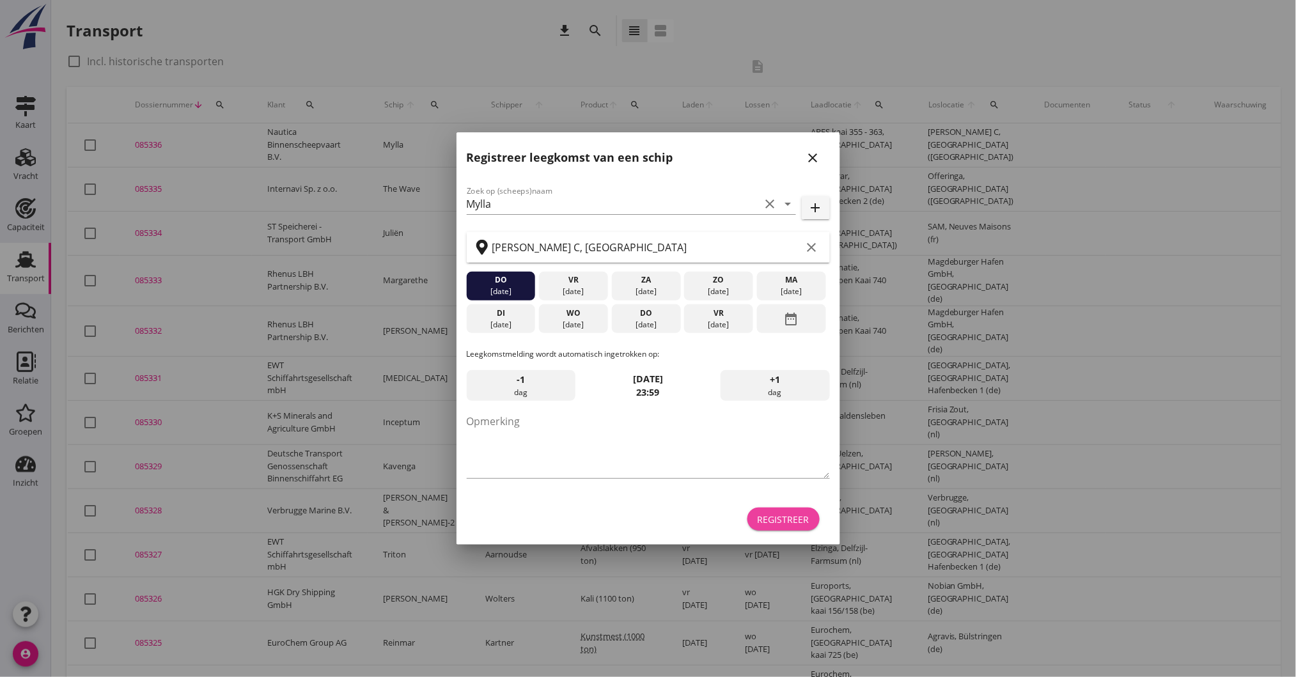
click at [769, 524] on div "Registreer" at bounding box center [784, 519] width 52 height 13
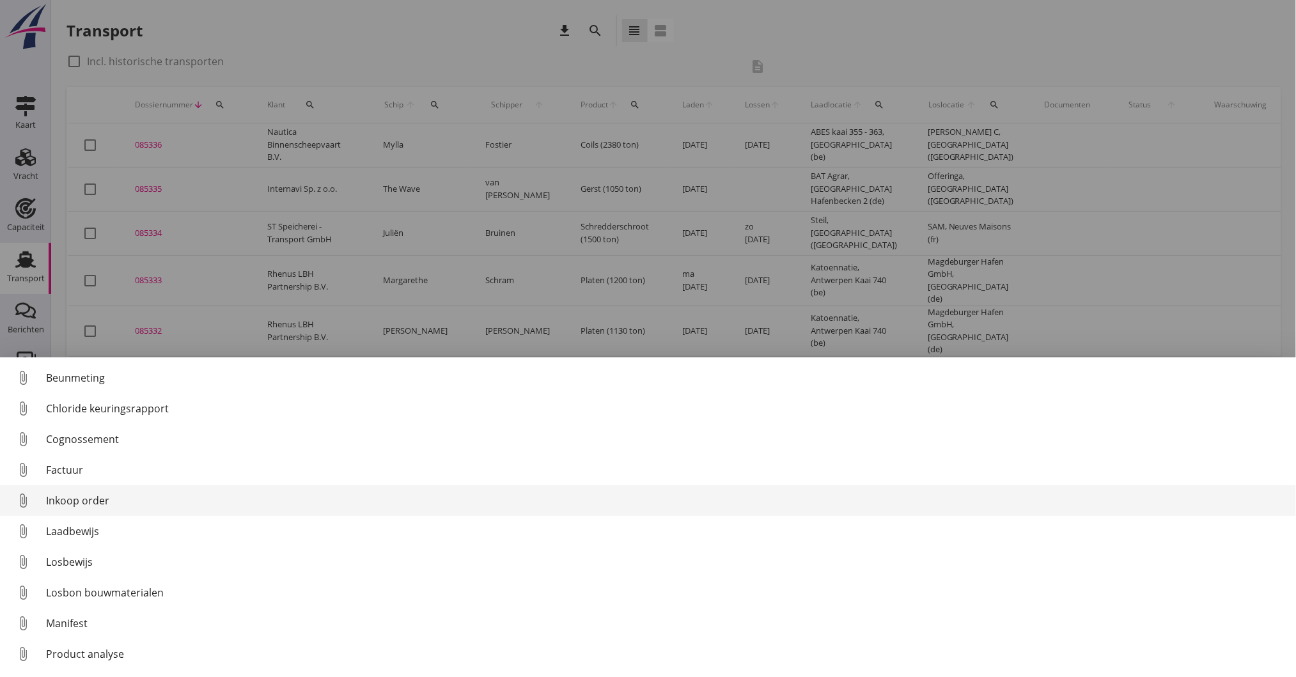
click at [75, 500] on div "Inkoop order" at bounding box center [666, 500] width 1240 height 15
click at [89, 499] on div "Inkoop order" at bounding box center [666, 500] width 1240 height 15
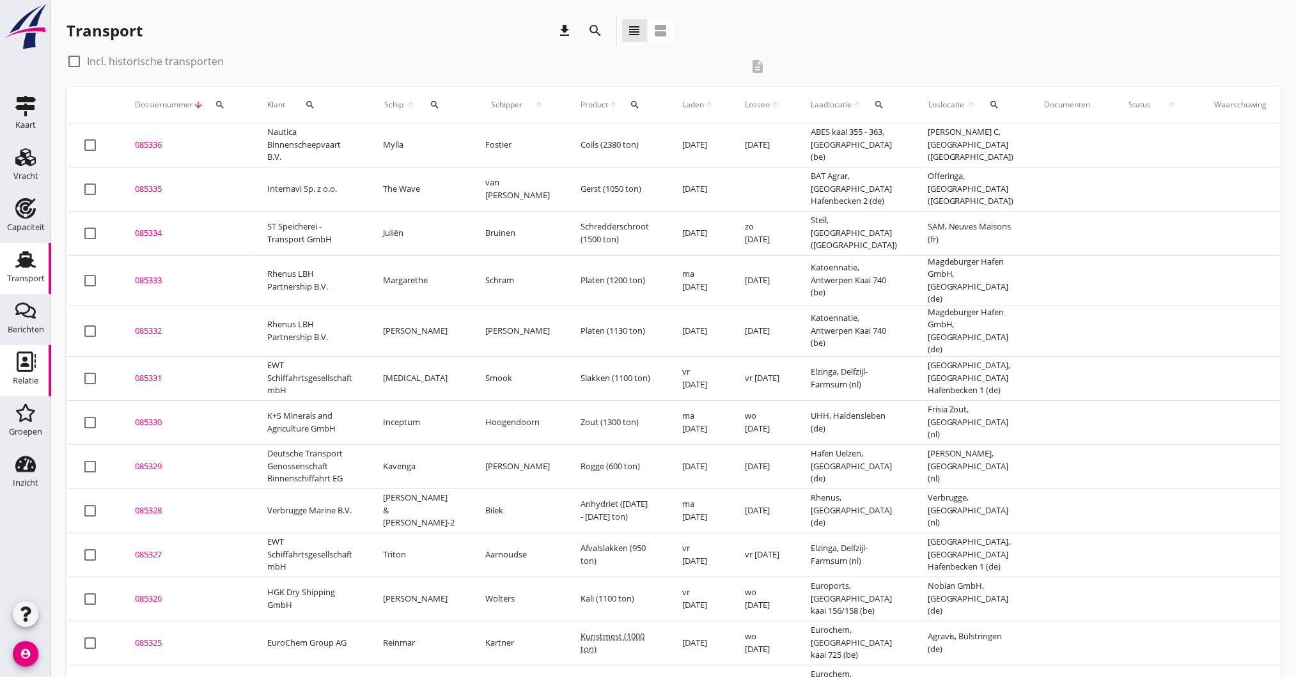
click at [27, 361] on icon "Relatie" at bounding box center [25, 362] width 20 height 20
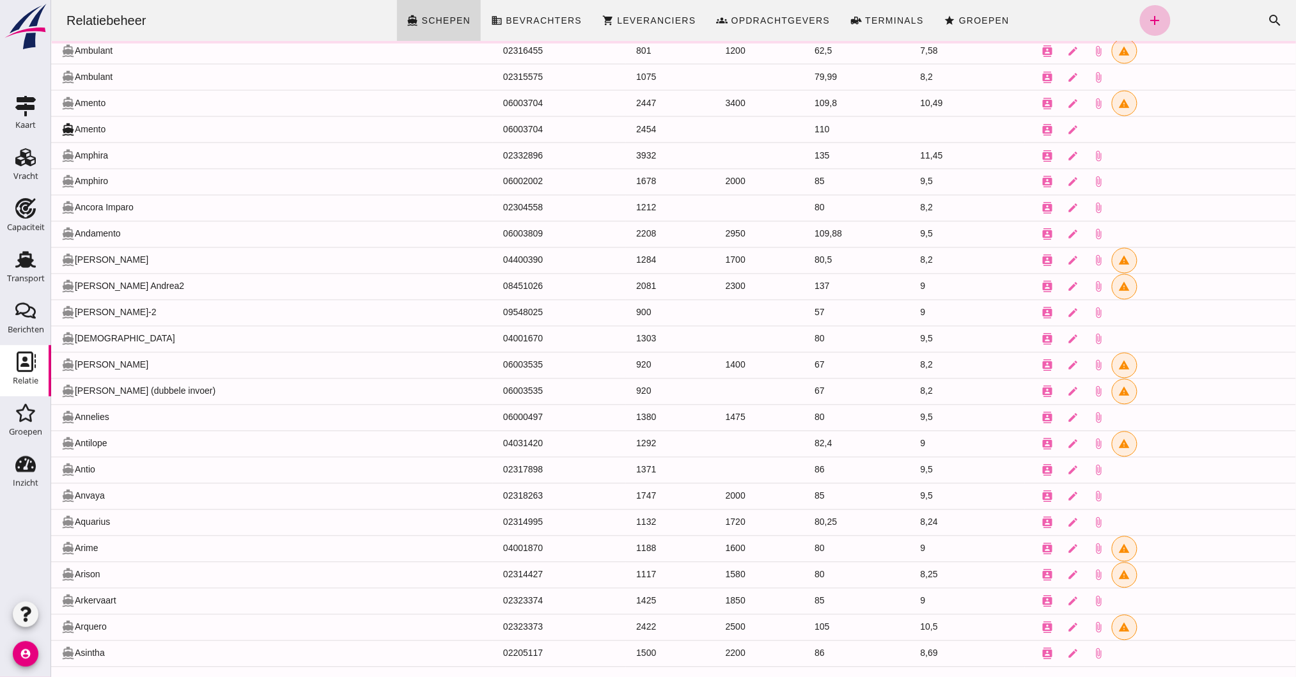
scroll to position [724, 0]
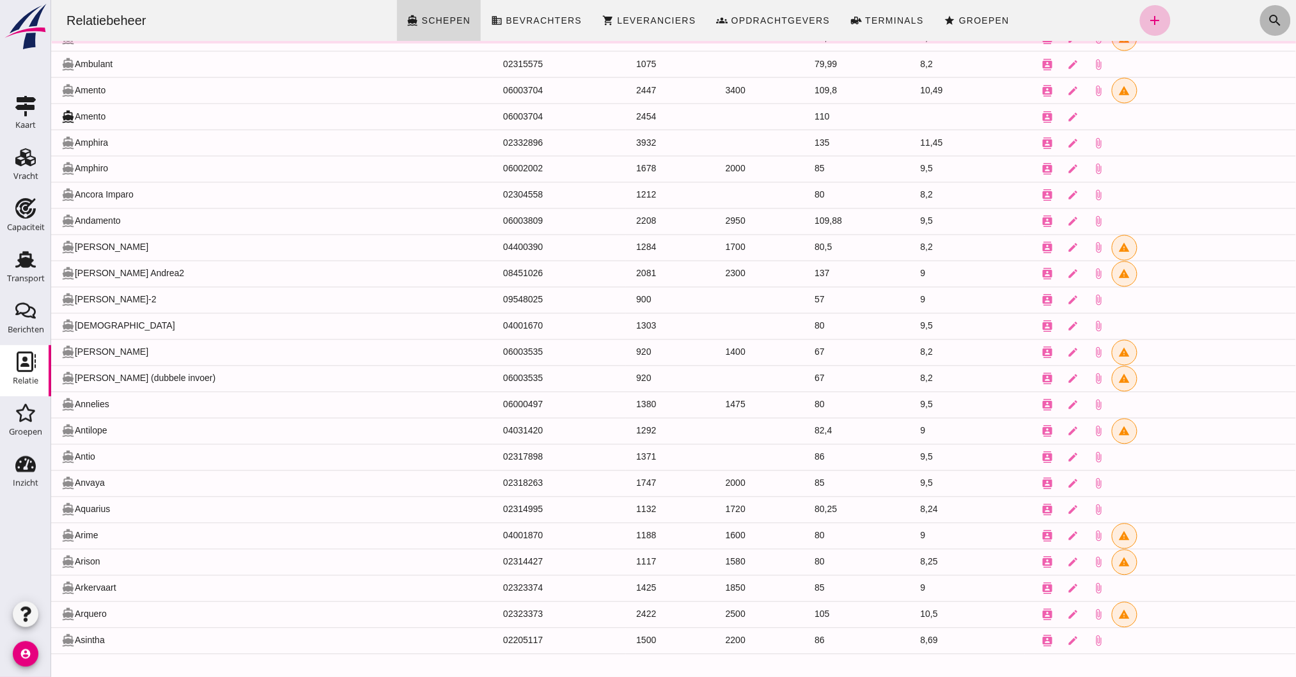
click at [1267, 21] on icon "search" at bounding box center [1274, 20] width 15 height 15
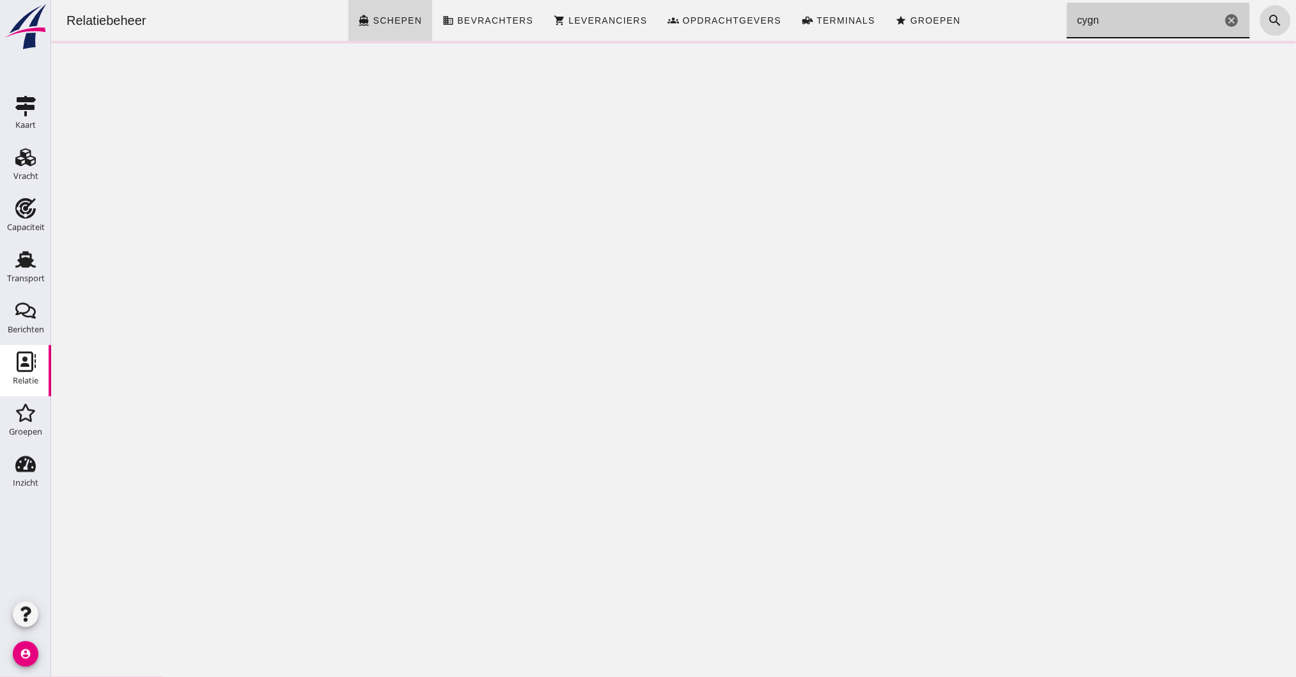
scroll to position [0, 0]
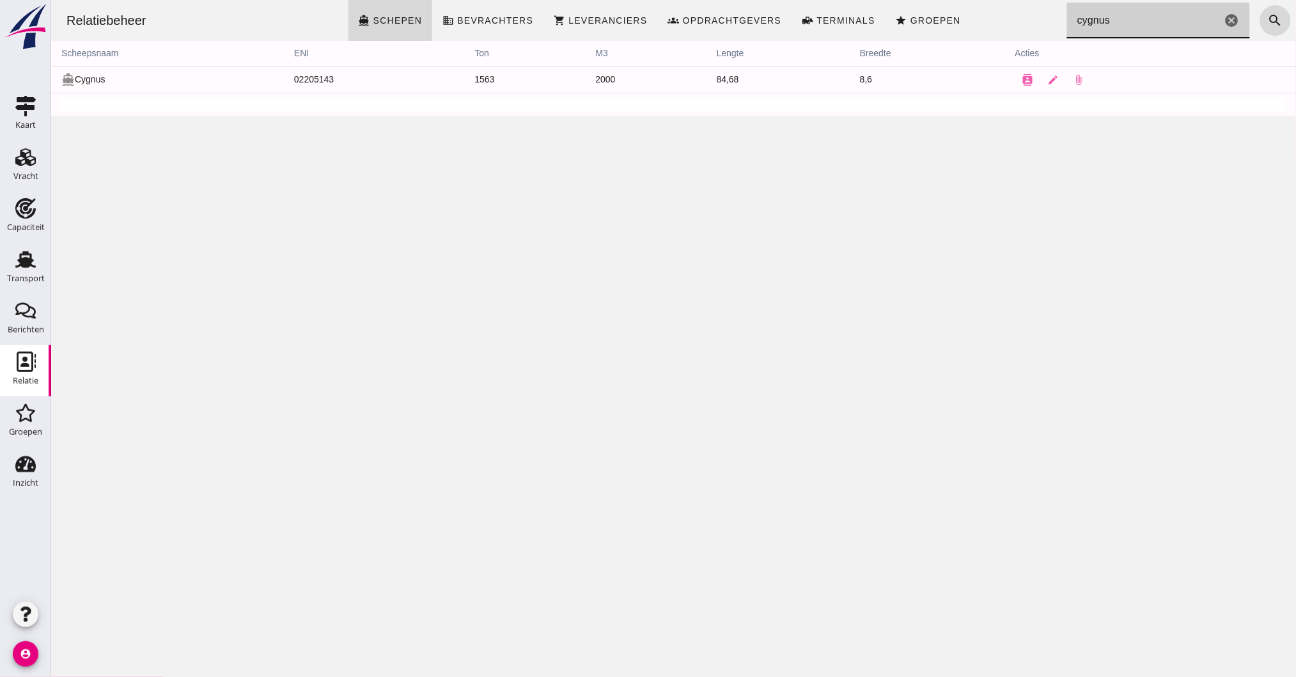
type input "cygnus"
click at [82, 77] on td "directions_boat Cygnus" at bounding box center [167, 79] width 233 height 26
click at [1022, 80] on icon "contacts" at bounding box center [1028, 80] width 12 height 12
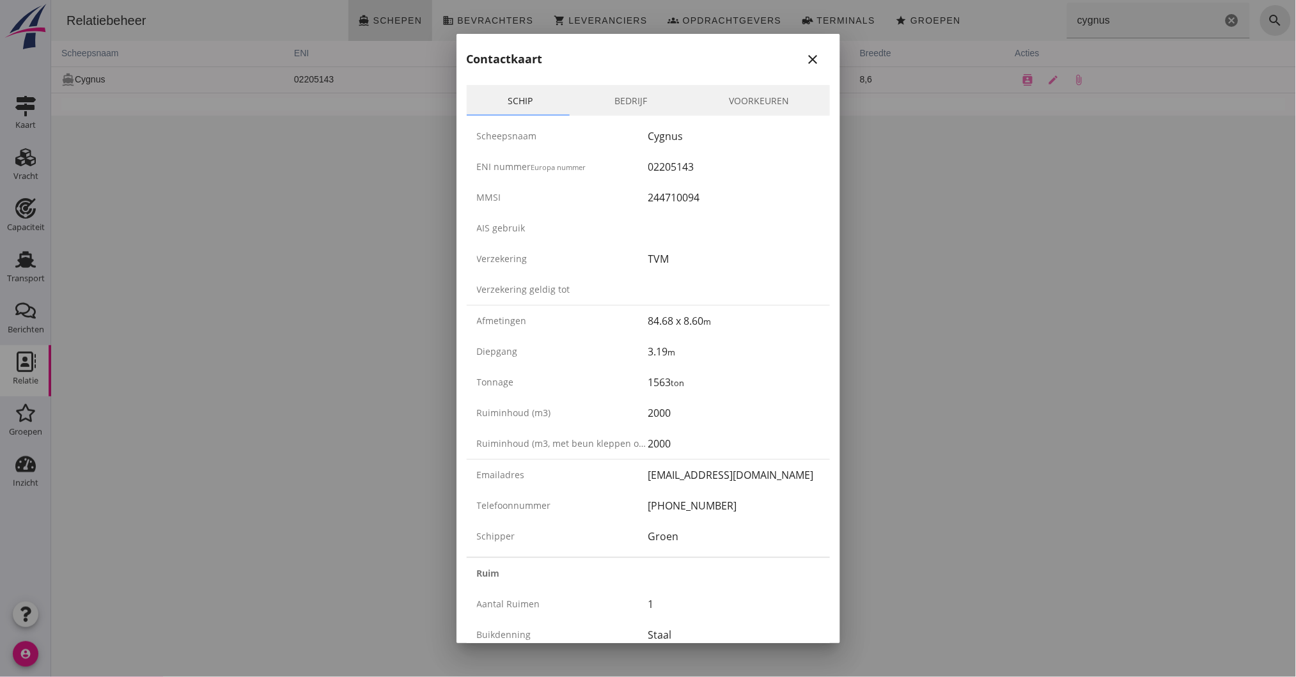
click at [1112, 192] on div at bounding box center [648, 338] width 1296 height 677
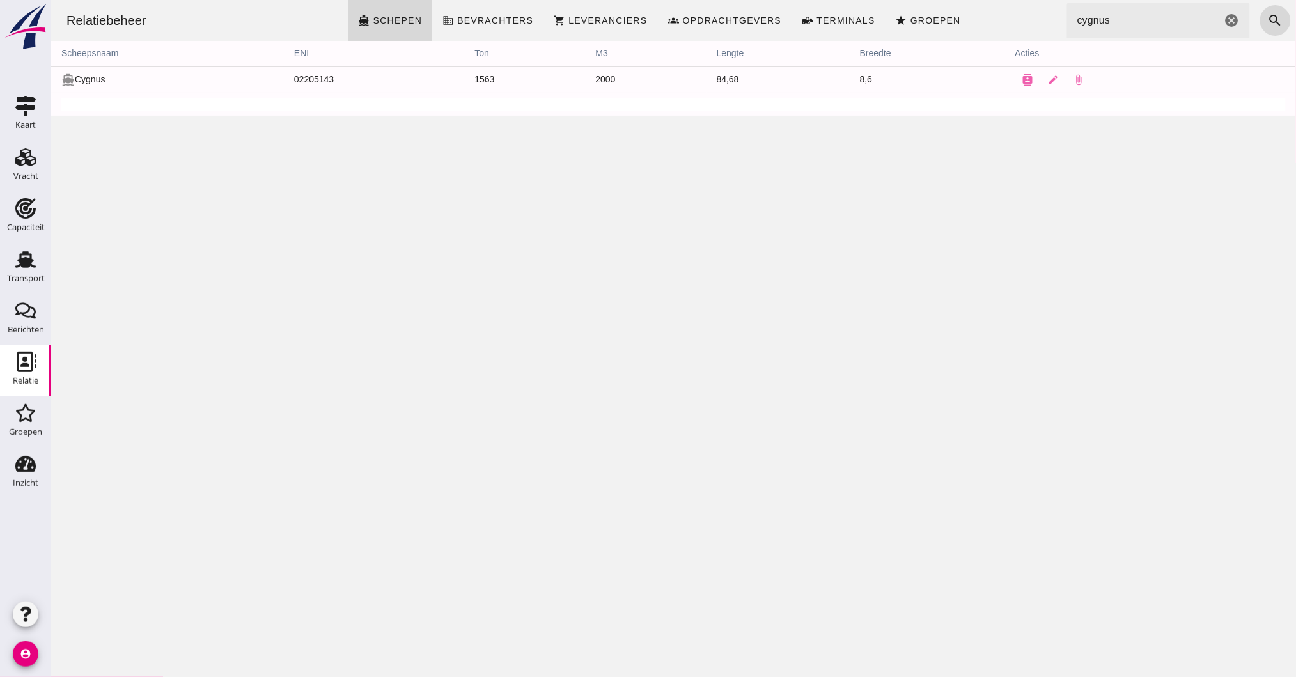
click at [91, 83] on td "directions_boat Cygnus" at bounding box center [167, 79] width 233 height 26
drag, startPoint x: 92, startPoint y: 83, endPoint x: 467, endPoint y: 165, distance: 384.1
click at [467, 165] on div "Relatiebeheer directions_boat Schepen business Bevrachters shopping_cart Levera…" at bounding box center [673, 338] width 1245 height 677
click at [1022, 78] on icon "contacts" at bounding box center [1028, 80] width 12 height 12
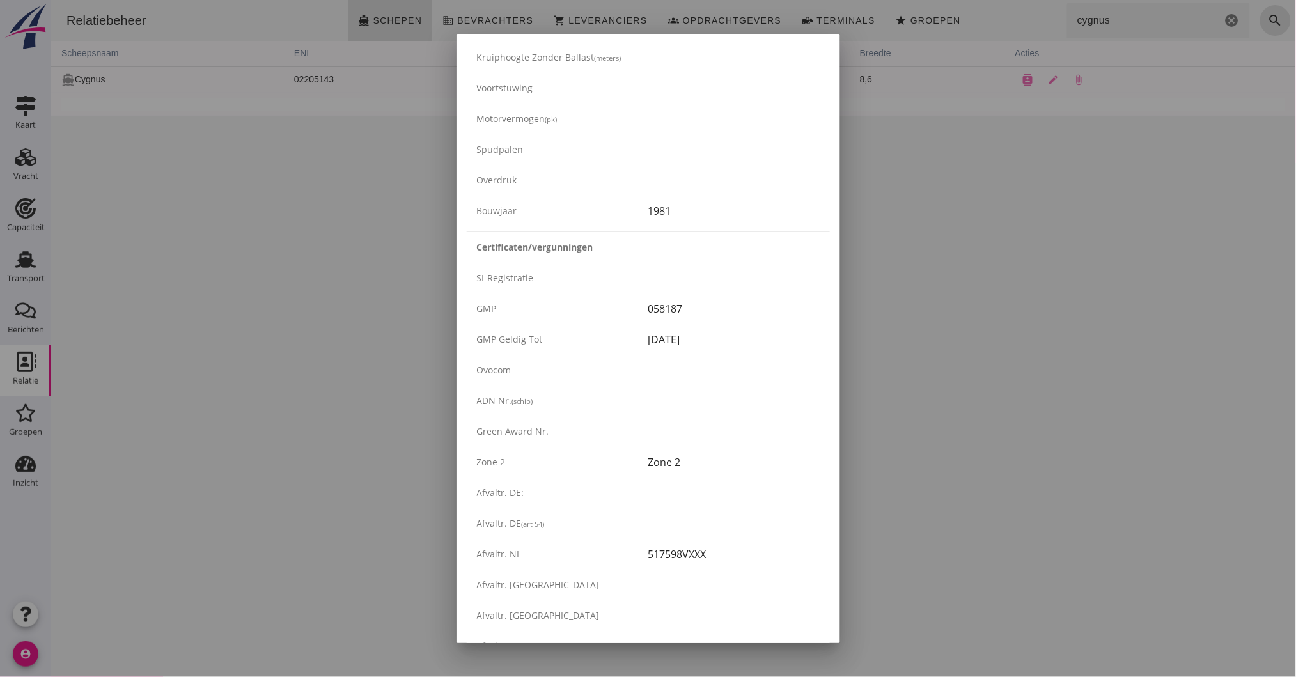
scroll to position [1987, 0]
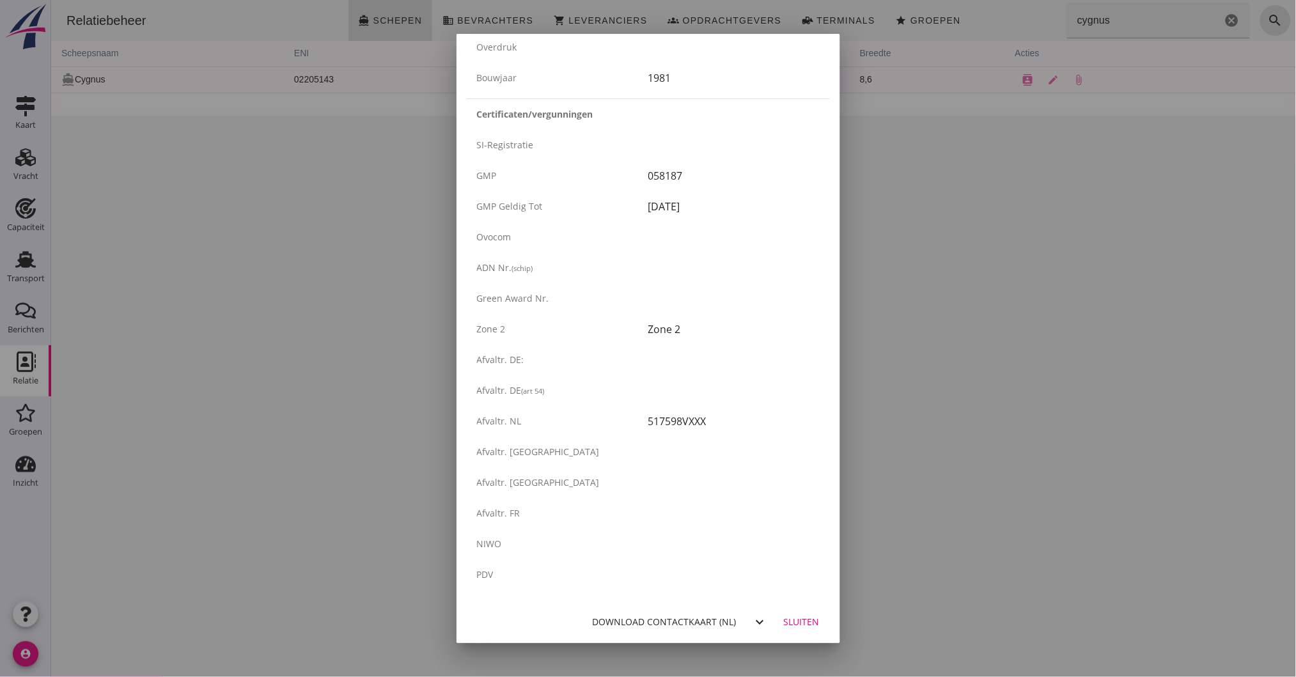
click at [933, 272] on div at bounding box center [648, 338] width 1296 height 677
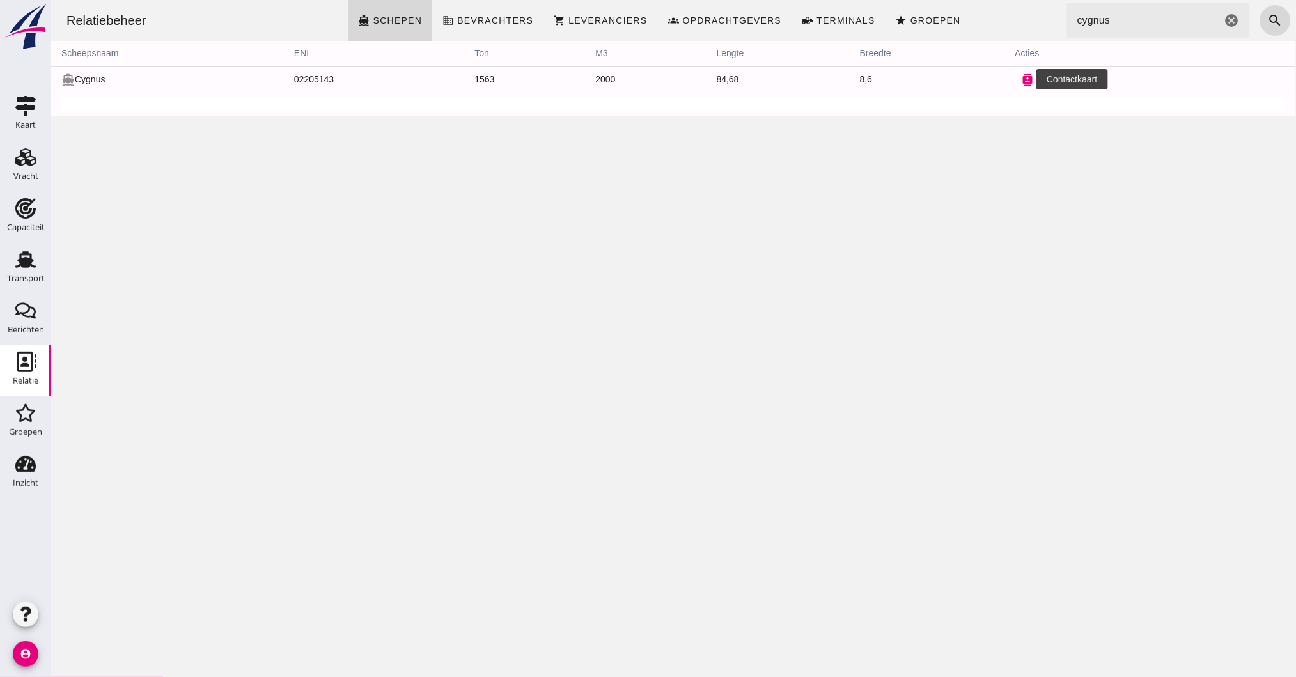
click at [1022, 75] on icon "contacts" at bounding box center [1028, 80] width 12 height 12
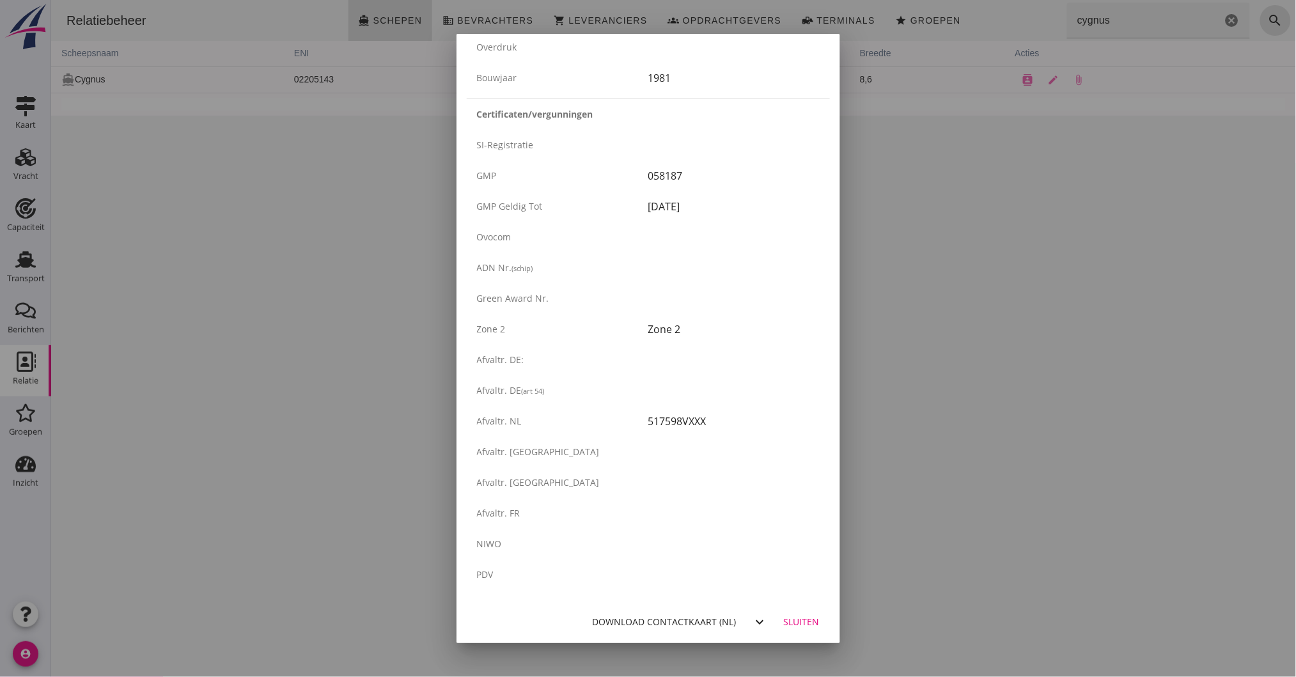
click at [618, 630] on button "Download contactkaart (nl)" at bounding box center [664, 621] width 155 height 23
click at [784, 623] on div "Sluiten" at bounding box center [802, 621] width 36 height 13
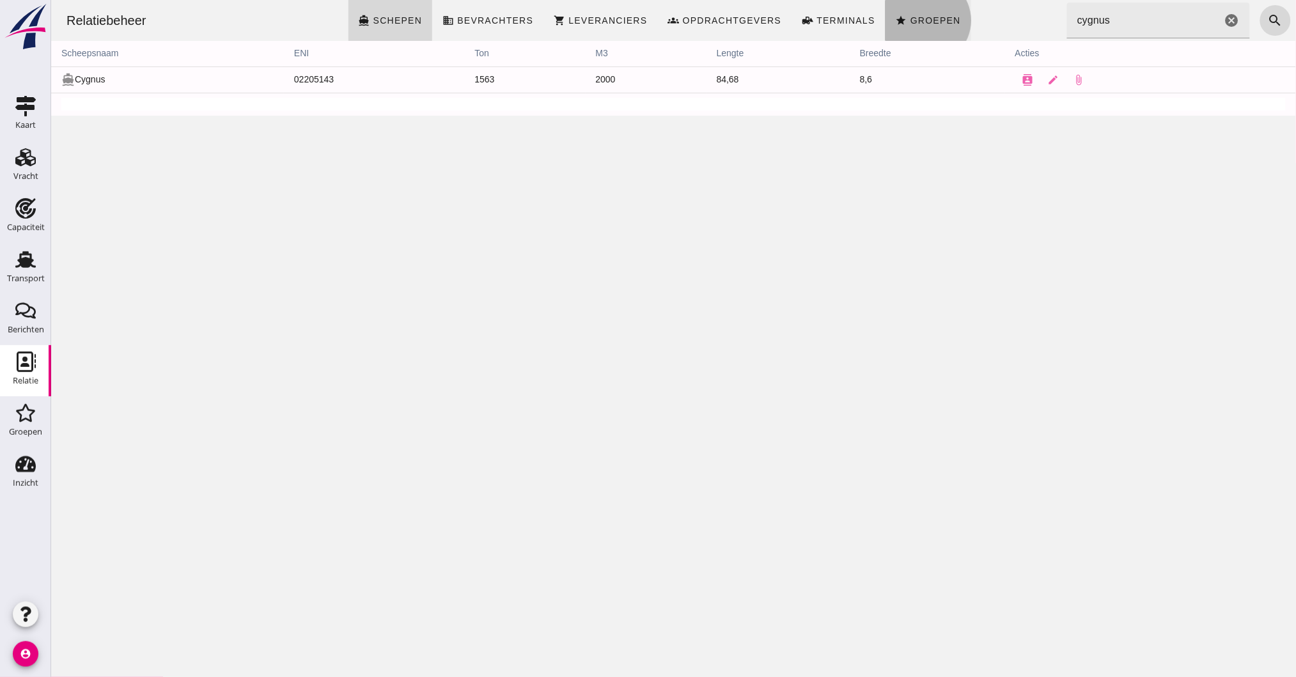
click at [931, 17] on span "Groepen" at bounding box center [934, 20] width 51 height 10
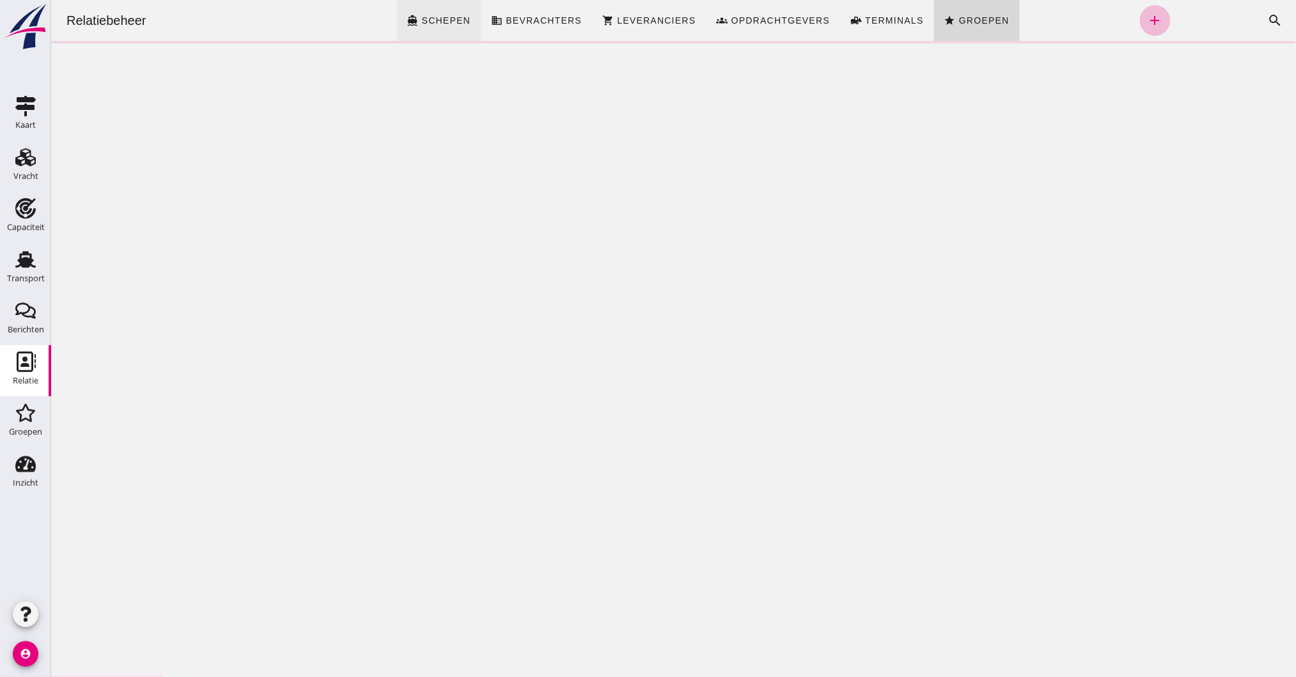
click at [385, 7] on div "Relatiebeheer directions_boat Schepen business Bevrachters shopping_cart Levera…" at bounding box center [673, 20] width 1234 height 41
click at [421, 7] on link "directions_boat Schepen" at bounding box center [438, 20] width 84 height 41
click at [429, 12] on link "directions_boat Schepen" at bounding box center [438, 20] width 84 height 41
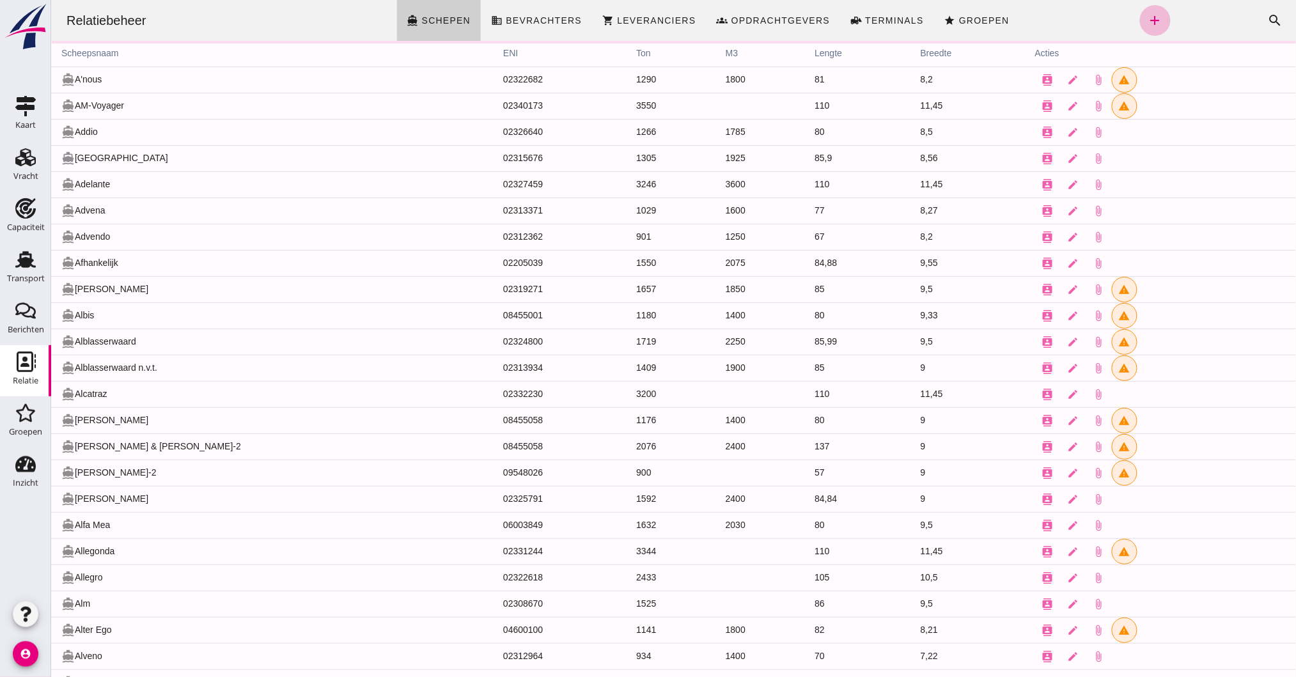
click at [432, 19] on span "Schepen" at bounding box center [446, 20] width 50 height 10
click at [21, 359] on icon "Relatie" at bounding box center [25, 362] width 20 height 20
click at [1147, 15] on icon "add" at bounding box center [1154, 20] width 15 height 15
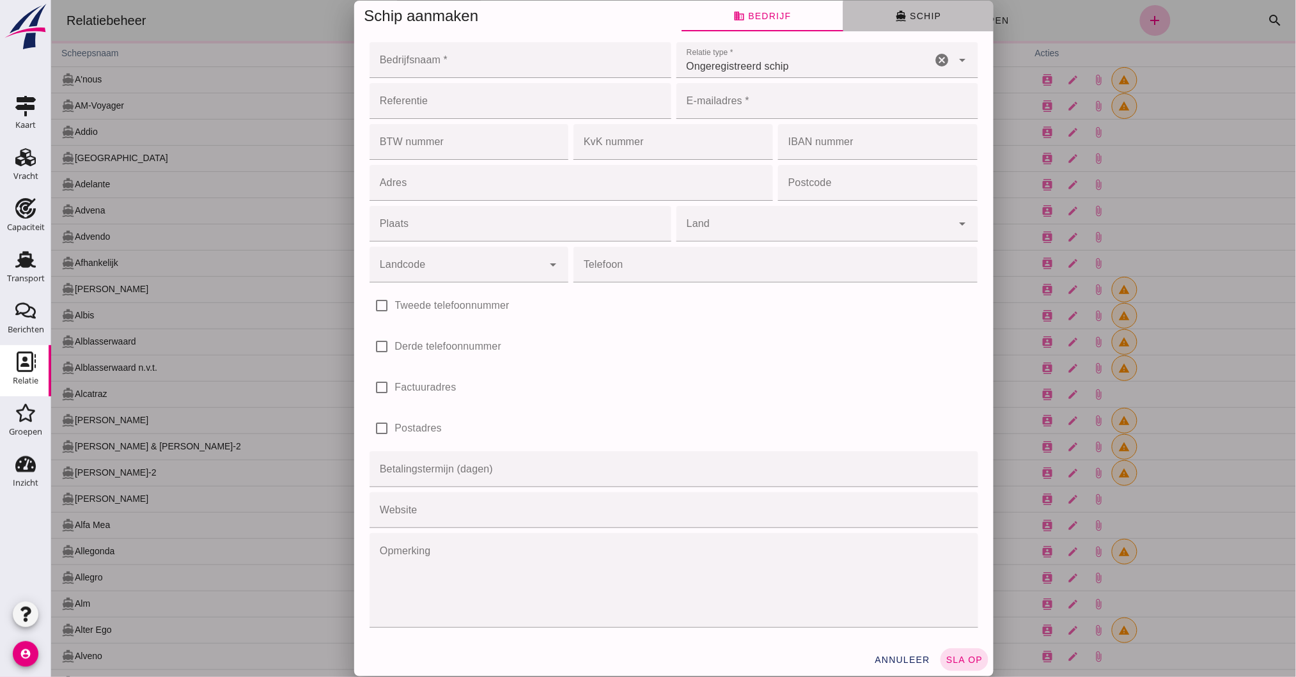
click at [904, 8] on button "directions_boat Schip" at bounding box center [918, 16] width 150 height 31
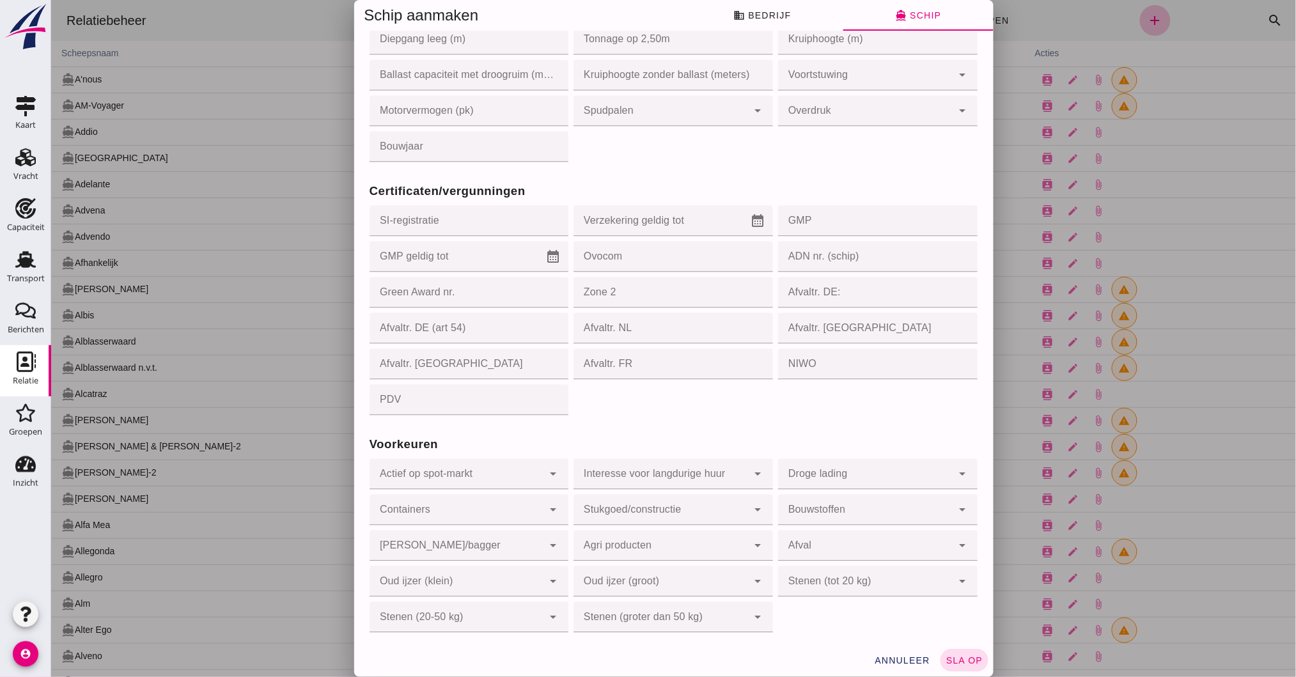
scroll to position [1033, 0]
click at [894, 659] on span "annuleer" at bounding box center [901, 660] width 56 height 10
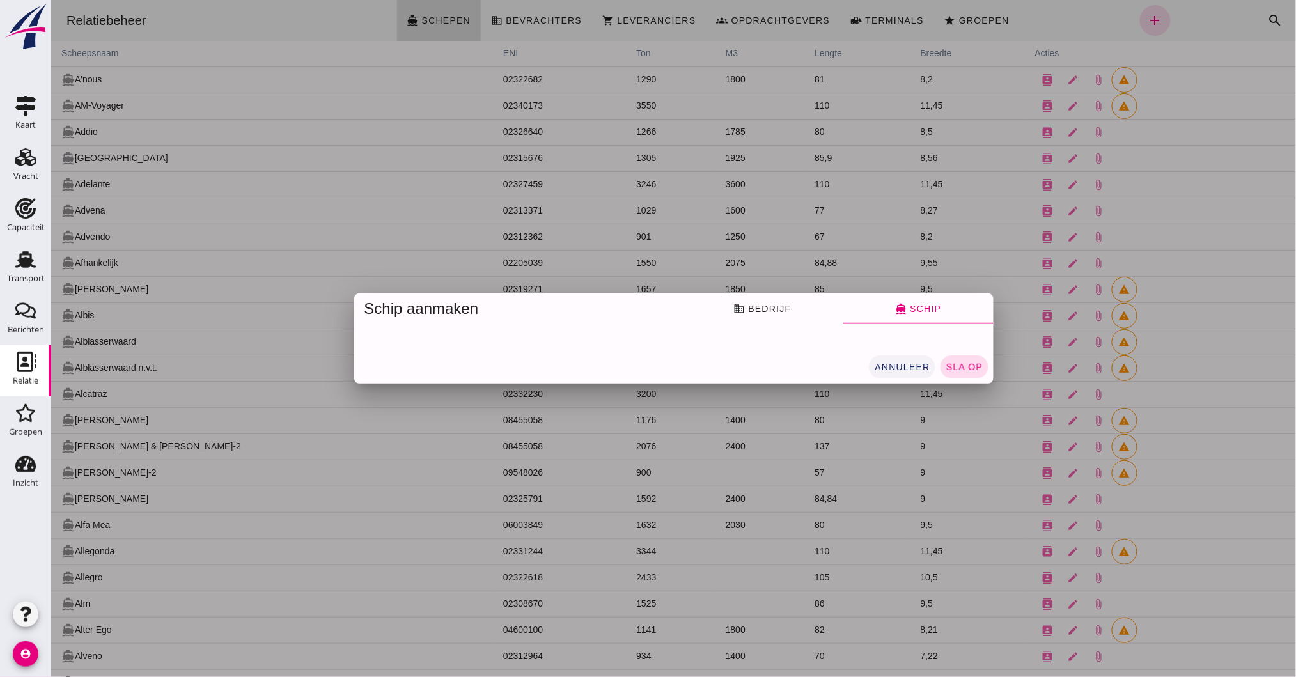
scroll to position [0, 0]
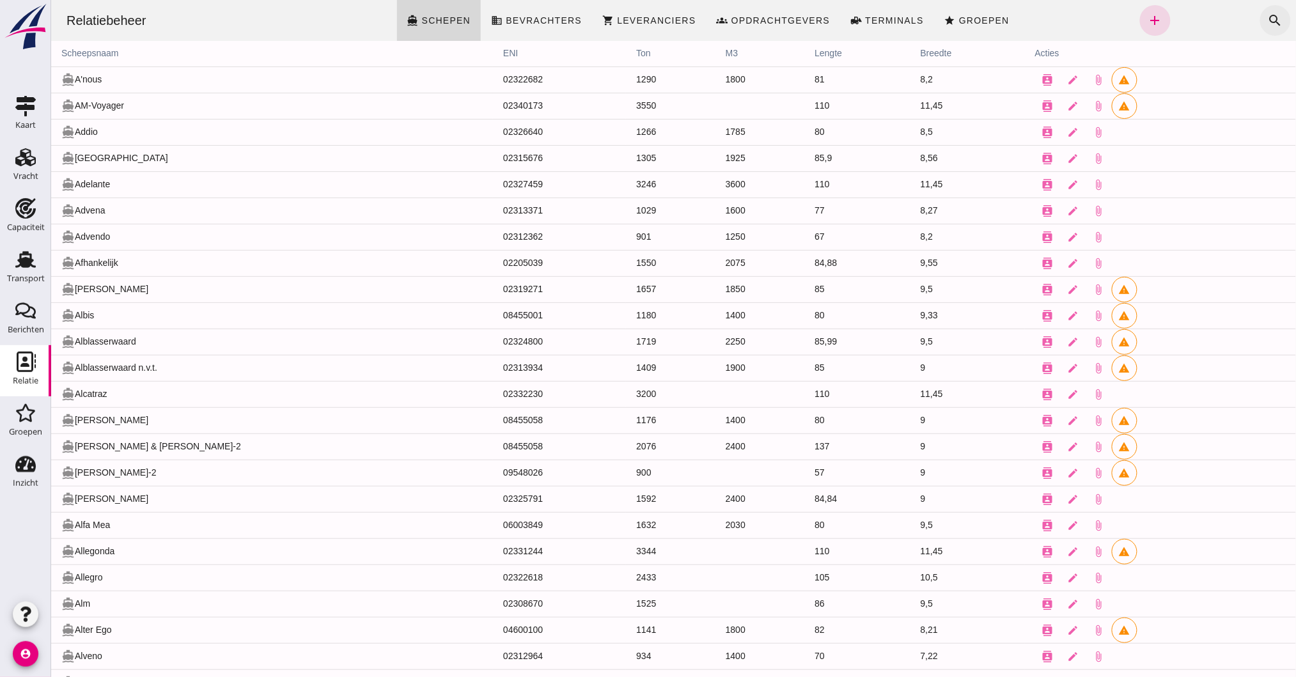
click at [1267, 15] on icon "search" at bounding box center [1274, 20] width 15 height 15
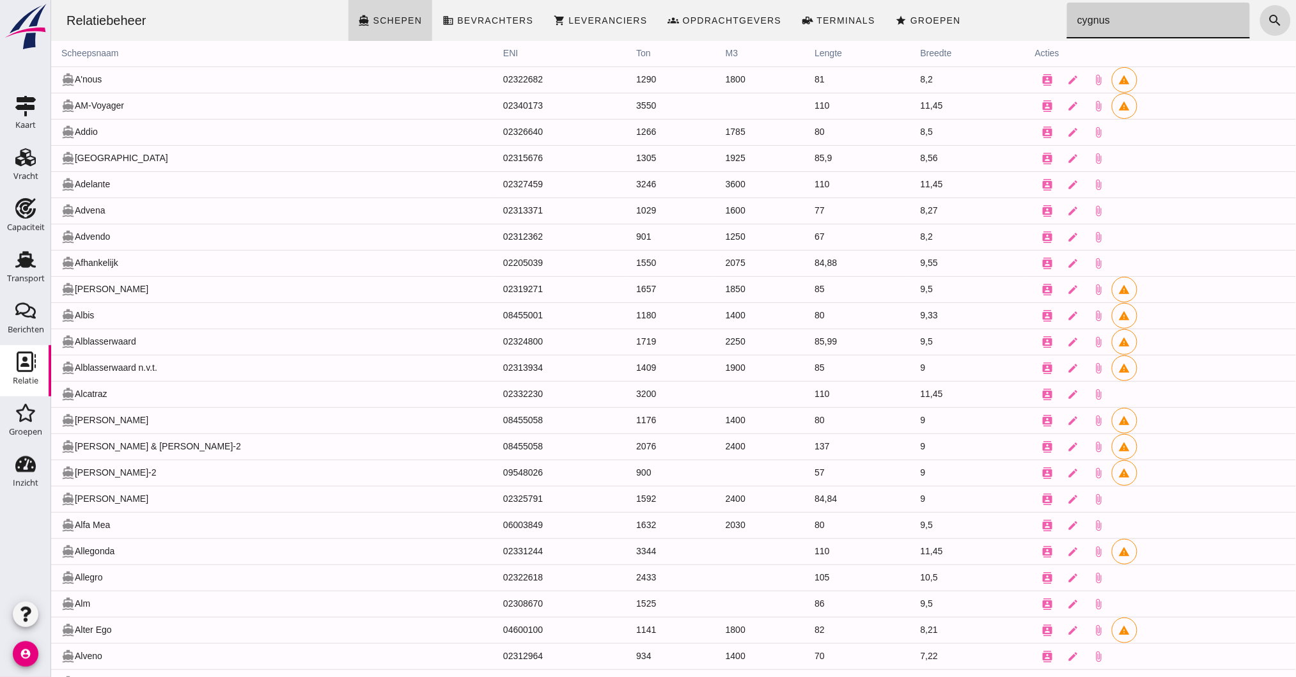
click at [1078, 22] on input "cygnus" at bounding box center [1153, 21] width 175 height 36
click at [1125, 24] on input "cygnus" at bounding box center [1153, 21] width 175 height 36
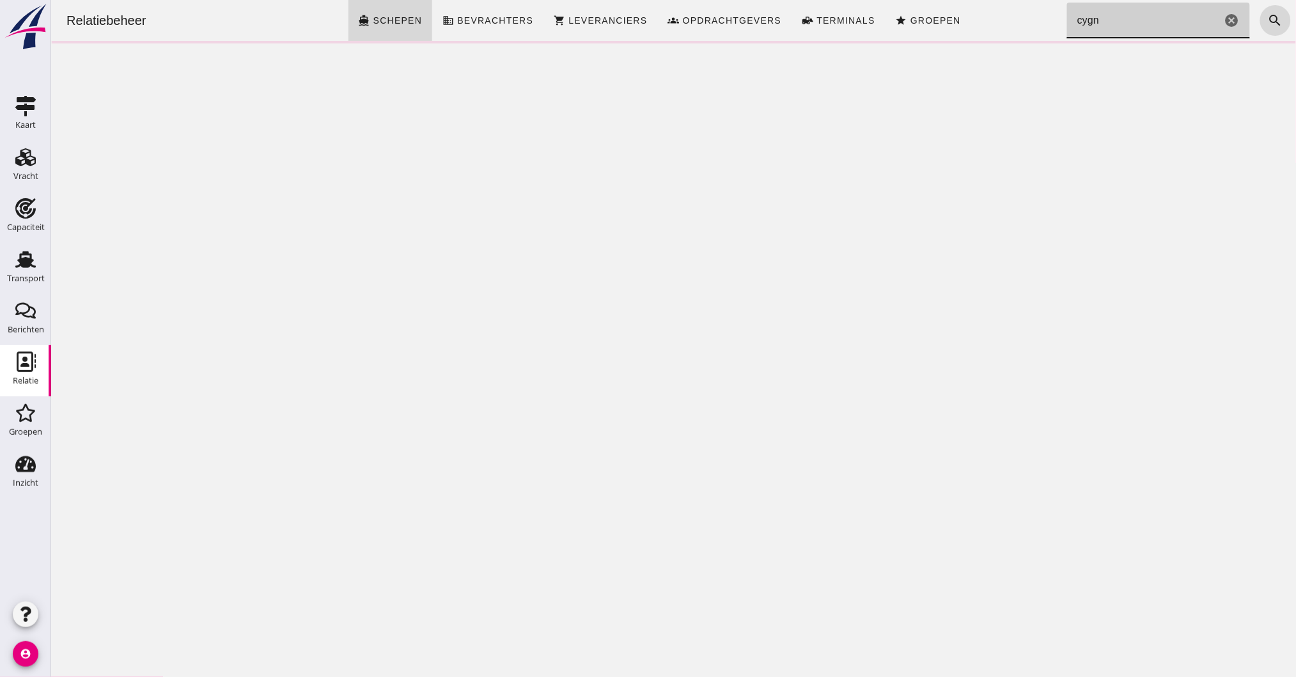
click at [1092, 13] on input "cygn" at bounding box center [1143, 21] width 155 height 36
click at [1104, 16] on input "cygn" at bounding box center [1143, 21] width 155 height 36
click at [1123, 19] on input "cygn" at bounding box center [1143, 21] width 155 height 36
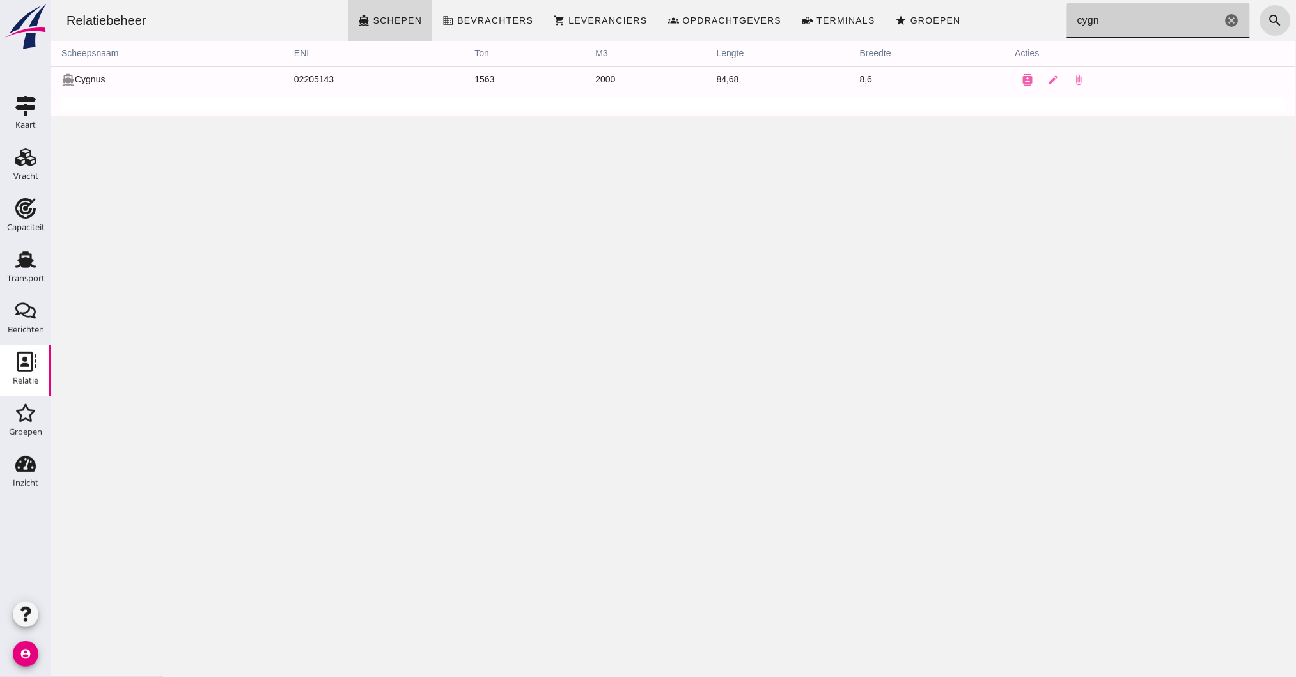
type input "cygn"
click at [94, 84] on td "directions_boat Cygnus" at bounding box center [167, 79] width 233 height 26
click at [1027, 77] on button "contacts" at bounding box center [1028, 80] width 26 height 26
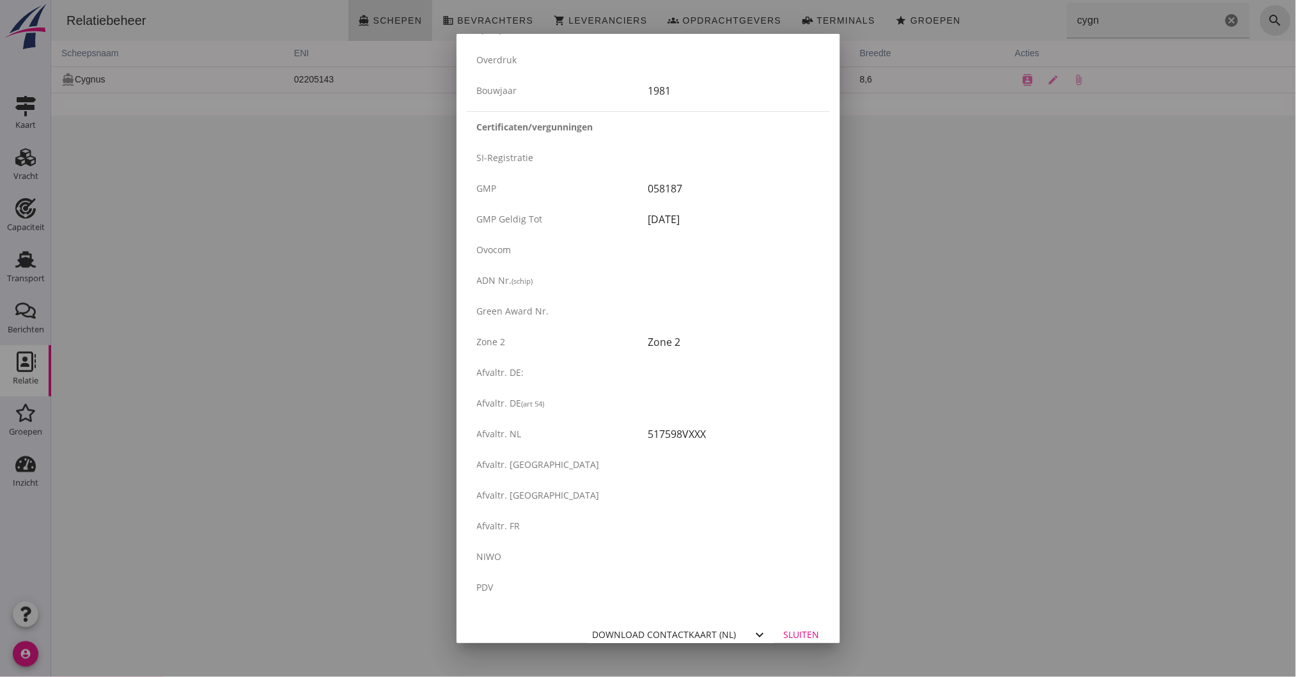
scroll to position [1987, 0]
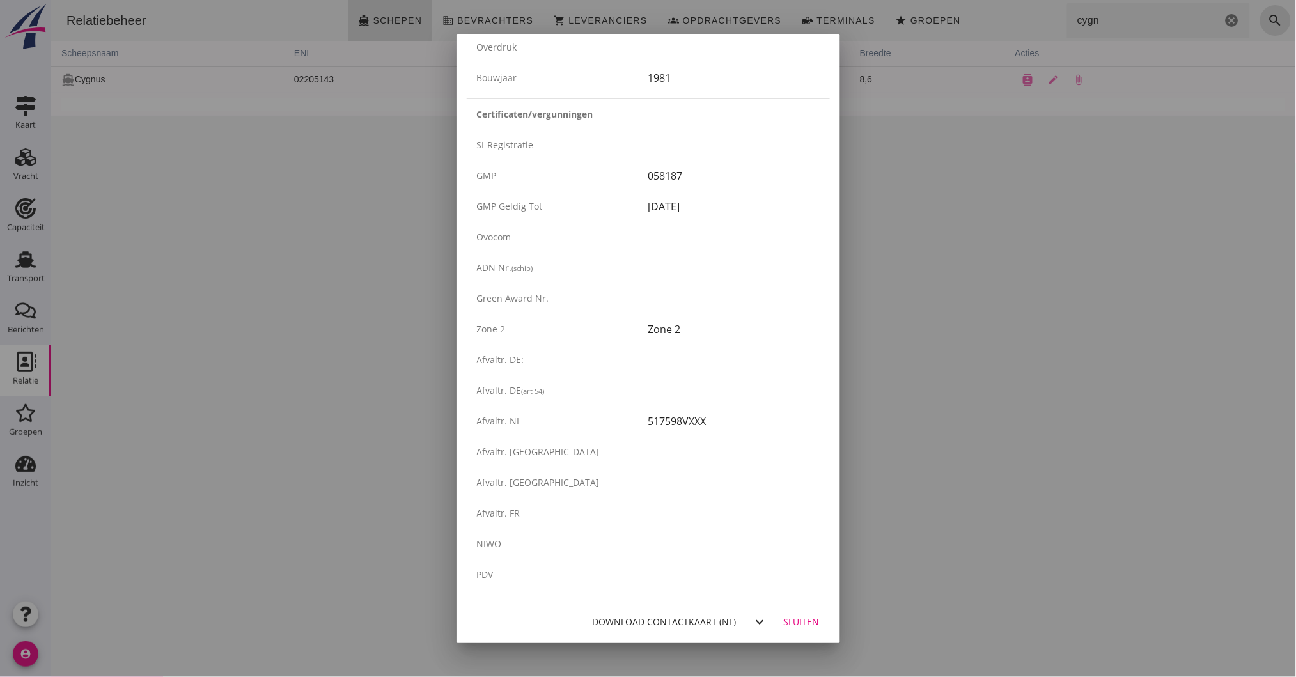
click at [650, 625] on div "Download contactkaart (nl)" at bounding box center [665, 621] width 144 height 13
click at [752, 623] on icon "expand_more" at bounding box center [759, 621] width 15 height 15
click at [747, 621] on link "de" at bounding box center [751, 618] width 33 height 31
click at [598, 619] on div "Download contactkaart (de)" at bounding box center [665, 621] width 144 height 13
